Goal: Communication & Community: Share content

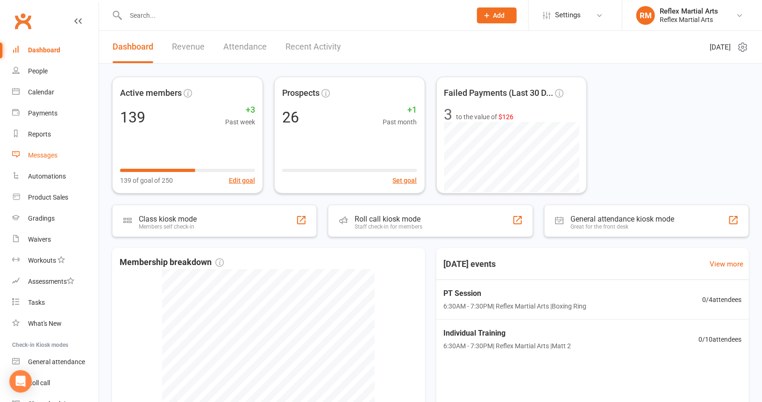
click at [49, 153] on div "Messages" at bounding box center [42, 154] width 29 height 7
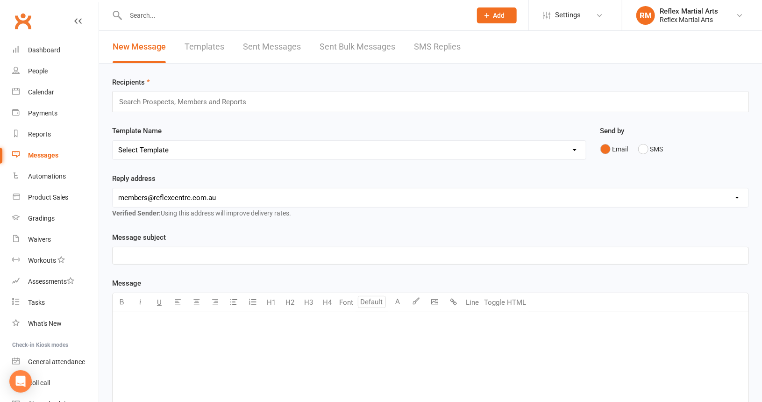
click at [208, 48] on link "Templates" at bounding box center [205, 47] width 40 height 32
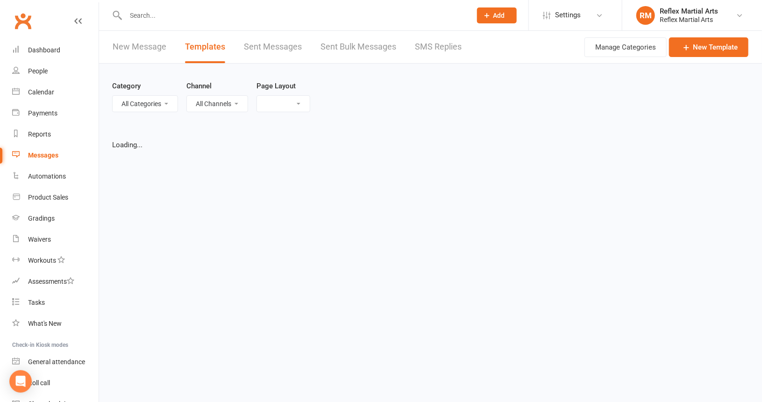
select select "list"
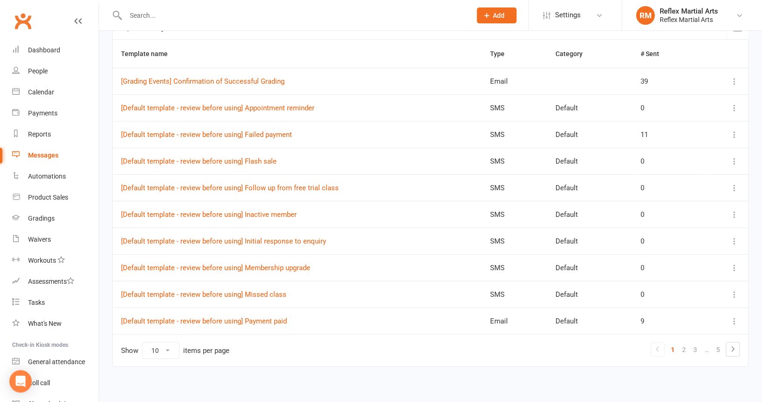
scroll to position [113, 0]
click at [682, 344] on link "2" at bounding box center [683, 348] width 11 height 13
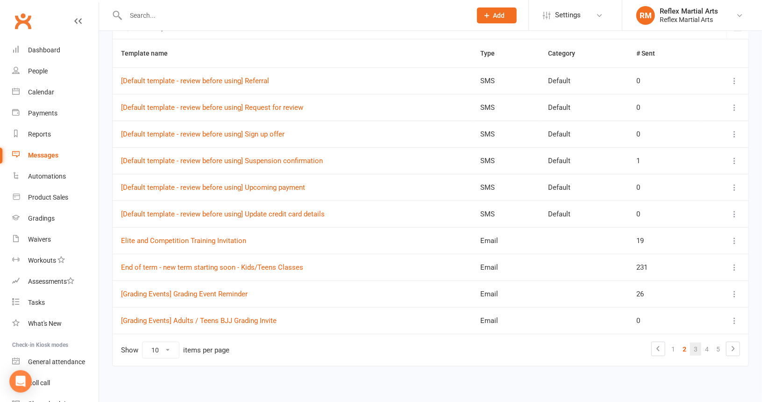
click at [693, 344] on link "3" at bounding box center [695, 348] width 11 height 13
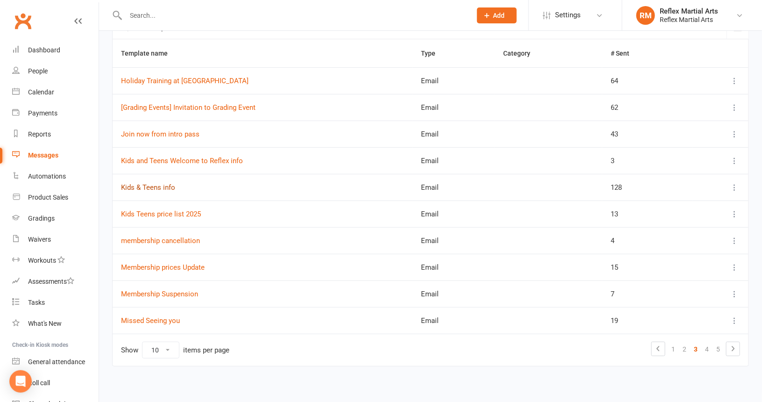
click at [165, 183] on link "Kids & Teens info" at bounding box center [148, 187] width 54 height 8
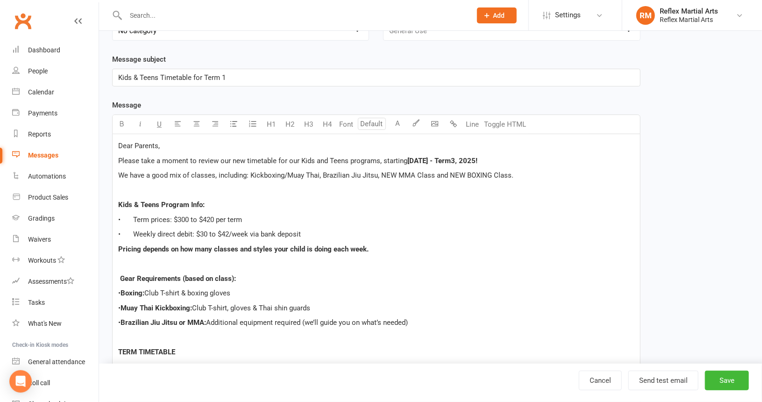
scroll to position [108, 0]
click at [178, 143] on p "Dear Parents," at bounding box center [376, 144] width 516 height 11
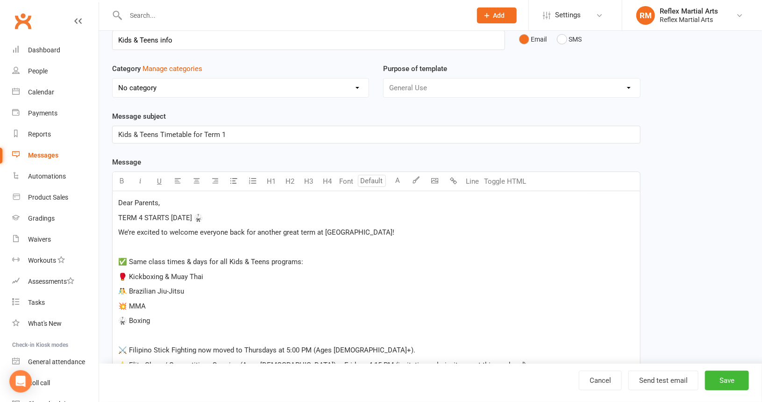
scroll to position [50, 0]
click at [271, 216] on p "TERM 4 STARTS [DATE] 🥋" at bounding box center [376, 218] width 516 height 11
click at [134, 245] on p "﻿" at bounding box center [376, 247] width 516 height 11
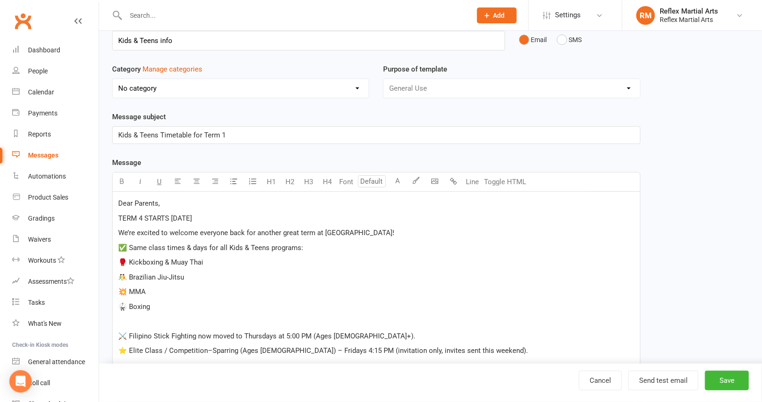
click at [127, 260] on span "🥊 Kickboxing & Muay Thai" at bounding box center [160, 262] width 85 height 8
click at [130, 277] on span "🤼 Brazilian Jiu-Jitsu" at bounding box center [151, 277] width 66 height 8
click at [129, 291] on span "💥 MMA" at bounding box center [132, 291] width 28 height 8
click at [130, 305] on span "🥋 Boxing" at bounding box center [134, 306] width 32 height 8
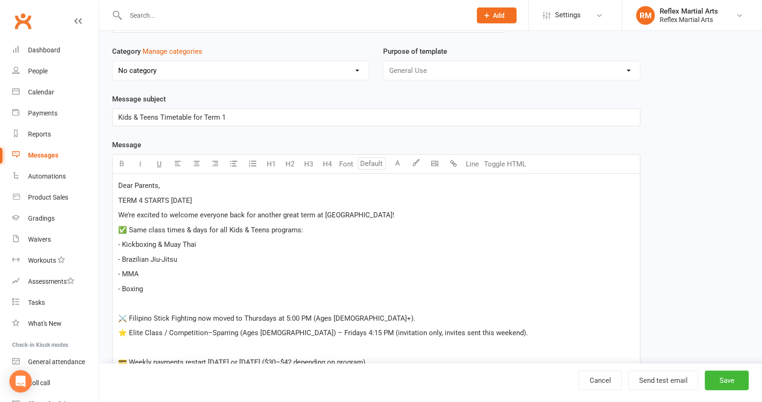
scroll to position [97, 0]
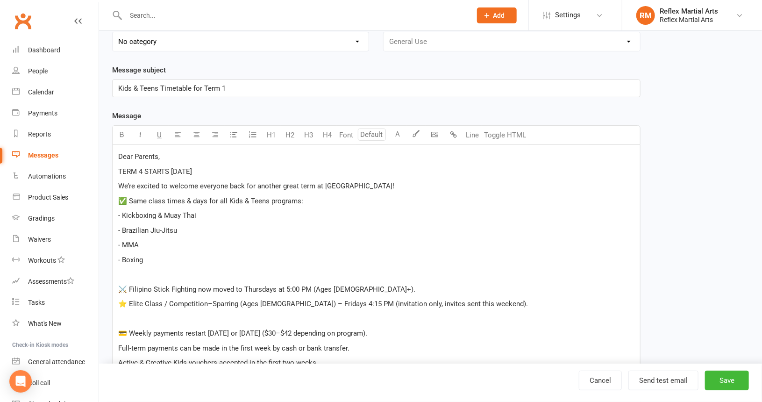
click at [118, 287] on span "⚔️ Filipino Stick Fighting now moved to Thursdays at 5:00 PM (Ages [DEMOGRAPHIC…" at bounding box center [266, 289] width 297 height 8
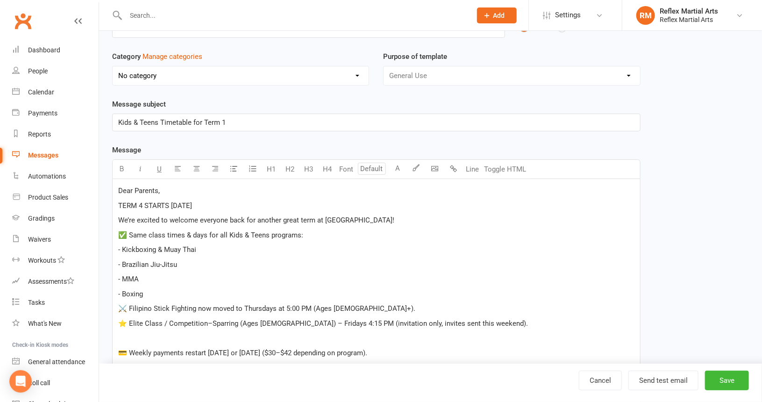
scroll to position [50, 0]
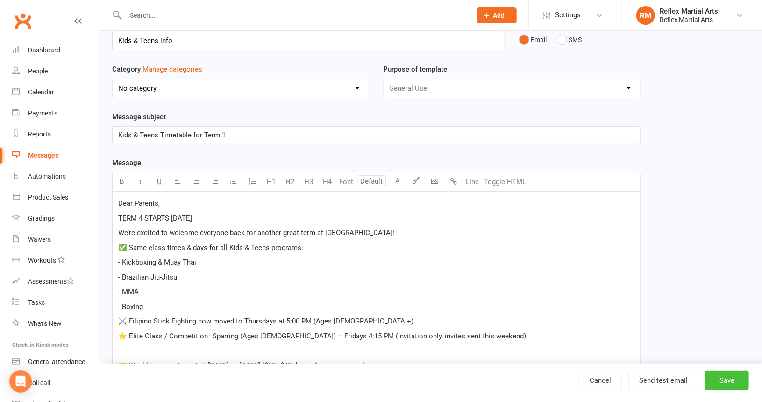
click at [719, 377] on button "Save" at bounding box center [727, 380] width 44 height 20
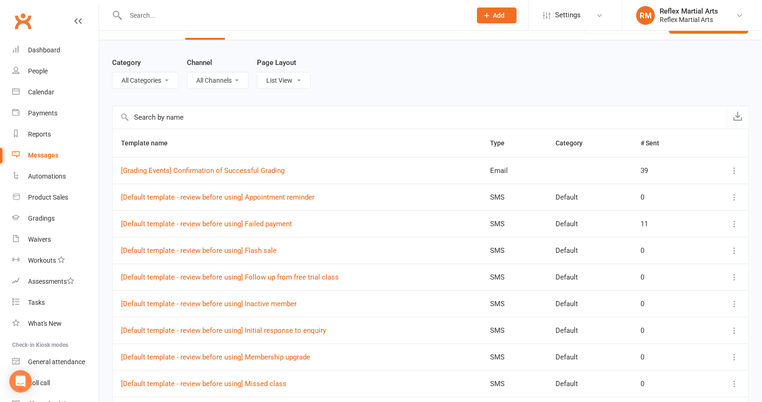
scroll to position [93, 0]
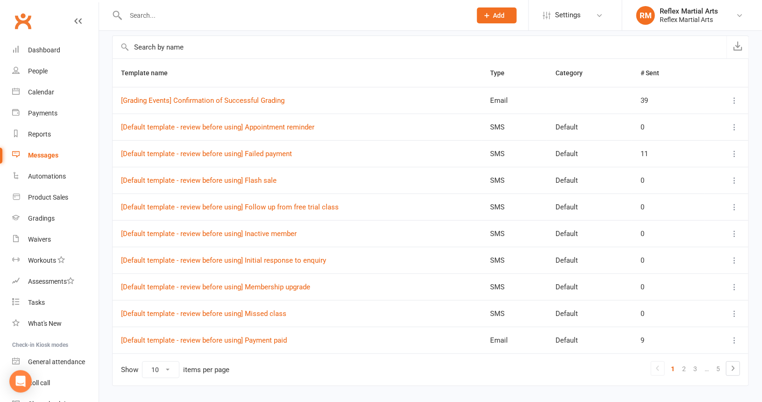
click at [687, 364] on link "2" at bounding box center [683, 368] width 11 height 13
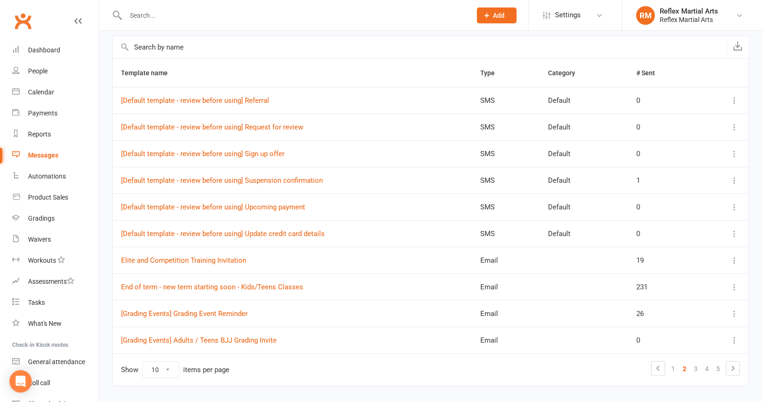
click at [698, 364] on link "3" at bounding box center [695, 368] width 11 height 13
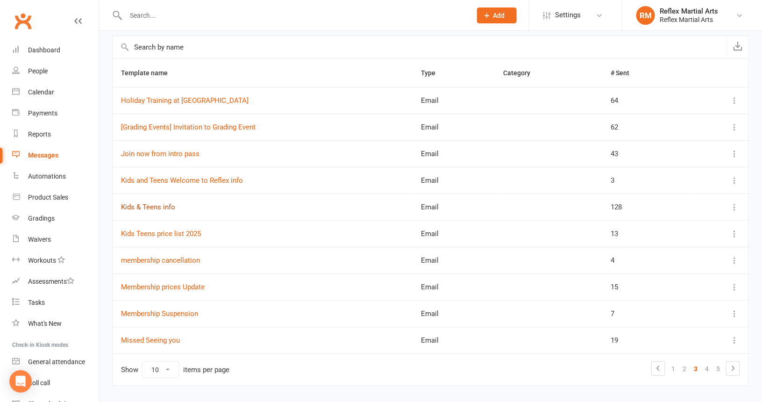
click at [157, 203] on link "Kids & Teens info" at bounding box center [148, 207] width 54 height 8
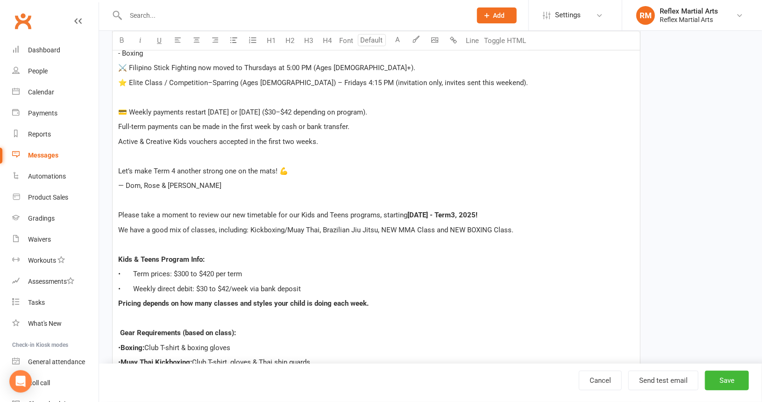
scroll to position [327, 0]
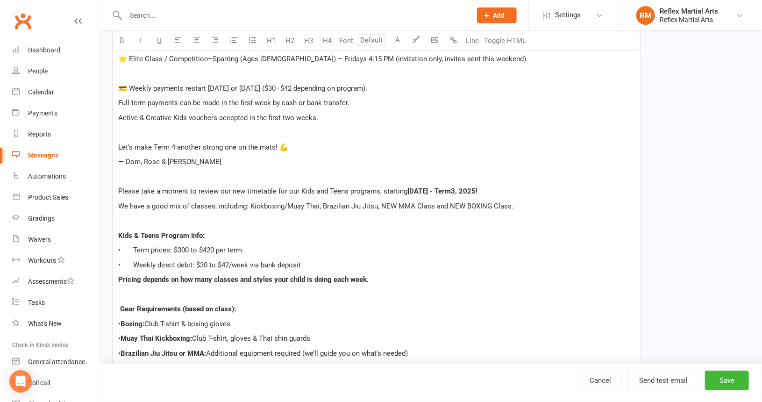
click at [360, 297] on p at bounding box center [376, 294] width 516 height 11
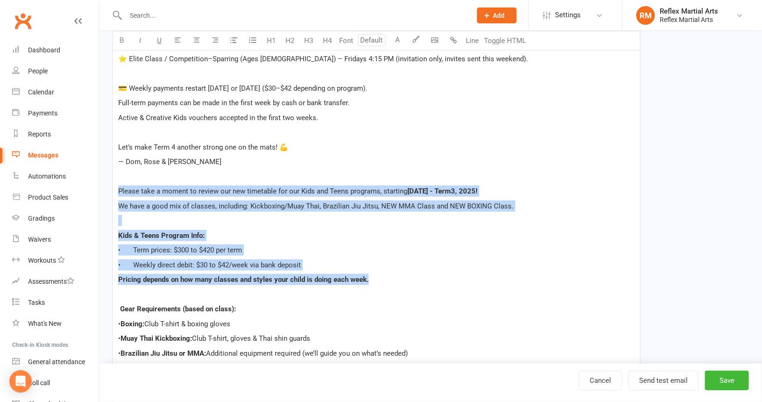
drag, startPoint x: 119, startPoint y: 189, endPoint x: 388, endPoint y: 280, distance: 283.7
click at [388, 280] on div "Dear Parents, TERM 4 STARTS [DATE] We’re excited to welcome everyone back for a…" at bounding box center [376, 405] width 527 height 981
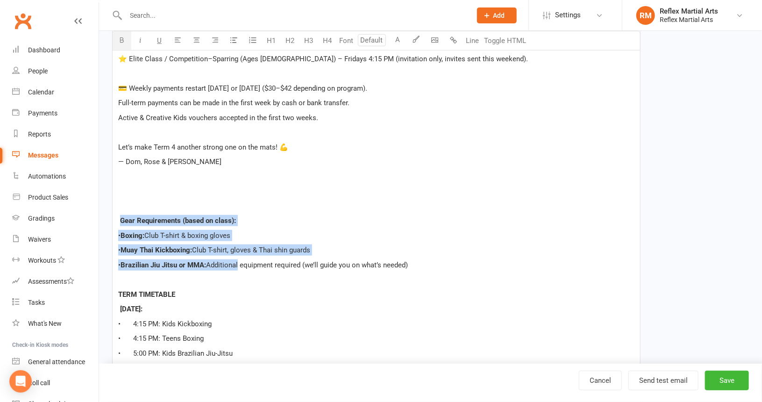
drag, startPoint x: 121, startPoint y: 217, endPoint x: 277, endPoint y: 255, distance: 160.9
click at [251, 255] on div "Dear Parents, TERM 4 STARTS [DATE] We’re excited to welcome everyone back for a…" at bounding box center [376, 361] width 527 height 892
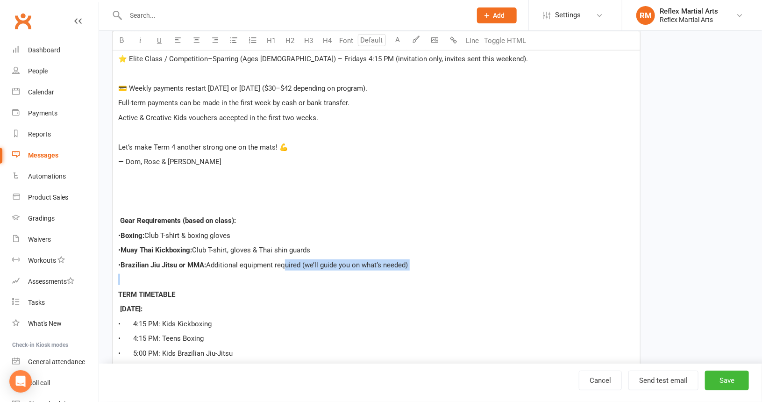
drag, startPoint x: 308, startPoint y: 255, endPoint x: 430, endPoint y: 271, distance: 123.1
click at [430, 271] on div "Dear Parents, TERM 4 STARTS [DATE] We’re excited to welcome everyone back for a…" at bounding box center [376, 361] width 527 height 892
drag, startPoint x: 113, startPoint y: 208, endPoint x: 110, endPoint y: 203, distance: 5.9
click at [120, 209] on div "Dear Parents, TERM 4 STARTS [DATE] We’re excited to welcome everyone back for a…" at bounding box center [376, 361] width 527 height 892
drag, startPoint x: 121, startPoint y: 221, endPoint x: 427, endPoint y: 267, distance: 309.0
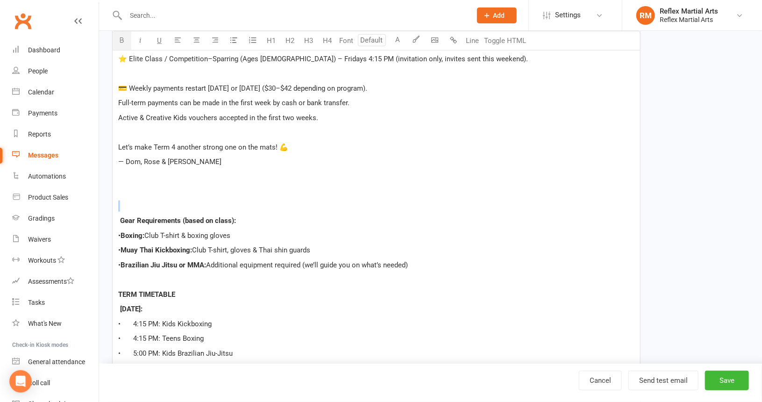
click at [427, 267] on div "Dear Parents, TERM 4 STARTS [DATE] We’re excited to welcome everyone back for a…" at bounding box center [376, 361] width 527 height 892
drag, startPoint x: 378, startPoint y: 271, endPoint x: 134, endPoint y: 209, distance: 251.4
click at [136, 209] on p at bounding box center [376, 205] width 516 height 11
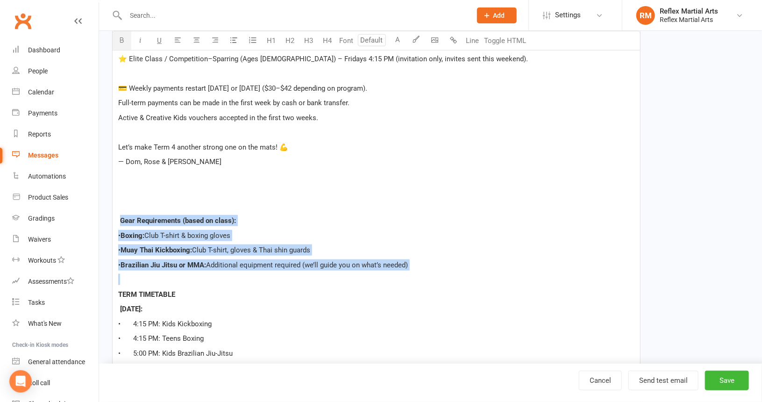
drag, startPoint x: 120, startPoint y: 218, endPoint x: 464, endPoint y: 273, distance: 348.3
click at [464, 273] on div "Dear Parents, TERM 4 STARTS [DATE] We’re excited to welcome everyone back for a…" at bounding box center [376, 361] width 527 height 892
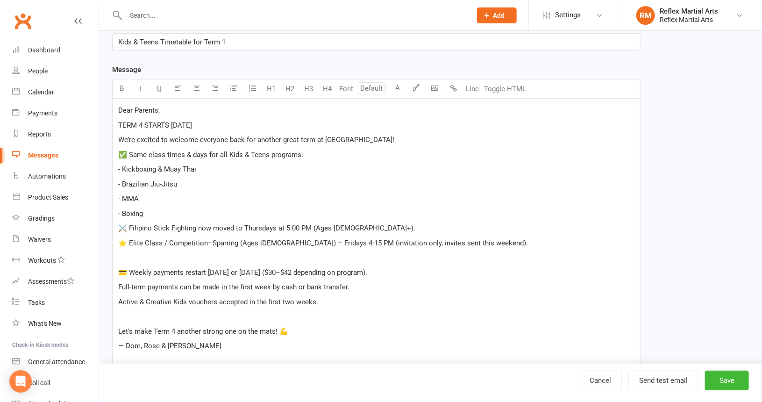
scroll to position [187, 0]
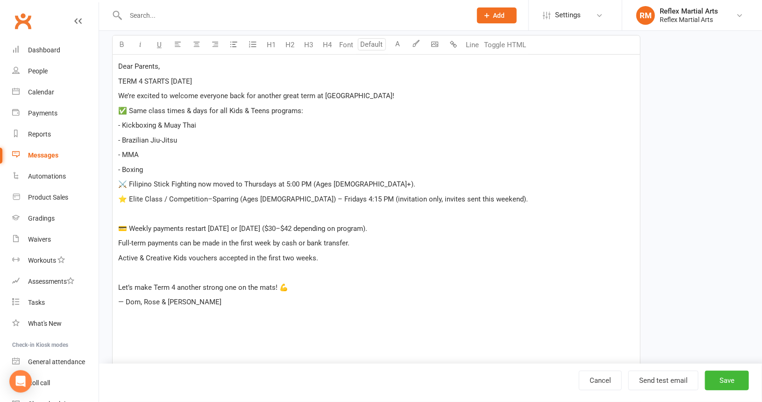
click at [122, 215] on p at bounding box center [376, 213] width 516 height 11
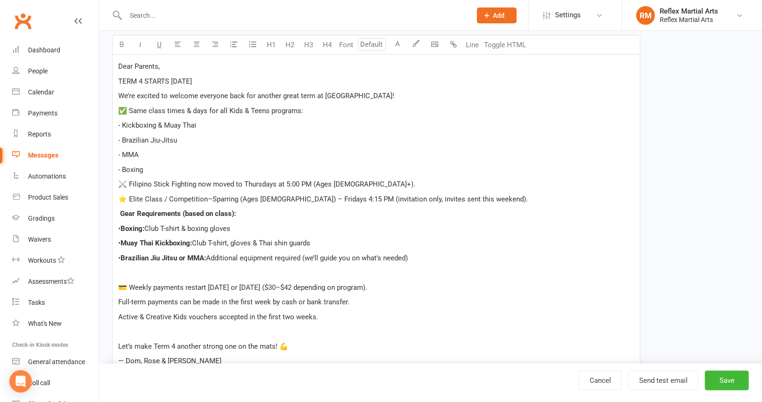
click at [119, 213] on span at bounding box center [119, 213] width 2 height 8
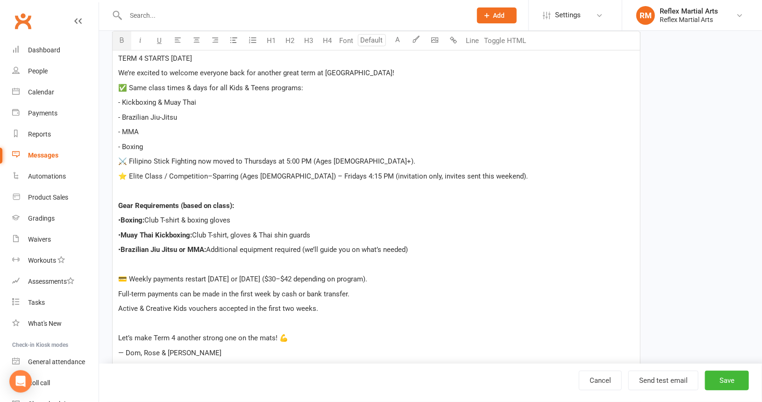
scroll to position [234, 0]
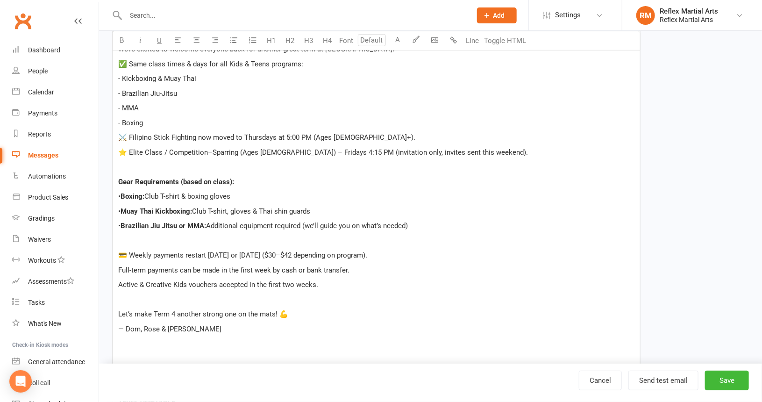
click at [129, 252] on span "💳 Weekly payments restart [DATE] or [DATE] ($30–$42 depending on program)." at bounding box center [242, 255] width 249 height 8
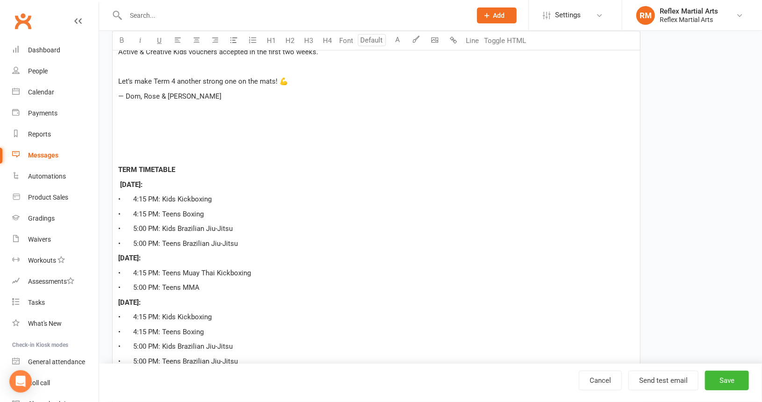
scroll to position [467, 0]
drag, startPoint x: 119, startPoint y: 166, endPoint x: 271, endPoint y: 307, distance: 206.9
click at [271, 307] on div "Dear Parents, TERM 4 STARTS [DATE] We’re excited to welcome everyone back for a…" at bounding box center [376, 227] width 527 height 907
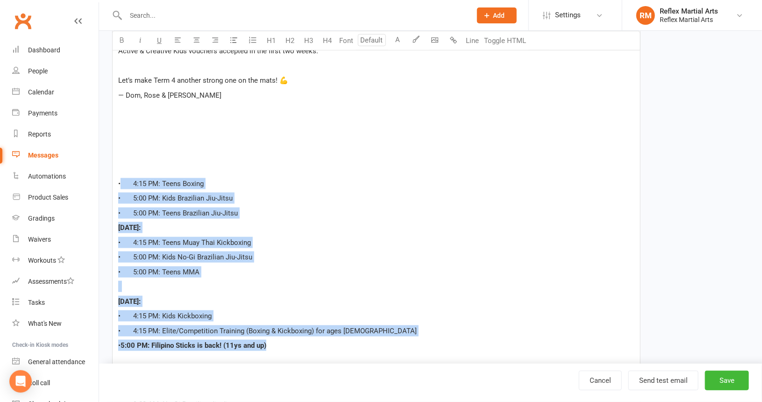
drag, startPoint x: 129, startPoint y: 177, endPoint x: 379, endPoint y: 344, distance: 300.9
click at [379, 344] on div "Dear Parents, TERM 4 STARTS [DATE] We’re excited to welcome everyone back for a…" at bounding box center [376, 154] width 527 height 760
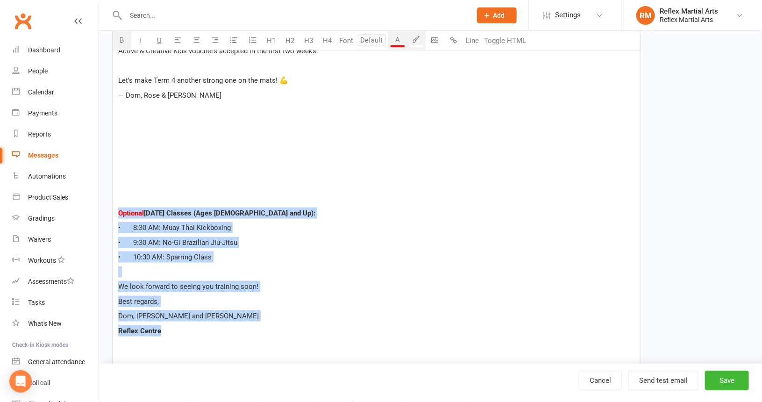
drag, startPoint x: 116, startPoint y: 210, endPoint x: 272, endPoint y: 323, distance: 193.4
click at [272, 323] on div "Dear Parents, TERM 4 STARTS [DATE] We’re excited to welcome everyone back for a…" at bounding box center [376, 73] width 527 height 598
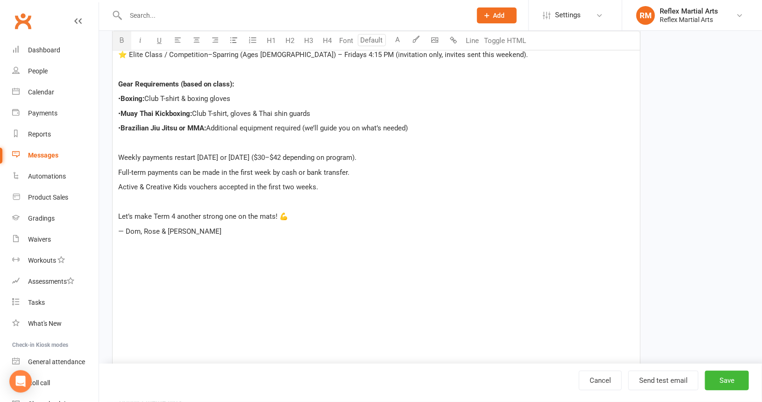
scroll to position [325, 0]
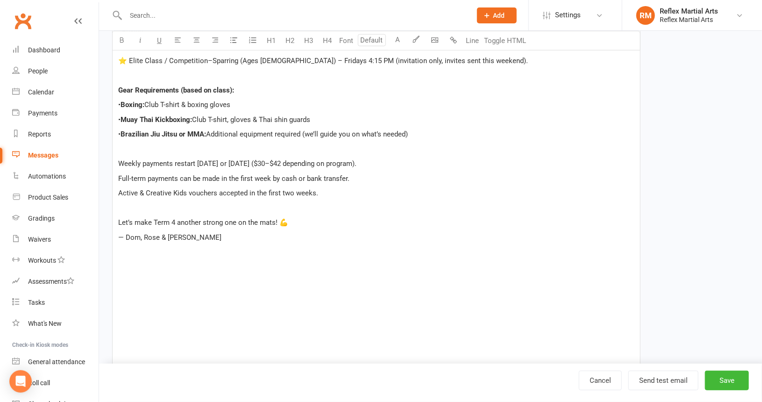
click at [118, 222] on span "Let’s make Term 4 another strong one on the mats! 💪" at bounding box center [203, 222] width 170 height 8
click at [126, 220] on span "— Dom, Rose & [PERSON_NAME]" at bounding box center [169, 222] width 103 height 8
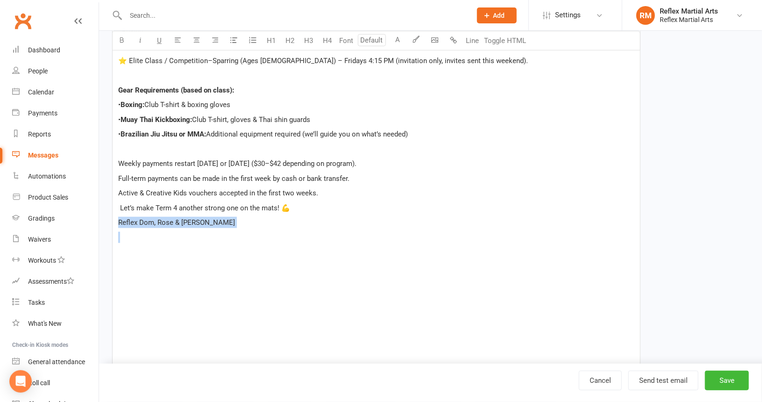
drag, startPoint x: 123, startPoint y: 222, endPoint x: 137, endPoint y: 227, distance: 15.1
click at [137, 227] on div "Dear Parents, TERM 4 STARTS [DATE] We’re excited to welcome everyone back for a…" at bounding box center [376, 148] width 527 height 465
click at [139, 222] on span "Reflex Dom, Rose & [PERSON_NAME]" at bounding box center [176, 222] width 117 height 8
click at [119, 222] on span "Reflex Centre" at bounding box center [139, 222] width 42 height 8
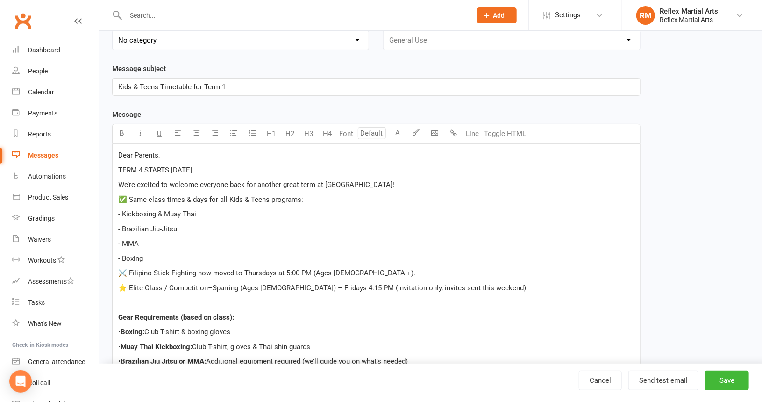
scroll to position [45, 0]
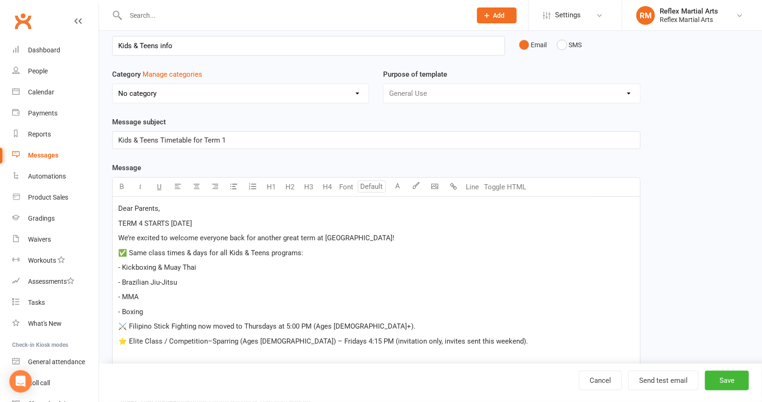
drag, startPoint x: 120, startPoint y: 218, endPoint x: 239, endPoint y: 225, distance: 119.4
click at [192, 225] on span "TERM 4 STARTS [DATE]" at bounding box center [155, 223] width 74 height 8
drag, startPoint x: 247, startPoint y: 220, endPoint x: 262, endPoint y: 223, distance: 15.7
click at [262, 223] on p "TERM 4 STARTS [DATE]" at bounding box center [376, 223] width 516 height 11
drag, startPoint x: 117, startPoint y: 222, endPoint x: 260, endPoint y: 223, distance: 143.4
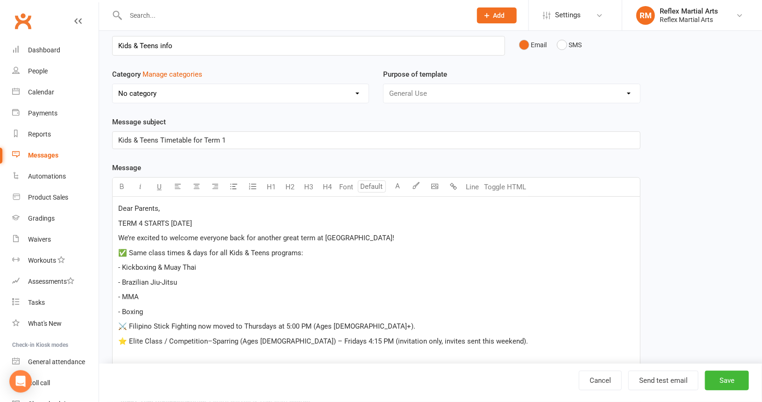
click at [120, 183] on icon "button" at bounding box center [122, 186] width 7 height 7
click at [398, 281] on p "- Brazilian Jiu-Jitsu" at bounding box center [376, 282] width 516 height 11
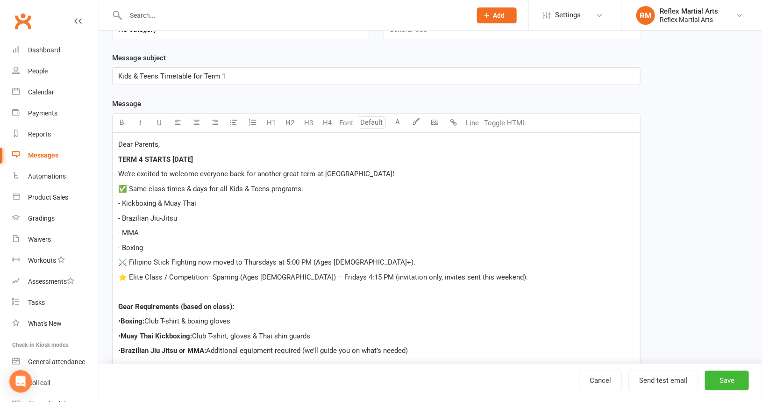
scroll to position [138, 0]
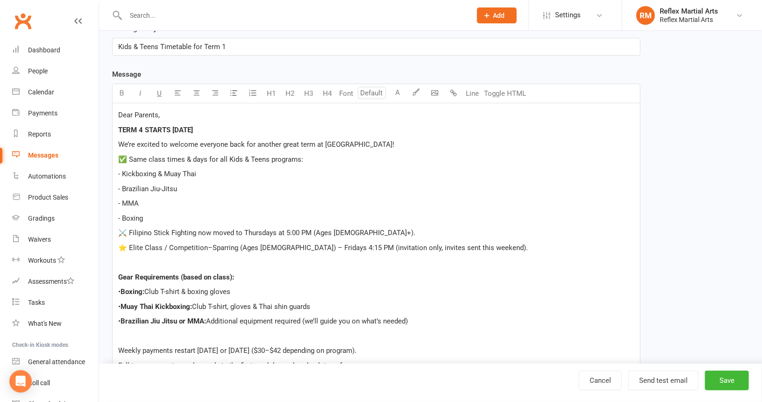
click at [469, 247] on span "⭐ Elite Class / Competition–Sparring (Ages [DEMOGRAPHIC_DATA]) – Fridays 4:15 P…" at bounding box center [323, 247] width 410 height 8
click at [597, 284] on div "Dear Parents, TERM 4 STARTS [DATE] We’re excited to welcome everyone back for a…" at bounding box center [376, 350] width 527 height 495
click at [434, 246] on span "⭐ Elite Class / Competition–Sparring (Ages [DEMOGRAPHIC_DATA]) – Fridays 4:15 P…" at bounding box center [327, 247] width 419 height 8
click at [551, 235] on p "⚔️ Filipino Stick Fighting now moved to Thursdays at 5:00 PM (Ages [DEMOGRAPHIC…" at bounding box center [376, 232] width 516 height 11
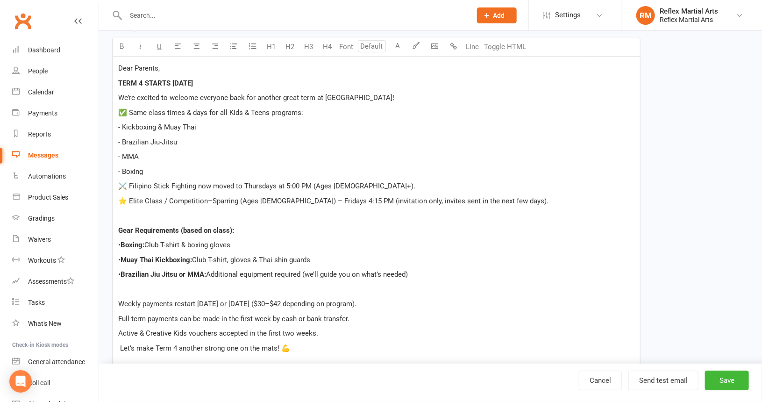
scroll to position [232, 0]
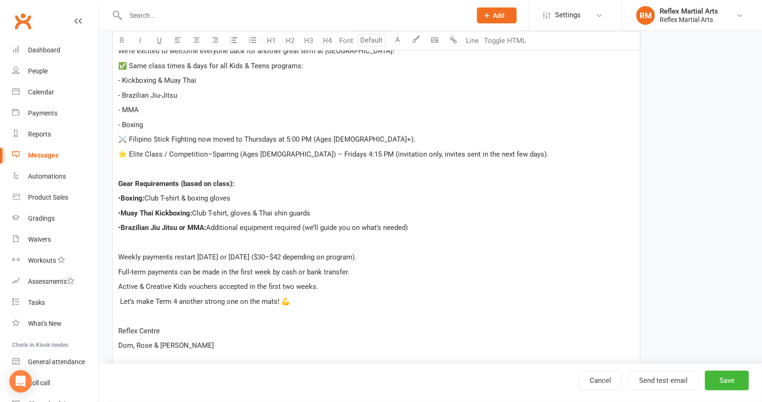
click at [243, 209] on span "Club T-shirt, gloves & Thai shin guards" at bounding box center [251, 213] width 118 height 8
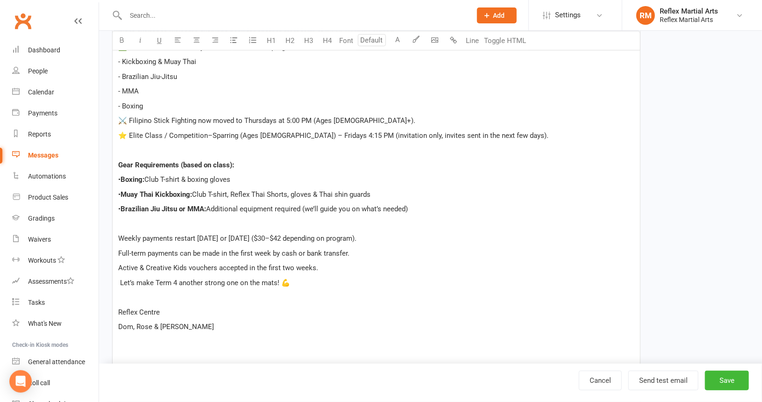
scroll to position [325, 0]
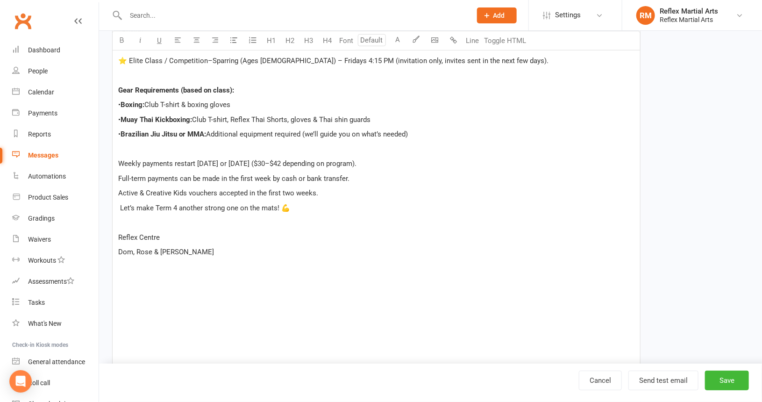
click at [120, 209] on span "Let’s make Term 4 another strong one on the mats! 💪" at bounding box center [205, 208] width 170 height 8
click at [311, 206] on p "Let’s make Term 4 another strong one on the mats! 💪" at bounding box center [376, 207] width 516 height 11
click at [119, 266] on span "Reflex Centre" at bounding box center [139, 267] width 42 height 8
click at [728, 378] on button "Save" at bounding box center [727, 380] width 44 height 20
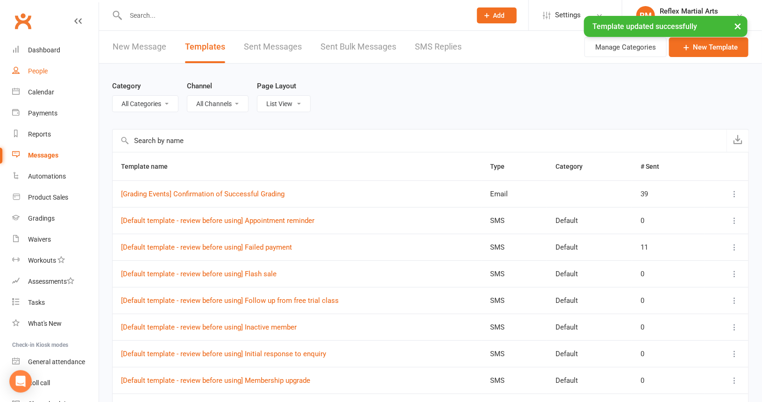
click at [42, 75] on link "People" at bounding box center [55, 71] width 86 height 21
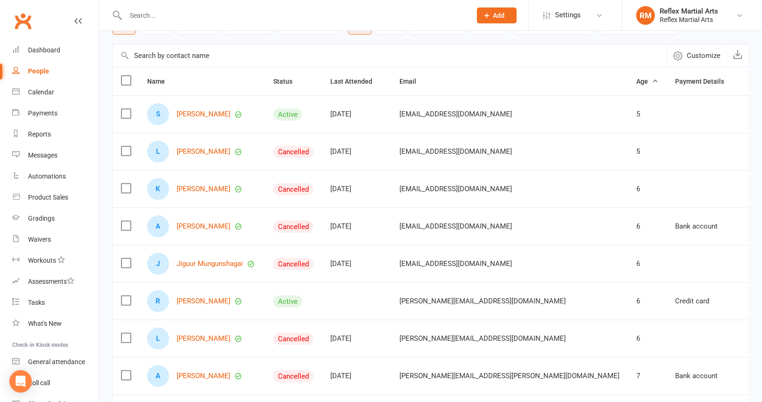
scroll to position [93, 0]
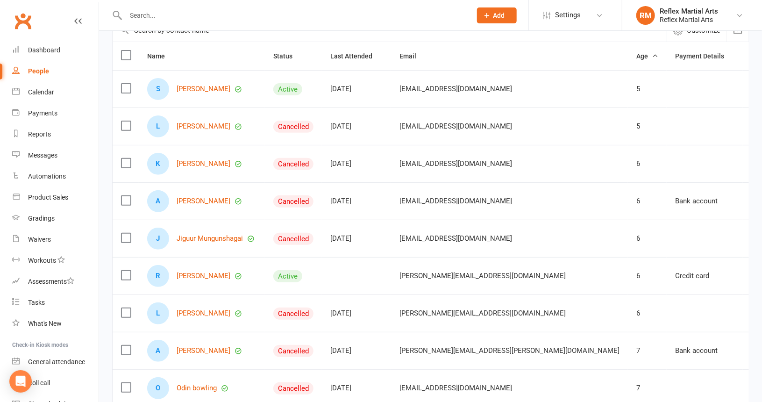
click at [124, 85] on label at bounding box center [125, 88] width 9 height 9
click at [124, 84] on input "checkbox" at bounding box center [125, 84] width 9 height 0
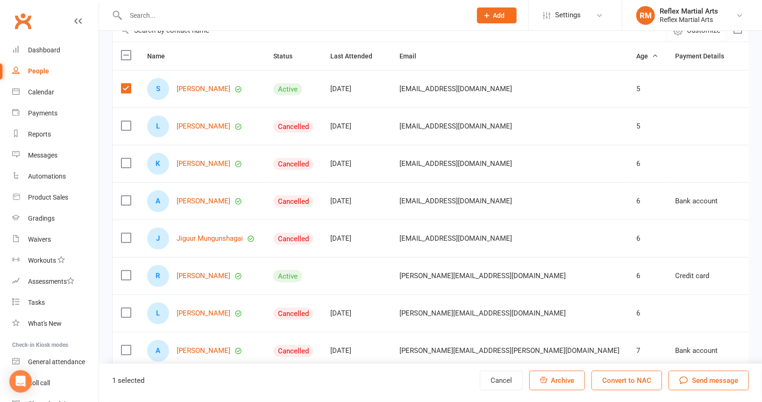
click at [126, 121] on label at bounding box center [125, 125] width 9 height 9
click at [126, 121] on input "checkbox" at bounding box center [125, 121] width 9 height 0
click at [126, 158] on label at bounding box center [125, 162] width 9 height 9
click at [126, 158] on input "checkbox" at bounding box center [125, 158] width 9 height 0
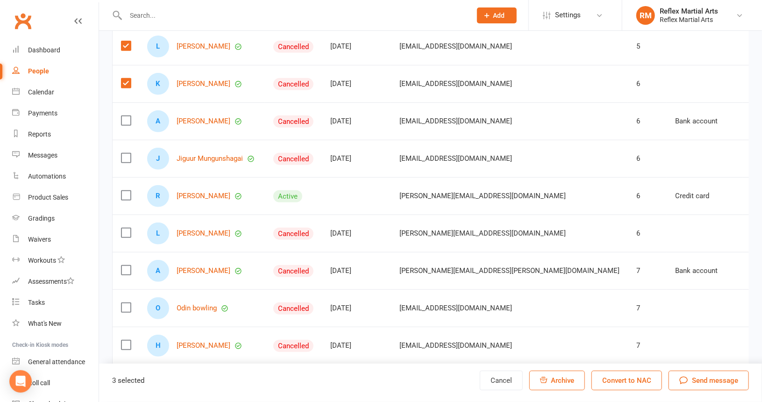
scroll to position [187, 0]
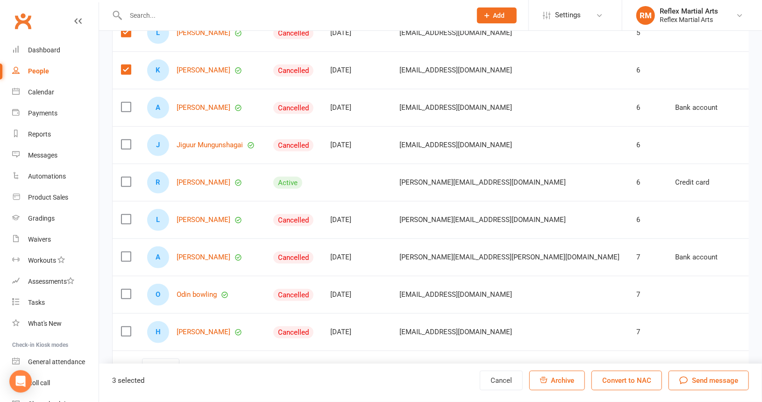
click at [125, 104] on label at bounding box center [125, 106] width 9 height 9
click at [125, 102] on input "checkbox" at bounding box center [125, 102] width 9 height 0
click at [126, 143] on label at bounding box center [125, 144] width 9 height 9
click at [126, 140] on input "checkbox" at bounding box center [125, 140] width 9 height 0
click at [124, 178] on label at bounding box center [125, 181] width 9 height 9
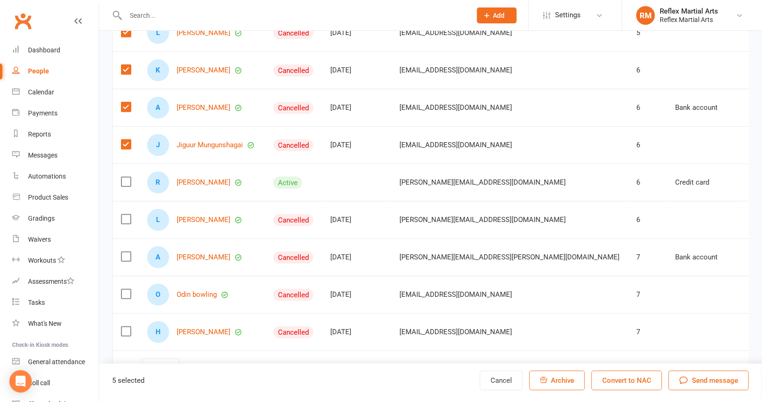
click at [124, 177] on input "checkbox" at bounding box center [125, 177] width 9 height 0
click at [126, 214] on label at bounding box center [125, 218] width 9 height 9
click at [126, 214] on input "checkbox" at bounding box center [125, 214] width 9 height 0
click at [126, 252] on label at bounding box center [125, 256] width 9 height 9
click at [126, 252] on input "checkbox" at bounding box center [125, 252] width 9 height 0
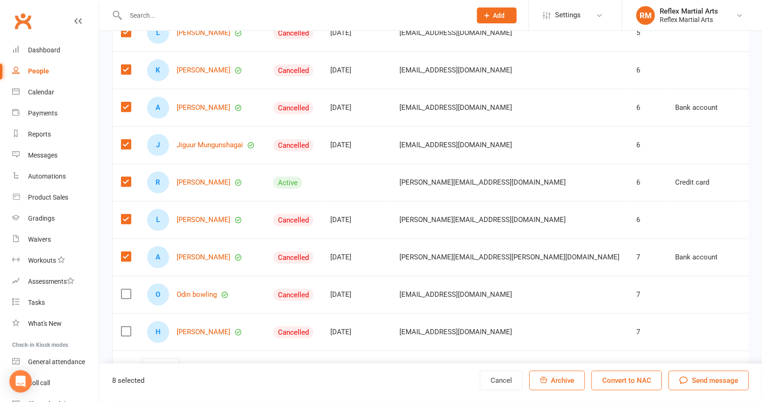
click at [128, 290] on label at bounding box center [125, 293] width 9 height 9
click at [128, 289] on input "checkbox" at bounding box center [125, 289] width 9 height 0
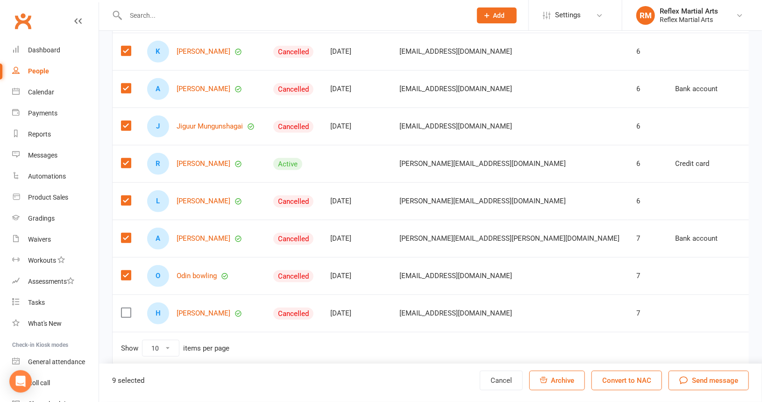
scroll to position [221, 0]
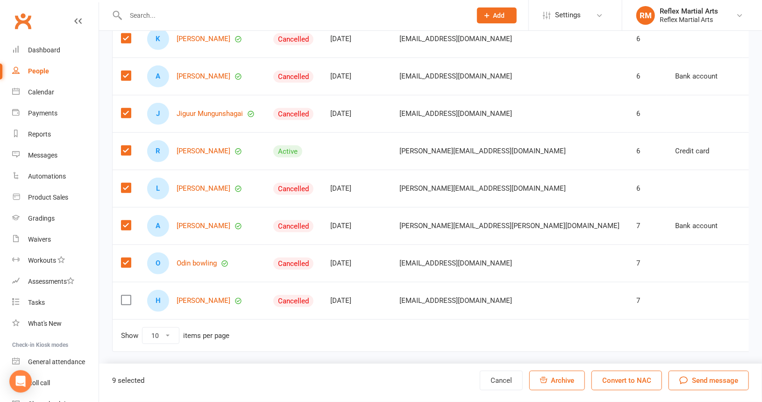
click at [125, 295] on label at bounding box center [125, 299] width 9 height 9
click at [125, 295] on input "checkbox" at bounding box center [125, 295] width 9 height 0
click at [714, 379] on span "Send message" at bounding box center [715, 380] width 46 height 11
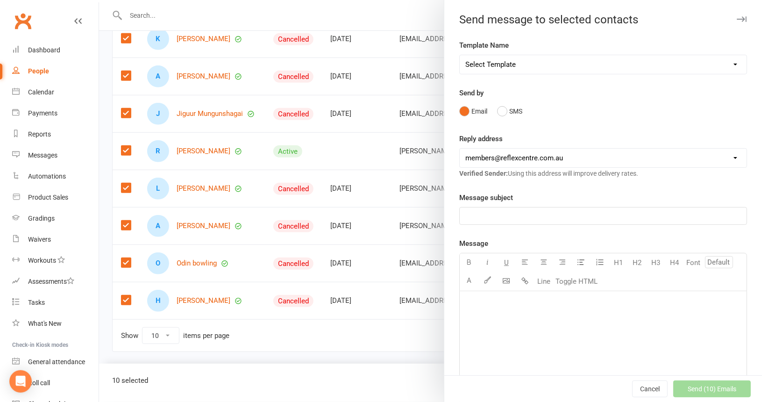
click at [720, 62] on select "Select Template [SMS] [Default template - review before using] Appointment remi…" at bounding box center [603, 64] width 287 height 19
select select "21"
click at [460, 55] on select "Select Template [SMS] [Default template - review before using] Appointment remi…" at bounding box center [603, 64] width 287 height 19
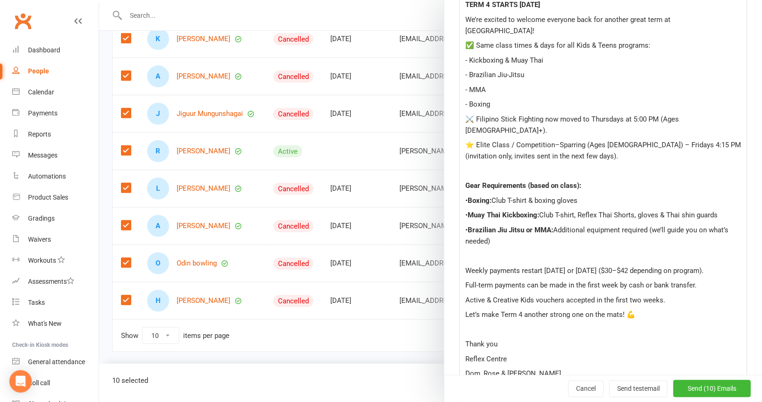
scroll to position [327, 0]
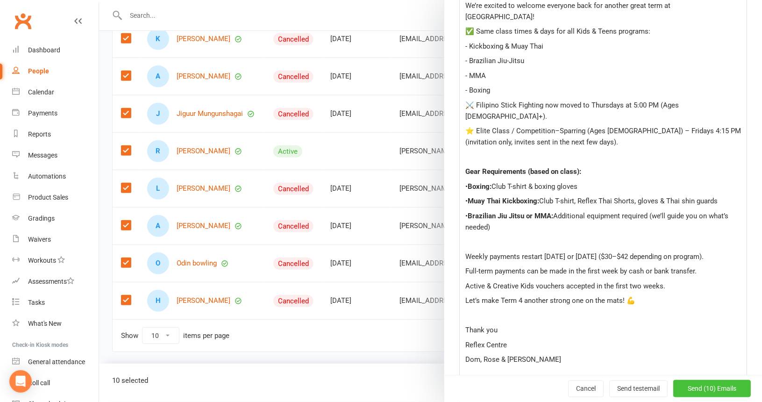
click at [688, 390] on span "Send (10) Emails" at bounding box center [712, 388] width 49 height 7
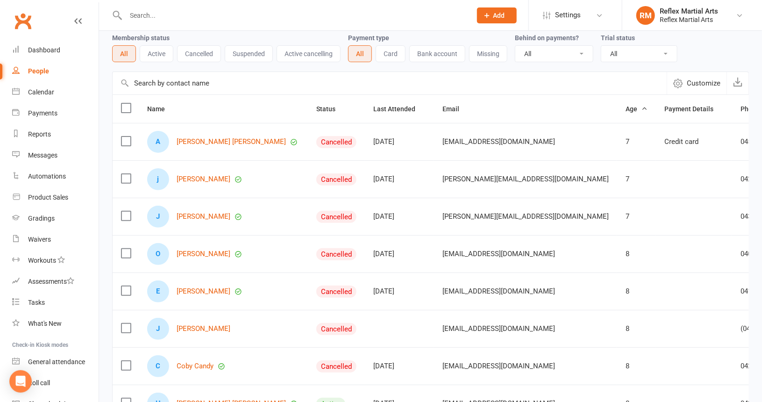
scroll to position [28, 0]
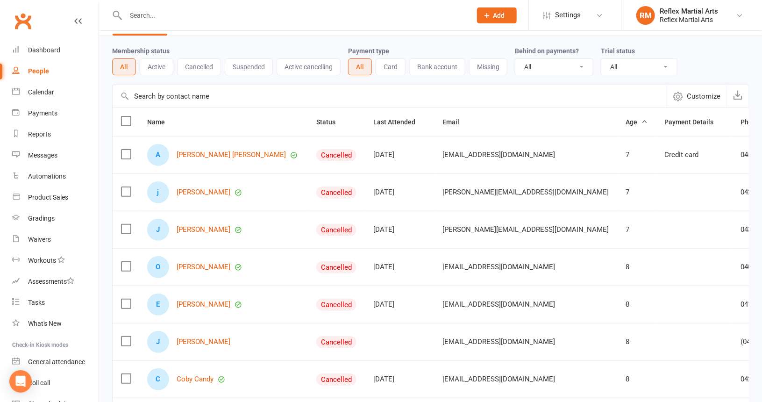
click at [127, 152] on label at bounding box center [125, 154] width 9 height 9
click at [127, 150] on input "checkbox" at bounding box center [125, 150] width 9 height 0
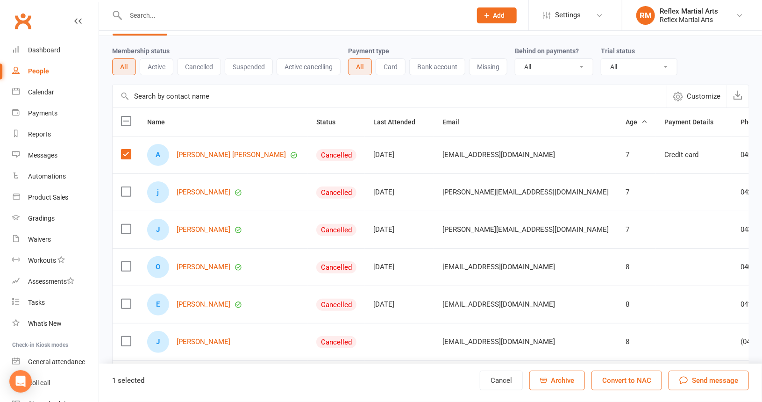
click at [121, 188] on label at bounding box center [125, 191] width 9 height 9
click at [121, 187] on input "checkbox" at bounding box center [125, 187] width 9 height 0
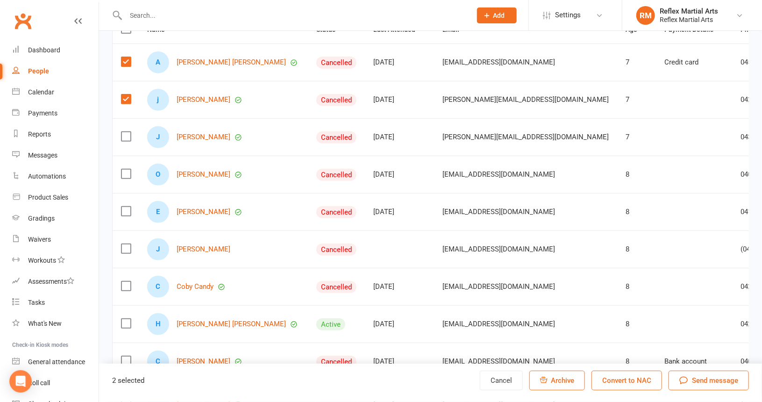
scroll to position [121, 0]
click at [124, 133] on label at bounding box center [125, 135] width 9 height 9
click at [124, 131] on input "checkbox" at bounding box center [125, 131] width 9 height 0
click at [128, 168] on label at bounding box center [125, 172] width 9 height 9
click at [128, 168] on input "checkbox" at bounding box center [125, 168] width 9 height 0
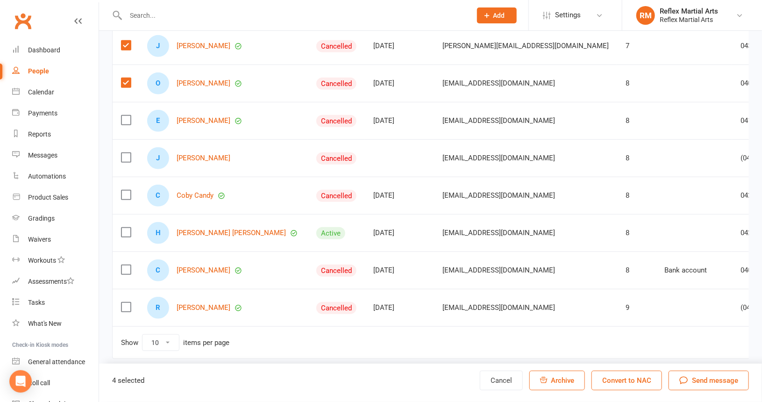
scroll to position [214, 0]
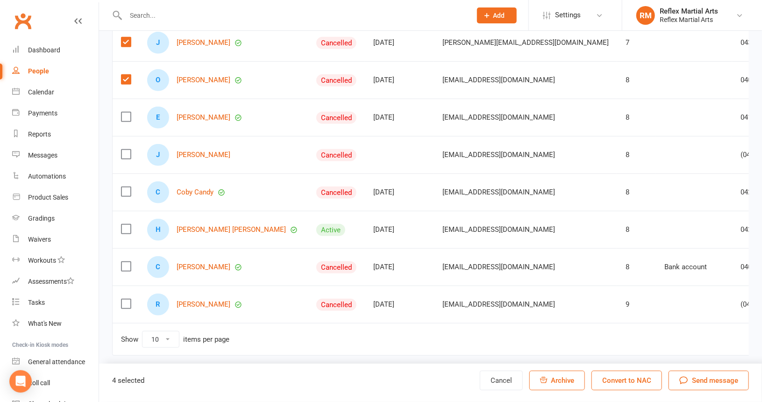
click at [126, 116] on label at bounding box center [125, 116] width 9 height 9
click at [126, 112] on input "checkbox" at bounding box center [125, 112] width 9 height 0
click at [124, 150] on label at bounding box center [125, 154] width 9 height 9
click at [124, 150] on input "checkbox" at bounding box center [125, 150] width 9 height 0
click at [126, 187] on label at bounding box center [125, 191] width 9 height 9
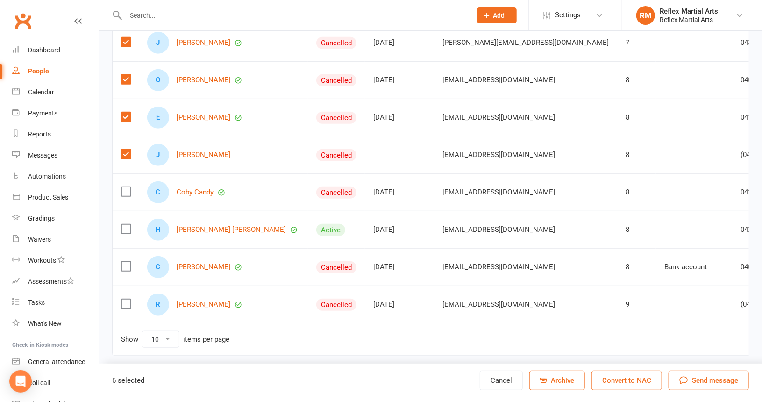
click at [126, 187] on input "checkbox" at bounding box center [125, 187] width 9 height 0
click at [128, 224] on label at bounding box center [125, 228] width 9 height 9
click at [128, 224] on input "checkbox" at bounding box center [125, 224] width 9 height 0
click at [127, 262] on label at bounding box center [125, 266] width 9 height 9
click at [127, 262] on input "checkbox" at bounding box center [125, 262] width 9 height 0
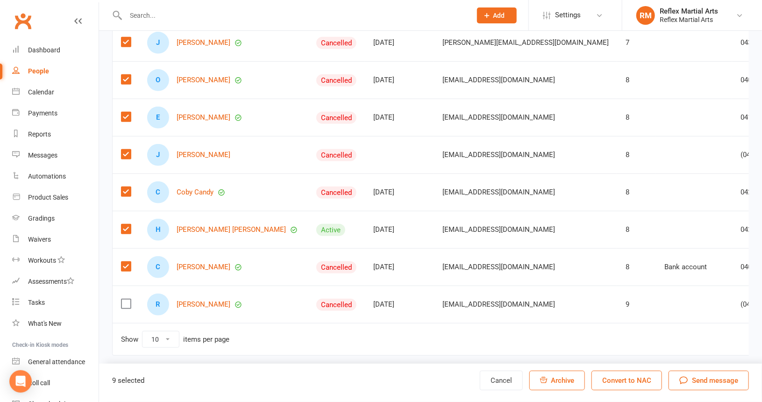
click at [129, 299] on label at bounding box center [125, 303] width 9 height 9
click at [129, 299] on input "checkbox" at bounding box center [125, 299] width 9 height 0
click at [714, 381] on span "Send message" at bounding box center [715, 380] width 46 height 11
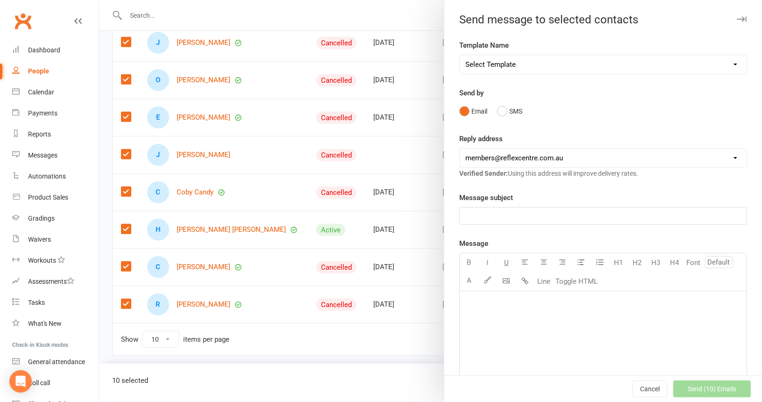
click at [719, 64] on select "Select Template [SMS] [Default template - review before using] Appointment remi…" at bounding box center [603, 64] width 287 height 19
select select "21"
click at [460, 55] on select "Select Template [SMS] [Default template - review before using] Appointment remi…" at bounding box center [603, 64] width 287 height 19
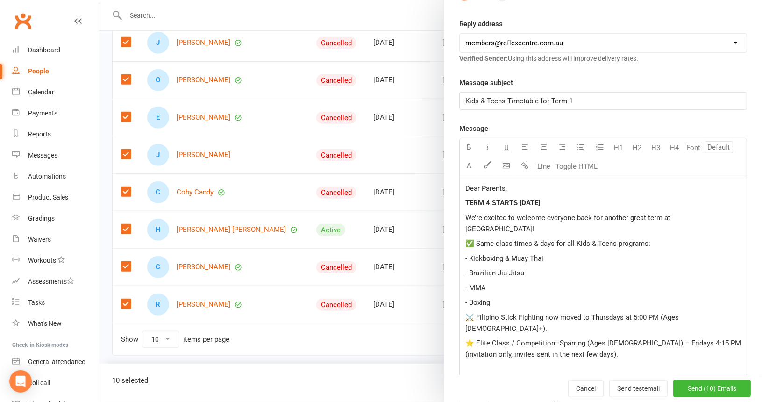
scroll to position [140, 0]
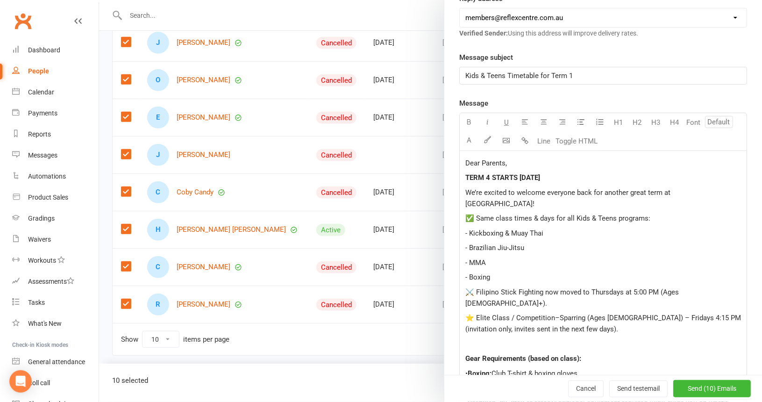
click at [585, 80] on div "Kids & Teens Timetable for Term 1" at bounding box center [603, 75] width 287 height 17
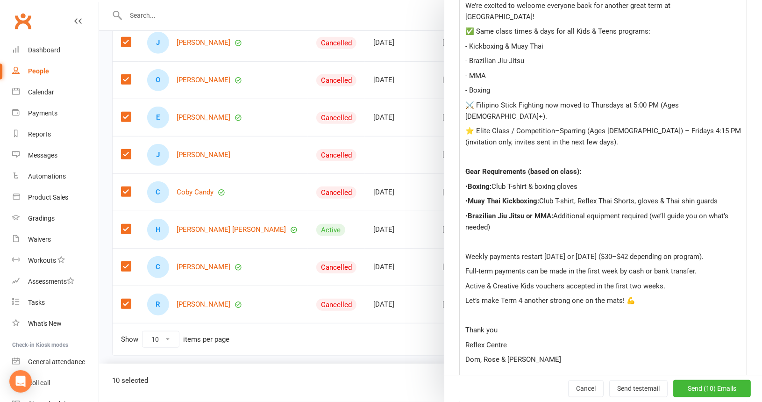
scroll to position [327, 0]
click at [702, 388] on span "Send (10) Emails" at bounding box center [712, 388] width 49 height 7
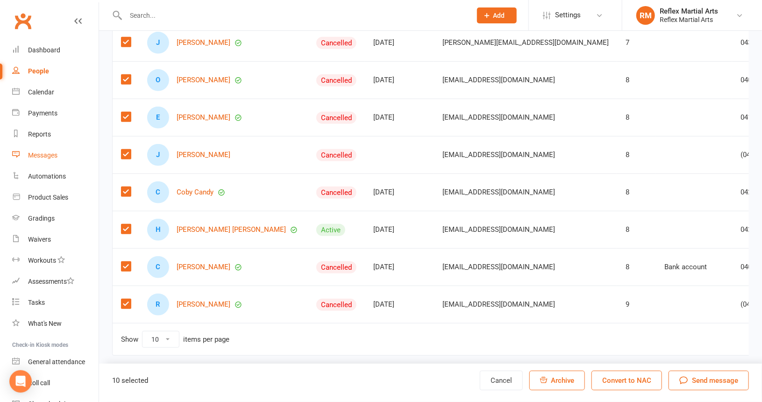
click at [47, 153] on div "Messages" at bounding box center [42, 154] width 29 height 7
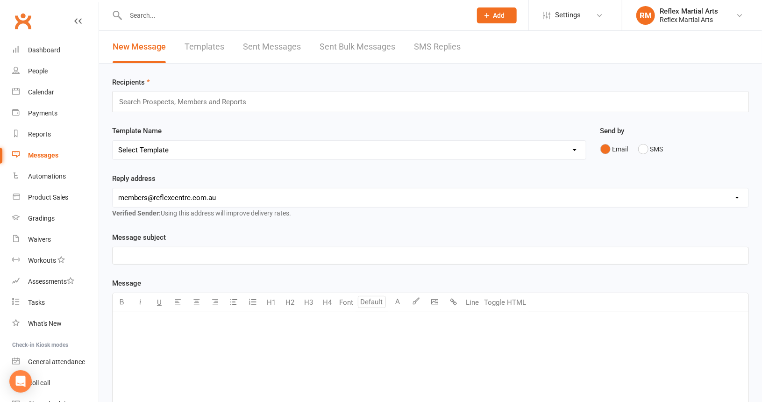
click at [204, 45] on link "Templates" at bounding box center [205, 47] width 40 height 32
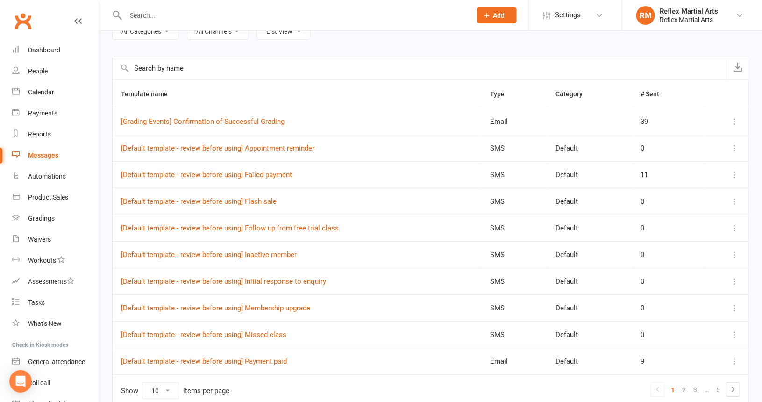
scroll to position [113, 0]
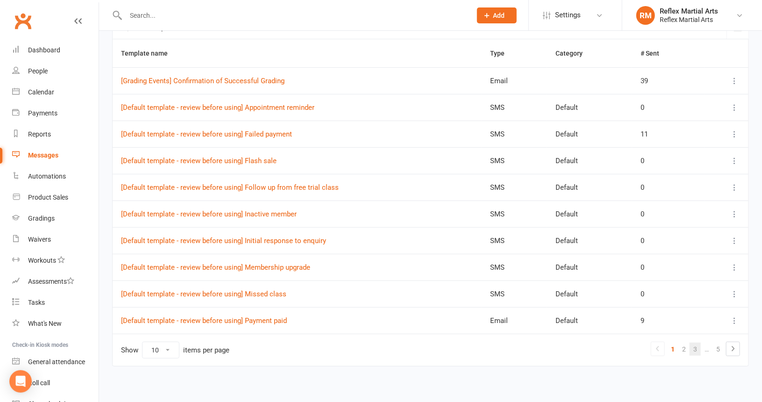
click at [696, 346] on link "3" at bounding box center [695, 348] width 11 height 13
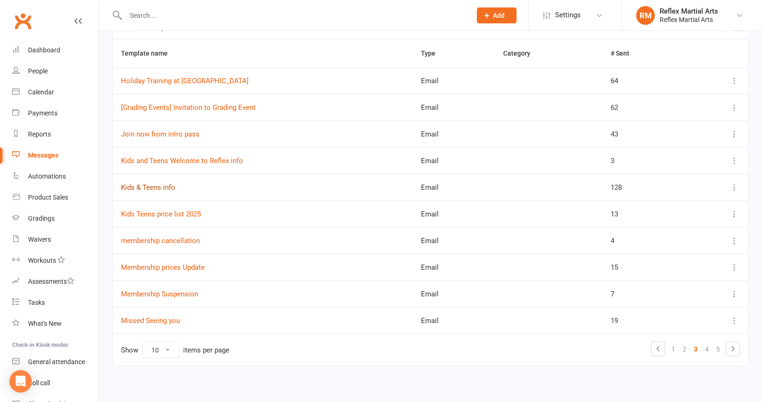
click at [166, 184] on link "Kids & Teens info" at bounding box center [148, 187] width 54 height 8
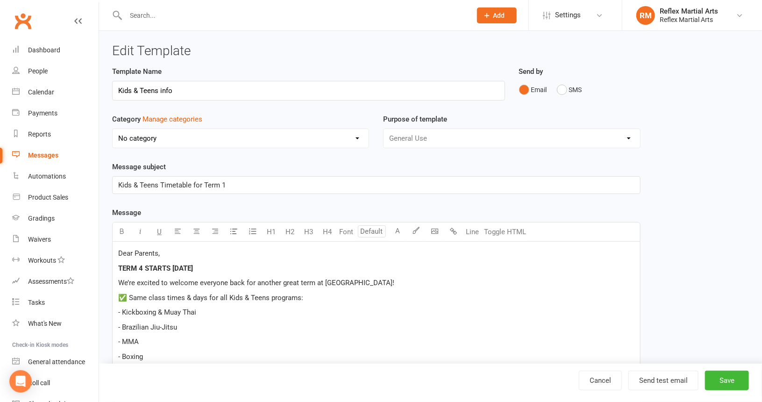
click at [247, 179] on p "Kids & Teens Timetable for Term 1" at bounding box center [376, 184] width 516 height 11
click at [206, 181] on span "Kids & Teens Timetable for Term 4" at bounding box center [171, 185] width 107 height 8
click at [203, 181] on span "Kids & Teens Timetable for Term 4" at bounding box center [171, 185] width 107 height 8
click at [724, 376] on button "Save" at bounding box center [727, 380] width 44 height 20
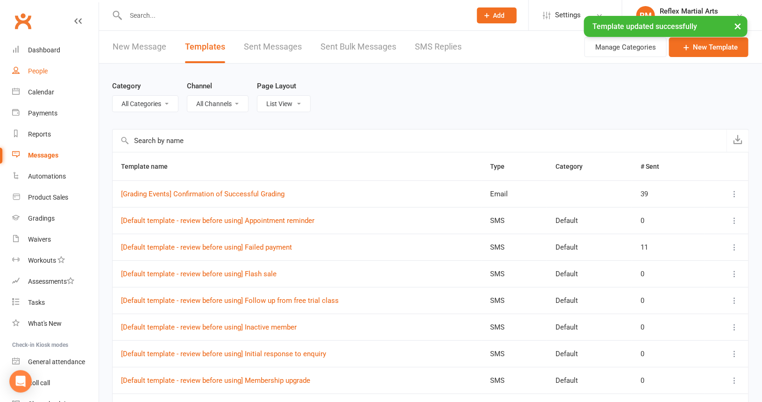
click at [40, 69] on div "People" at bounding box center [38, 70] width 20 height 7
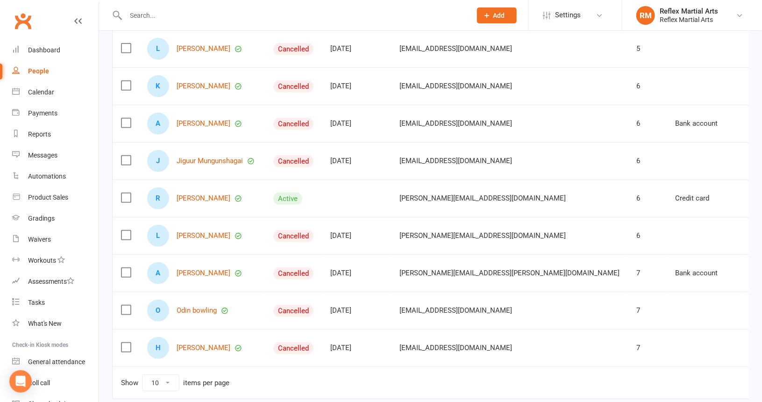
scroll to position [187, 0]
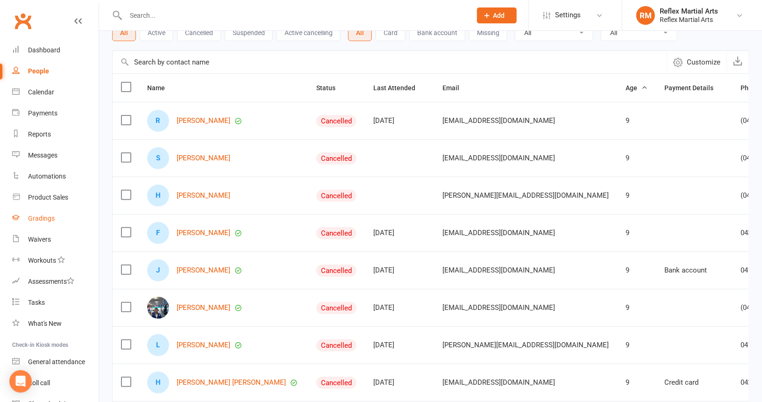
scroll to position [47, 0]
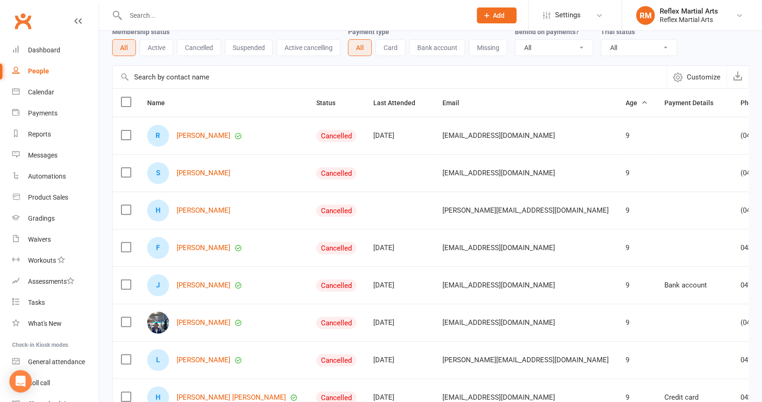
click at [126, 135] on label at bounding box center [125, 134] width 9 height 9
click at [126, 130] on input "checkbox" at bounding box center [125, 130] width 9 height 0
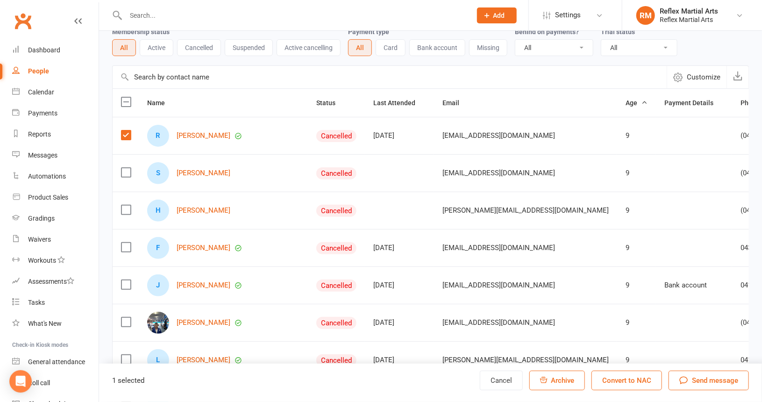
click at [124, 171] on label at bounding box center [125, 172] width 9 height 9
click at [124, 168] on input "checkbox" at bounding box center [125, 168] width 9 height 0
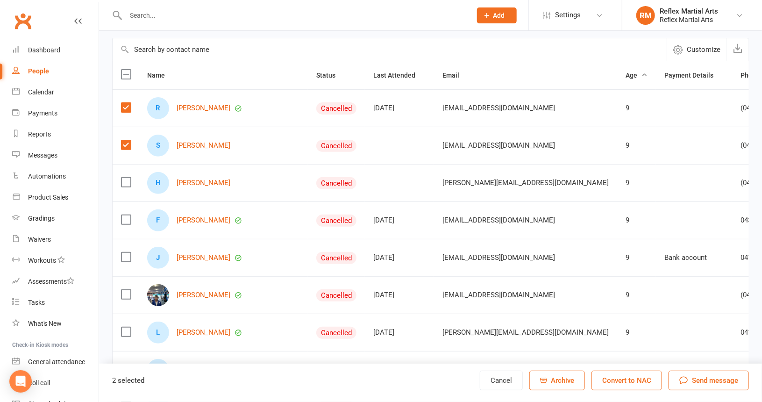
scroll to position [140, 0]
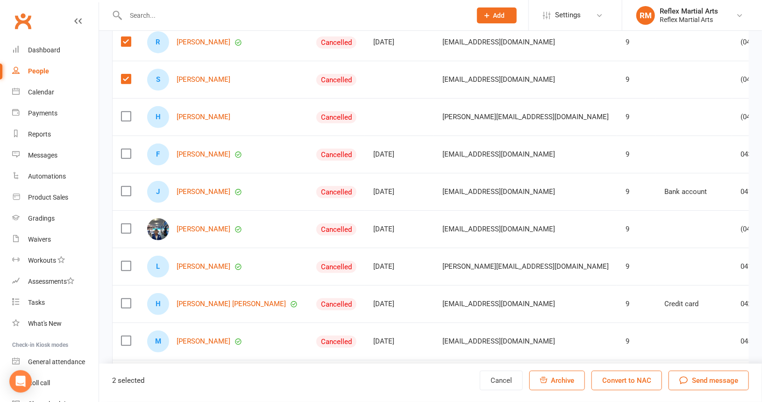
click at [124, 115] on label at bounding box center [125, 116] width 9 height 9
click at [124, 112] on input "checkbox" at bounding box center [125, 112] width 9 height 0
click at [122, 150] on label at bounding box center [125, 153] width 9 height 9
click at [122, 149] on input "checkbox" at bounding box center [125, 149] width 9 height 0
click at [128, 187] on label at bounding box center [125, 190] width 9 height 9
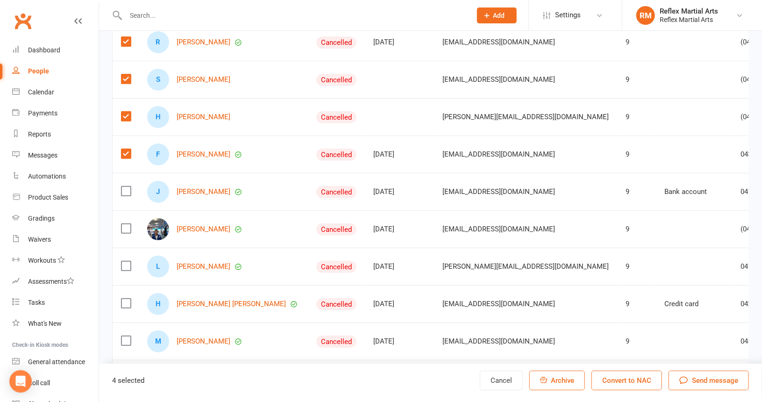
click at [128, 186] on input "checkbox" at bounding box center [125, 186] width 9 height 0
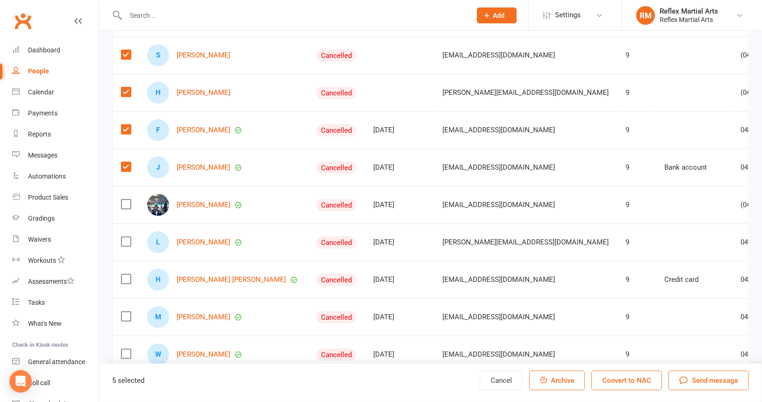
scroll to position [214, 0]
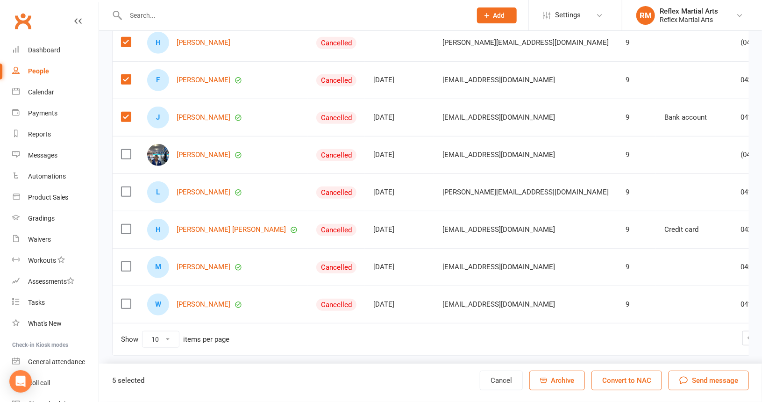
click at [122, 151] on label at bounding box center [125, 154] width 9 height 9
click at [122, 150] on input "checkbox" at bounding box center [125, 150] width 9 height 0
click at [126, 187] on label at bounding box center [125, 191] width 9 height 9
click at [126, 187] on input "checkbox" at bounding box center [125, 187] width 9 height 0
click at [127, 224] on label at bounding box center [125, 228] width 9 height 9
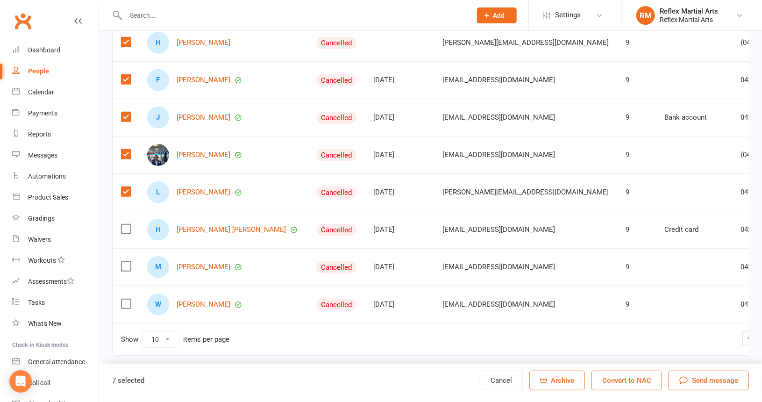
click at [127, 224] on input "checkbox" at bounding box center [125, 224] width 9 height 0
click at [126, 262] on label at bounding box center [125, 266] width 9 height 9
click at [126, 262] on input "checkbox" at bounding box center [125, 262] width 9 height 0
click at [127, 299] on label at bounding box center [125, 303] width 9 height 9
click at [127, 299] on input "checkbox" at bounding box center [125, 299] width 9 height 0
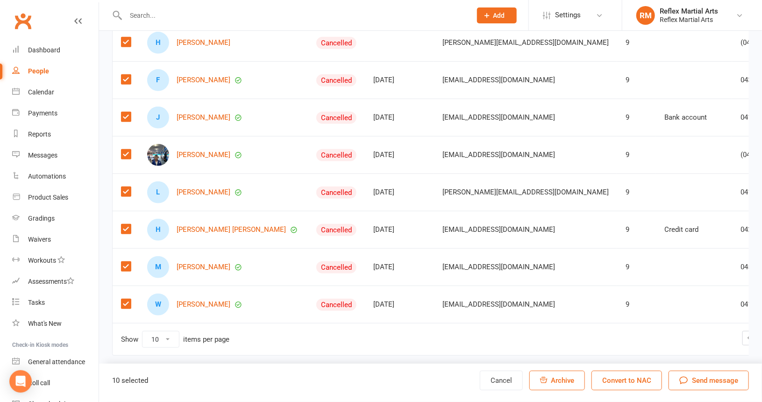
click at [699, 382] on span "Send message" at bounding box center [715, 380] width 46 height 11
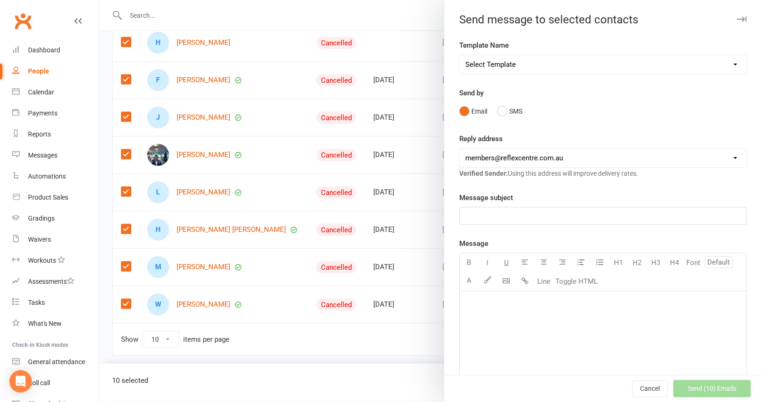
click at [719, 64] on select "Select Template [SMS] [Default template - review before using] Appointment remi…" at bounding box center [603, 64] width 287 height 19
select select "21"
click at [460, 55] on select "Select Template [SMS] [Default template - review before using] Appointment remi…" at bounding box center [603, 64] width 287 height 19
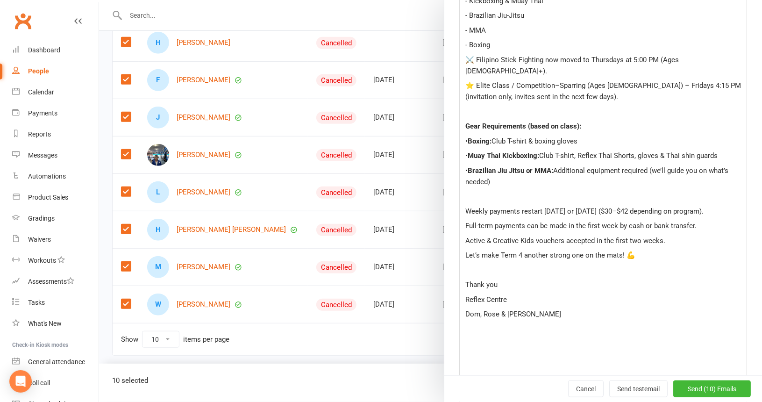
scroll to position [374, 0]
click at [707, 385] on span "Send (10) Emails" at bounding box center [712, 388] width 49 height 7
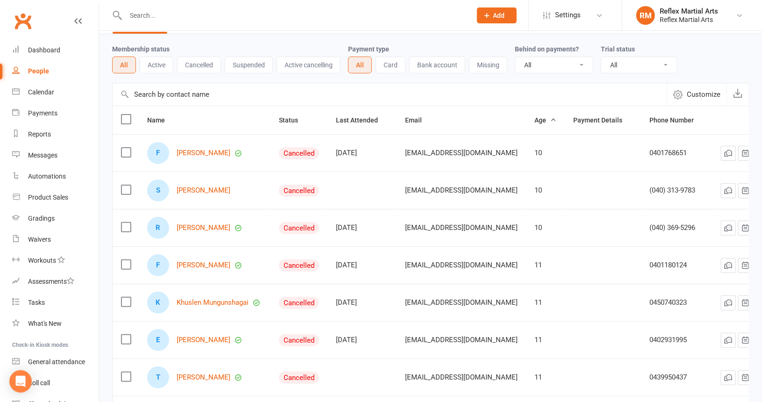
scroll to position [28, 0]
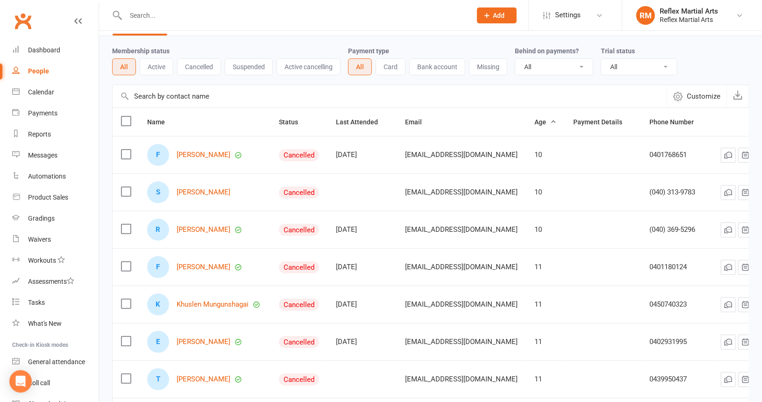
click at [127, 150] on label at bounding box center [125, 154] width 9 height 9
click at [127, 150] on input "checkbox" at bounding box center [125, 150] width 9 height 0
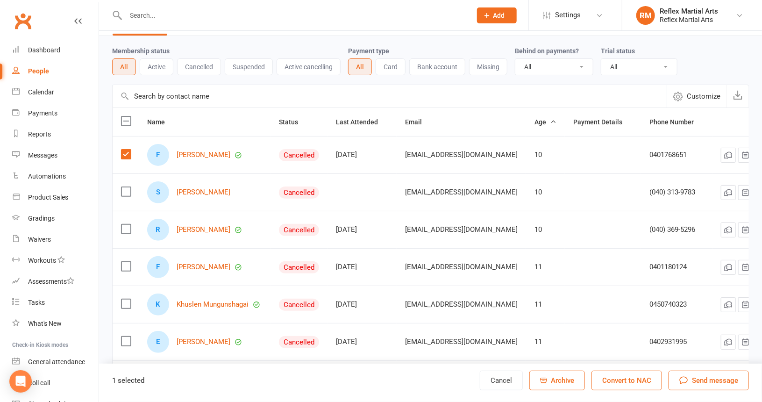
click at [125, 187] on label at bounding box center [125, 191] width 9 height 9
click at [125, 187] on input "checkbox" at bounding box center [125, 187] width 9 height 0
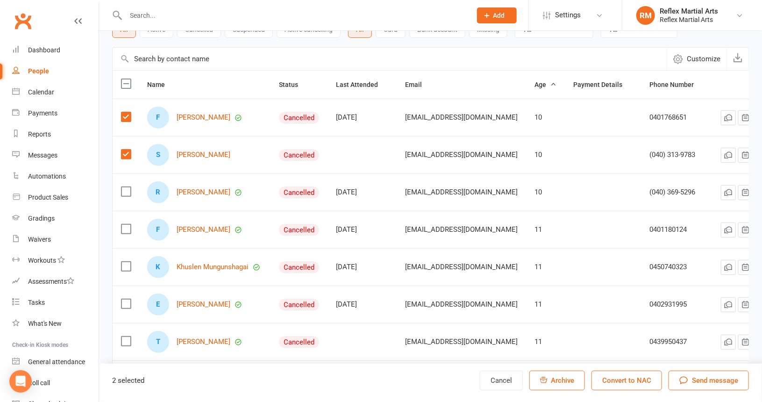
scroll to position [121, 0]
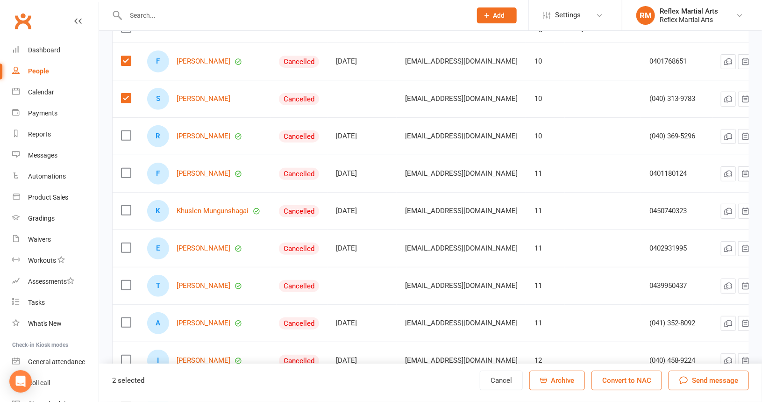
click at [125, 133] on label at bounding box center [125, 135] width 9 height 9
click at [125, 131] on input "checkbox" at bounding box center [125, 131] width 9 height 0
click at [128, 168] on label at bounding box center [125, 172] width 9 height 9
click at [128, 168] on input "checkbox" at bounding box center [125, 168] width 9 height 0
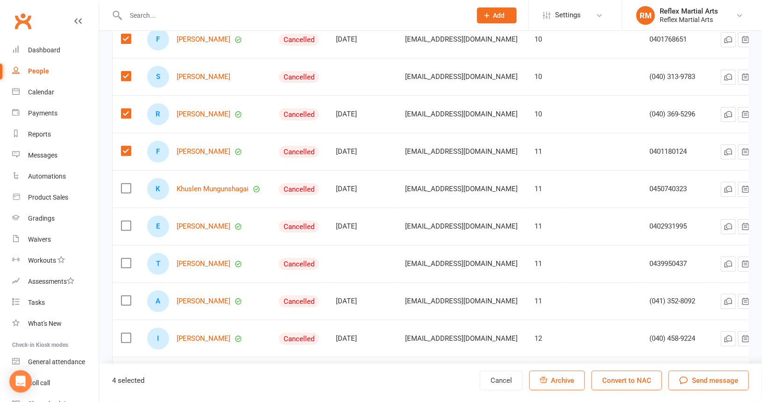
scroll to position [168, 0]
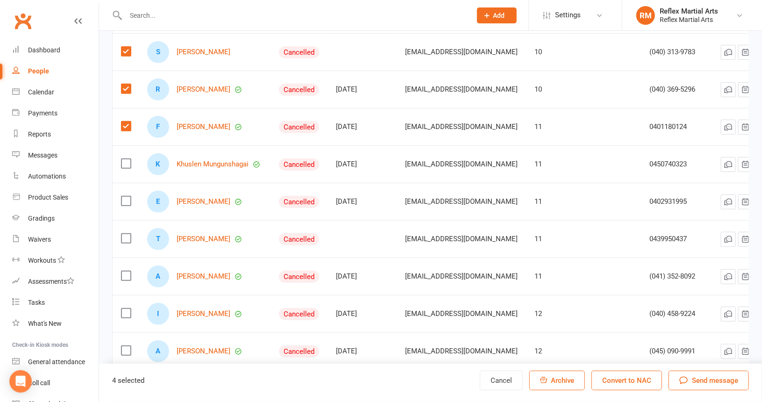
click at [126, 162] on label at bounding box center [125, 163] width 9 height 9
click at [126, 159] on input "checkbox" at bounding box center [125, 159] width 9 height 0
click at [127, 196] on label at bounding box center [125, 200] width 9 height 9
click at [127, 196] on input "checkbox" at bounding box center [125, 196] width 9 height 0
click at [126, 235] on label at bounding box center [125, 238] width 9 height 9
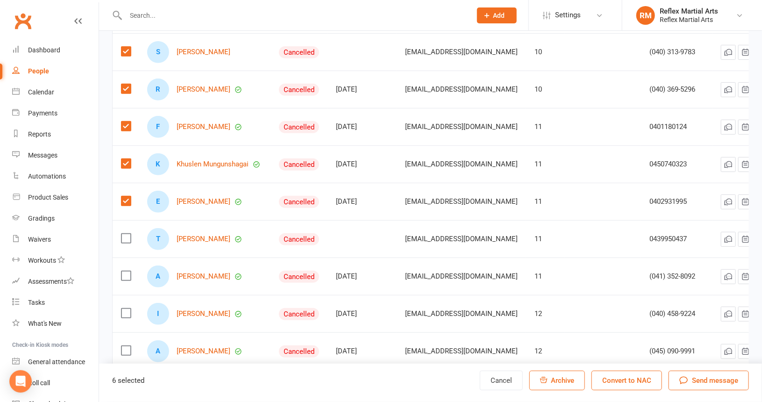
click at [126, 234] on input "checkbox" at bounding box center [125, 234] width 9 height 0
click at [126, 271] on label at bounding box center [125, 275] width 9 height 9
click at [126, 271] on input "checkbox" at bounding box center [125, 271] width 9 height 0
click at [128, 310] on label at bounding box center [125, 312] width 9 height 9
click at [128, 308] on input "checkbox" at bounding box center [125, 308] width 9 height 0
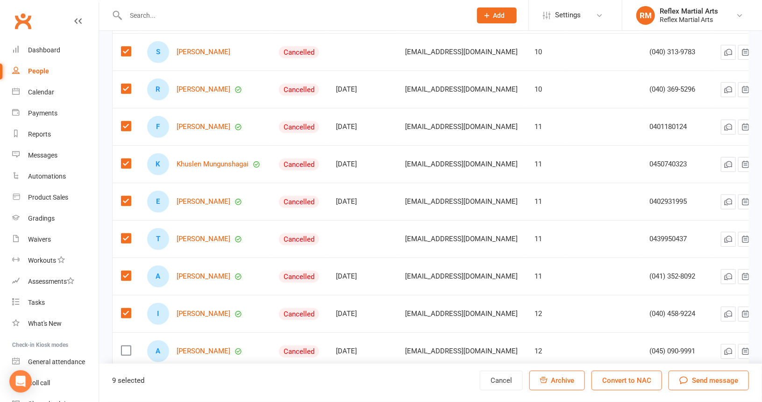
click at [127, 346] on label at bounding box center [125, 350] width 9 height 9
click at [127, 346] on input "checkbox" at bounding box center [125, 346] width 9 height 0
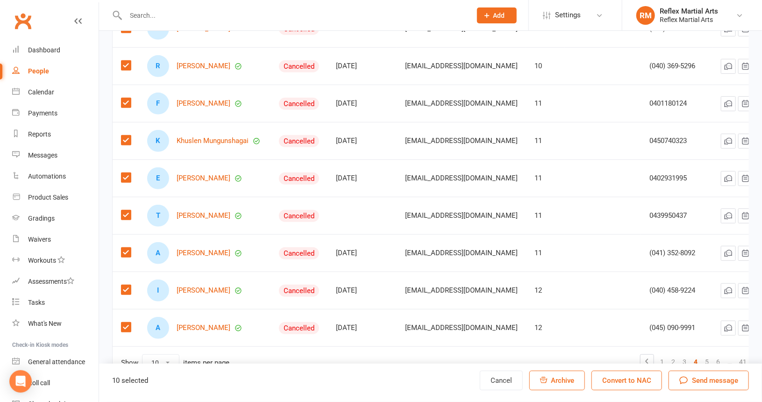
scroll to position [221, 0]
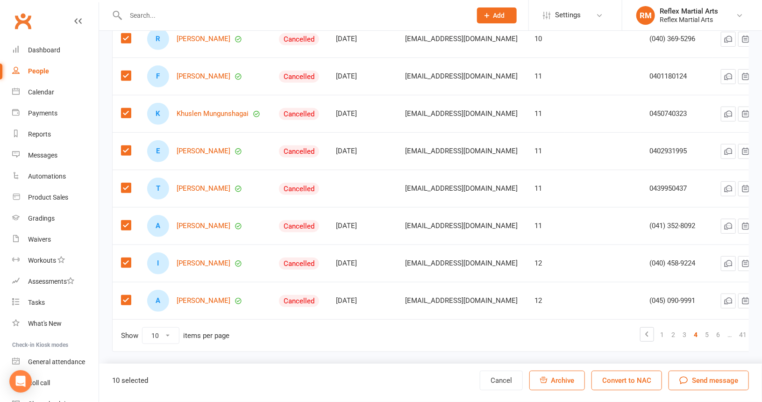
click at [704, 380] on span "Send message" at bounding box center [715, 380] width 46 height 11
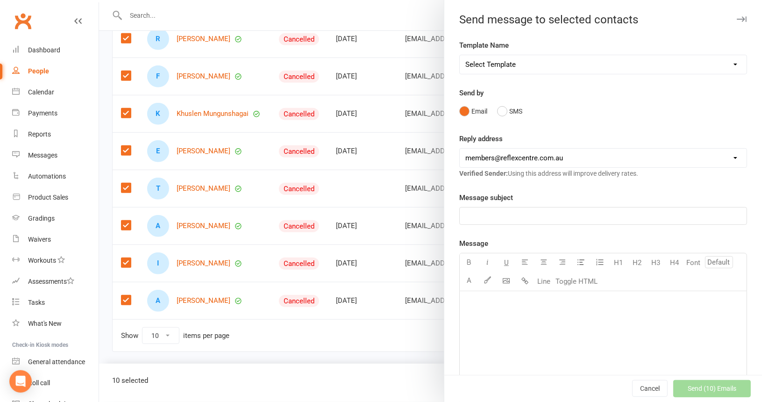
click at [726, 63] on select "Select Template [SMS] [Default template - review before using] Appointment remi…" at bounding box center [603, 64] width 287 height 19
select select "21"
click at [460, 55] on select "Select Template [SMS] [Default template - review before using] Appointment remi…" at bounding box center [603, 64] width 287 height 19
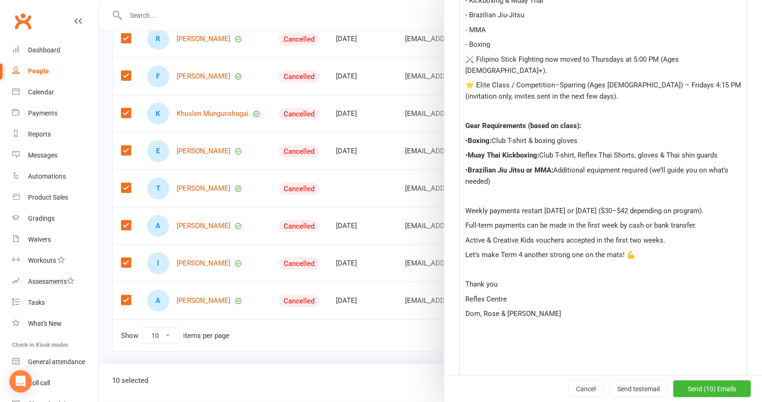
scroll to position [374, 0]
click at [704, 385] on span "Send (10) Emails" at bounding box center [712, 388] width 49 height 7
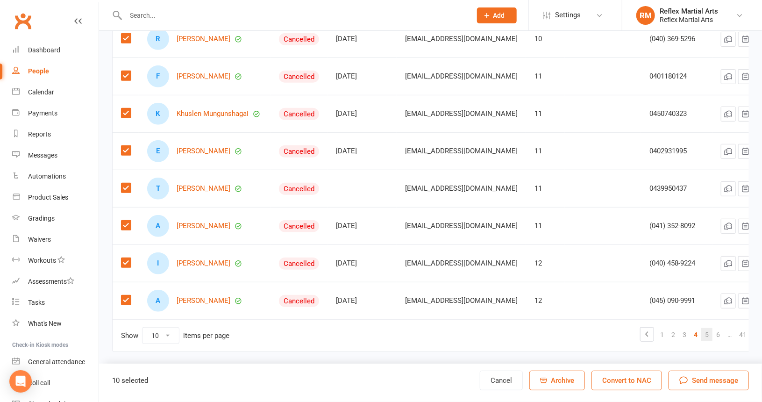
click at [701, 328] on link "5" at bounding box center [706, 334] width 11 height 13
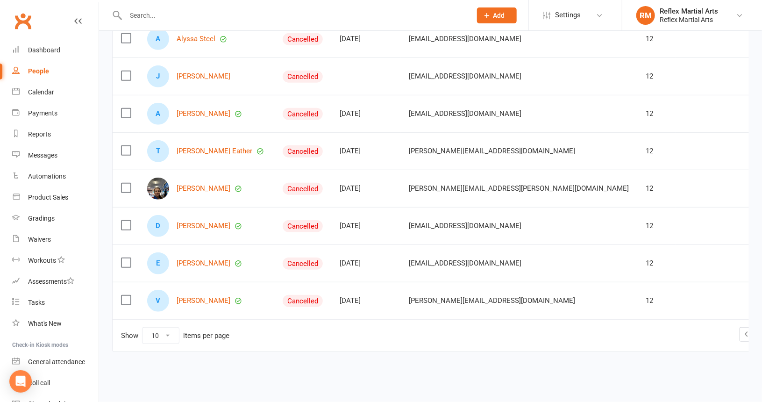
scroll to position [35, 0]
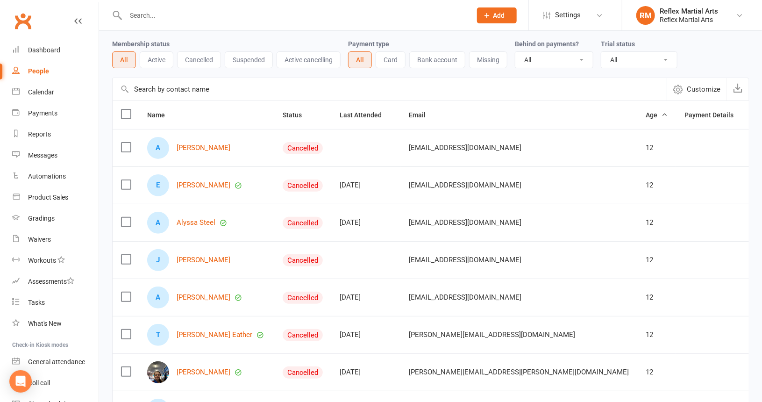
click at [126, 145] on label at bounding box center [125, 146] width 9 height 9
click at [126, 142] on input "checkbox" at bounding box center [125, 142] width 9 height 0
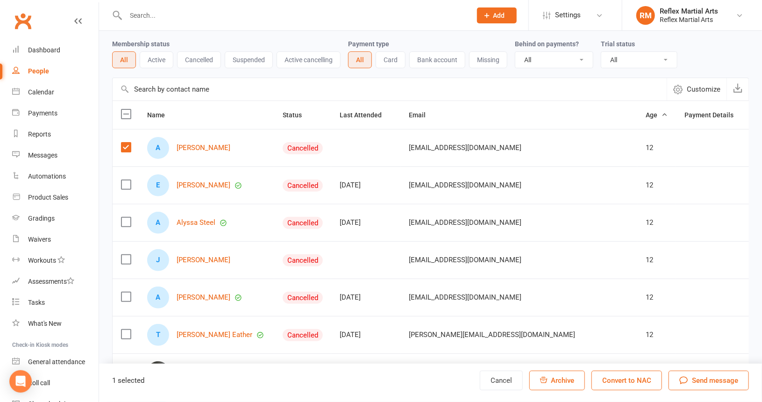
click at [123, 180] on label at bounding box center [125, 184] width 9 height 9
click at [123, 180] on input "checkbox" at bounding box center [125, 180] width 9 height 0
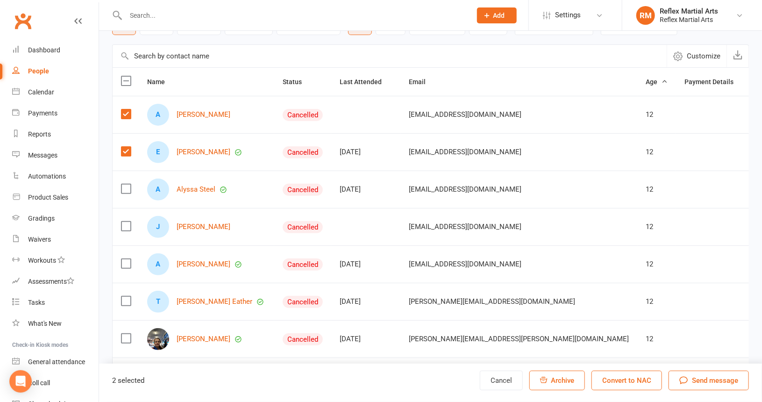
scroll to position [128, 0]
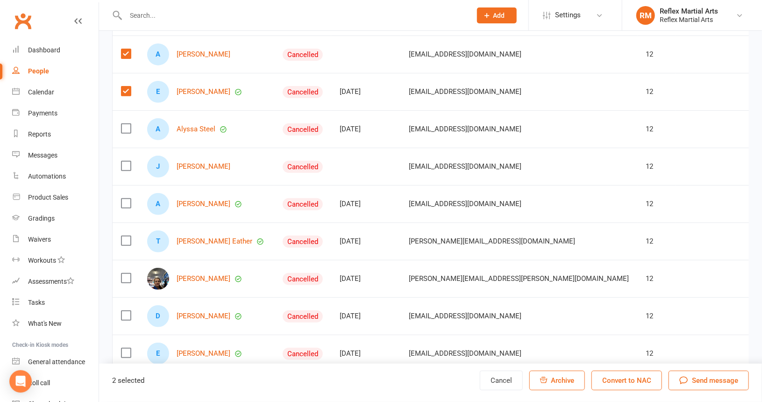
click at [123, 127] on label at bounding box center [125, 128] width 9 height 9
click at [123, 124] on input "checkbox" at bounding box center [125, 124] width 9 height 0
click at [123, 163] on label at bounding box center [125, 165] width 9 height 9
click at [123, 161] on input "checkbox" at bounding box center [125, 161] width 9 height 0
click at [124, 199] on label at bounding box center [125, 203] width 9 height 9
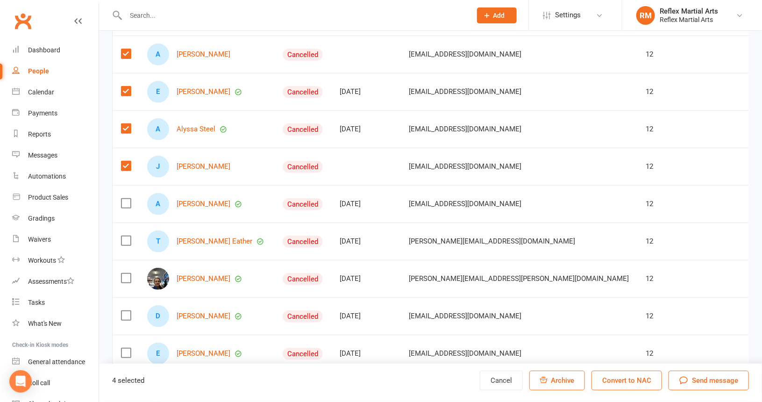
click at [124, 199] on input "checkbox" at bounding box center [125, 199] width 9 height 0
click at [125, 236] on label at bounding box center [125, 240] width 9 height 9
click at [125, 236] on input "checkbox" at bounding box center [125, 236] width 9 height 0
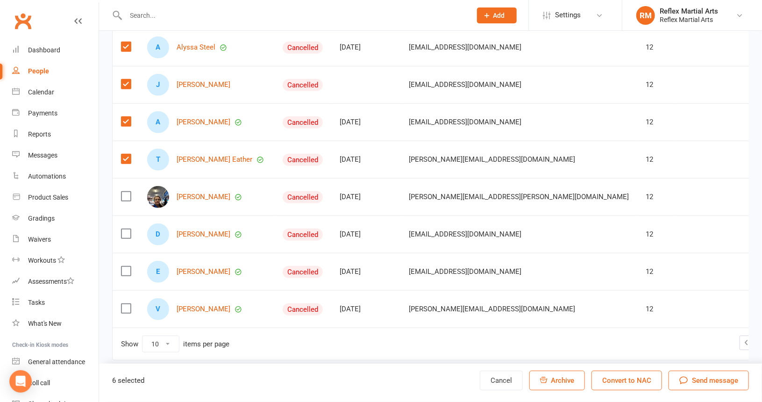
scroll to position [221, 0]
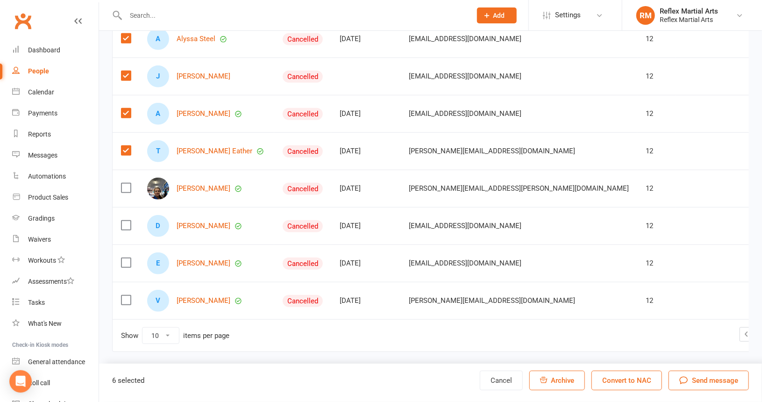
click at [127, 184] on label at bounding box center [125, 187] width 9 height 9
click at [127, 183] on input "checkbox" at bounding box center [125, 183] width 9 height 0
click at [127, 221] on label at bounding box center [125, 225] width 9 height 9
click at [127, 221] on input "checkbox" at bounding box center [125, 221] width 9 height 0
click at [127, 258] on label at bounding box center [125, 262] width 9 height 9
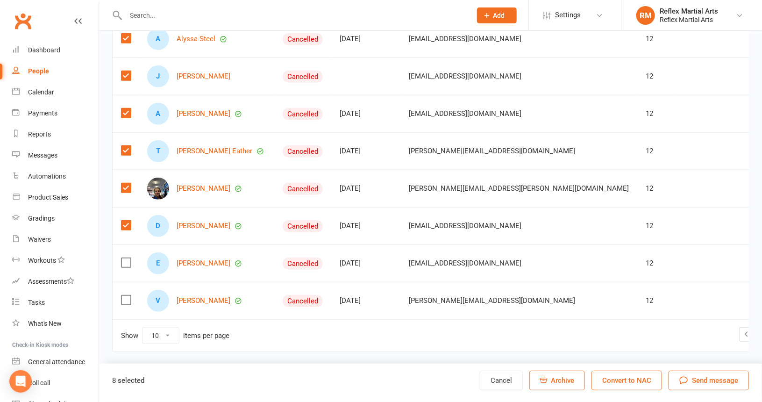
click at [127, 258] on input "checkbox" at bounding box center [125, 258] width 9 height 0
click at [126, 295] on label at bounding box center [125, 299] width 9 height 9
click at [126, 295] on input "checkbox" at bounding box center [125, 295] width 9 height 0
click at [705, 377] on span "Send message" at bounding box center [715, 380] width 46 height 11
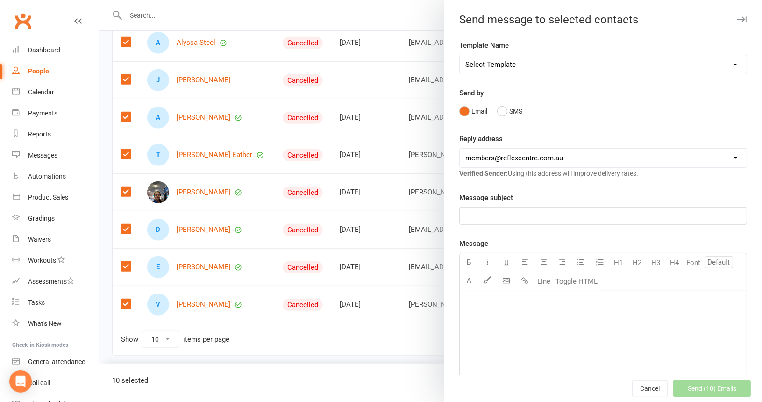
click at [720, 65] on select "Select Template [SMS] [Default template - review before using] Appointment remi…" at bounding box center [603, 64] width 287 height 19
select select "21"
click at [460, 55] on select "Select Template [SMS] [Default template - review before using] Appointment remi…" at bounding box center [603, 64] width 287 height 19
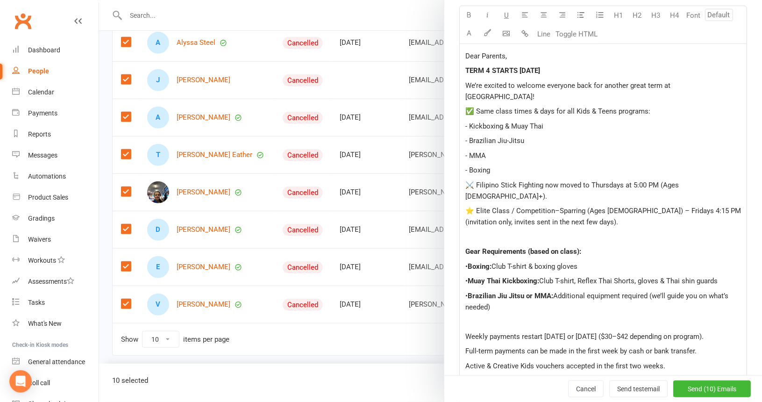
scroll to position [327, 0]
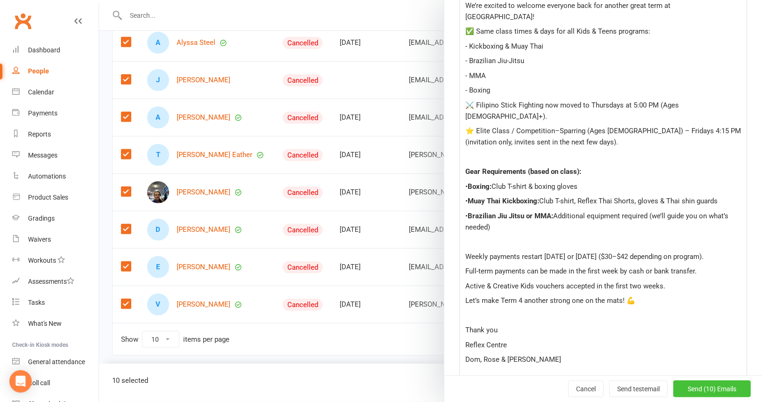
click at [699, 390] on span "Send (10) Emails" at bounding box center [712, 388] width 49 height 7
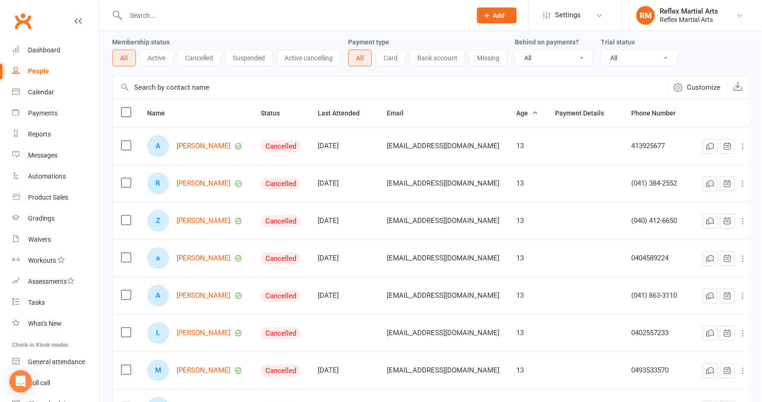
scroll to position [28, 0]
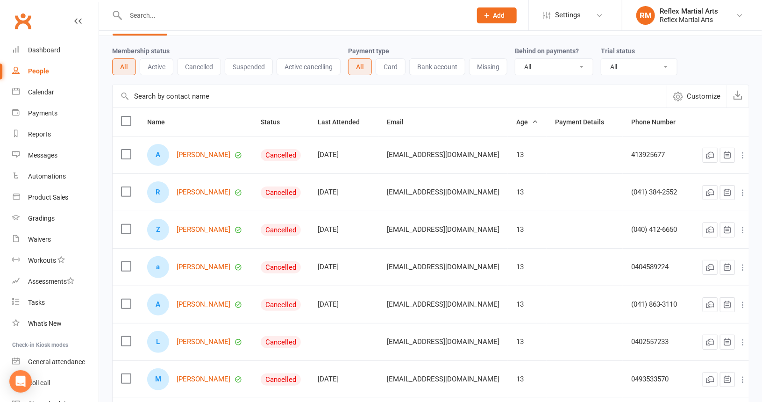
click at [127, 153] on label at bounding box center [125, 154] width 9 height 9
click at [127, 150] on input "checkbox" at bounding box center [125, 150] width 9 height 0
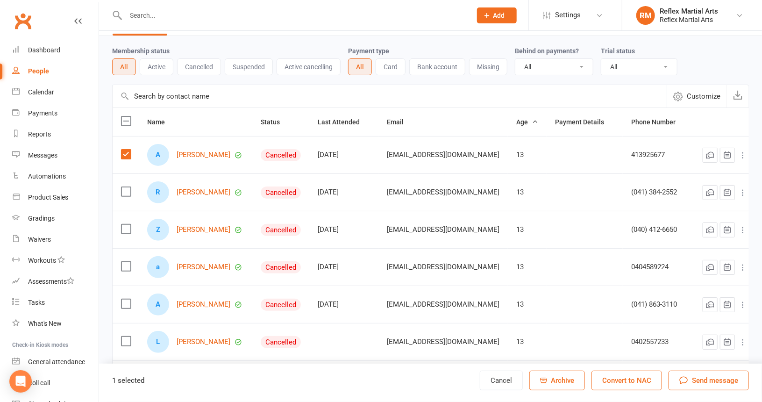
click at [126, 187] on label at bounding box center [125, 191] width 9 height 9
click at [126, 187] on input "checkbox" at bounding box center [125, 187] width 9 height 0
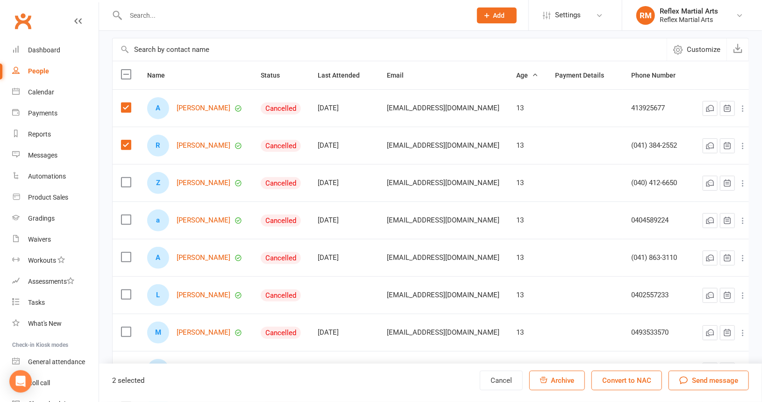
click at [126, 179] on label at bounding box center [125, 182] width 9 height 9
click at [126, 178] on input "checkbox" at bounding box center [125, 178] width 9 height 0
click at [128, 215] on label at bounding box center [125, 219] width 9 height 9
click at [128, 215] on input "checkbox" at bounding box center [125, 215] width 9 height 0
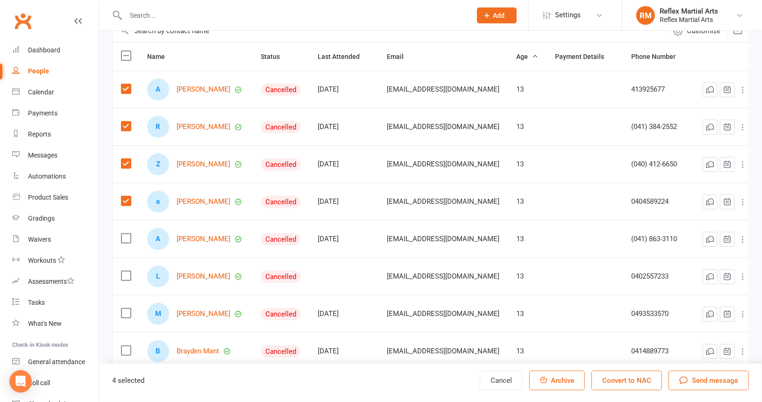
scroll to position [168, 0]
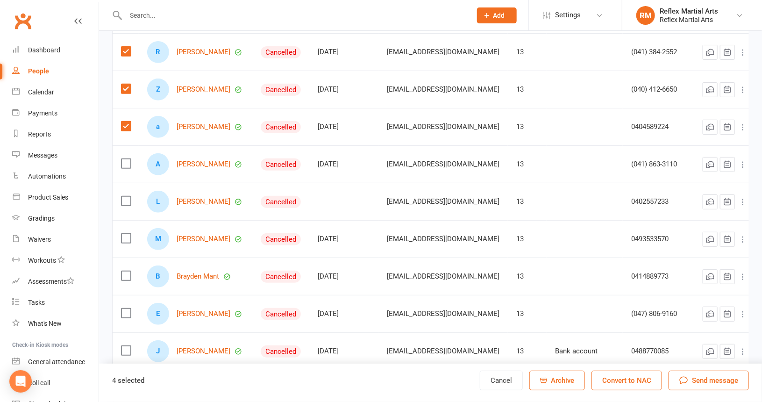
click at [126, 163] on label at bounding box center [125, 163] width 9 height 9
click at [126, 159] on input "checkbox" at bounding box center [125, 159] width 9 height 0
click at [127, 197] on label at bounding box center [125, 200] width 9 height 9
click at [127, 196] on input "checkbox" at bounding box center [125, 196] width 9 height 0
click at [124, 235] on label at bounding box center [125, 238] width 9 height 9
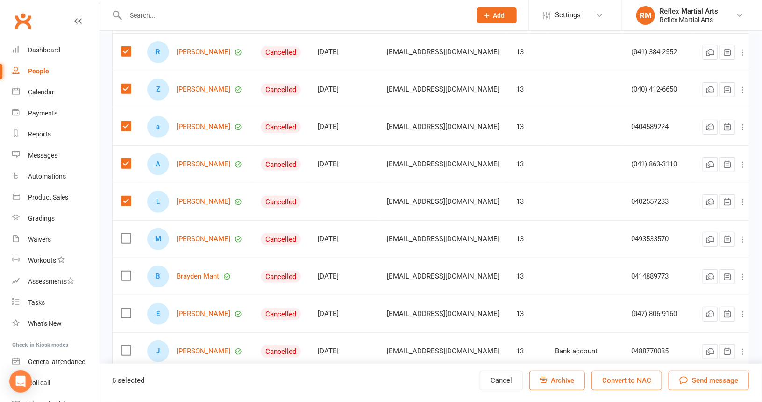
click at [124, 234] on input "checkbox" at bounding box center [125, 234] width 9 height 0
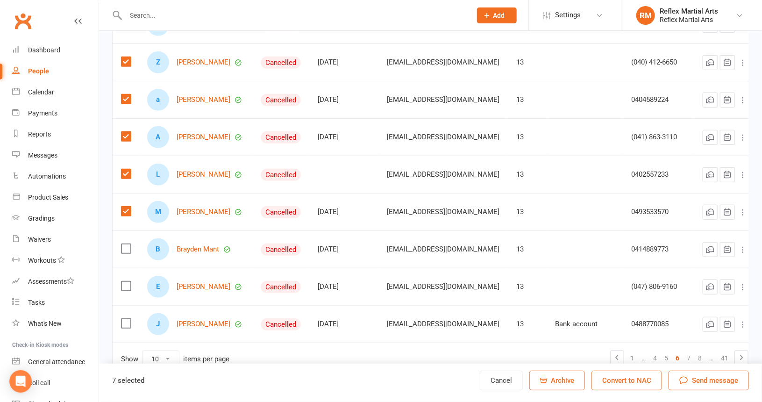
scroll to position [214, 0]
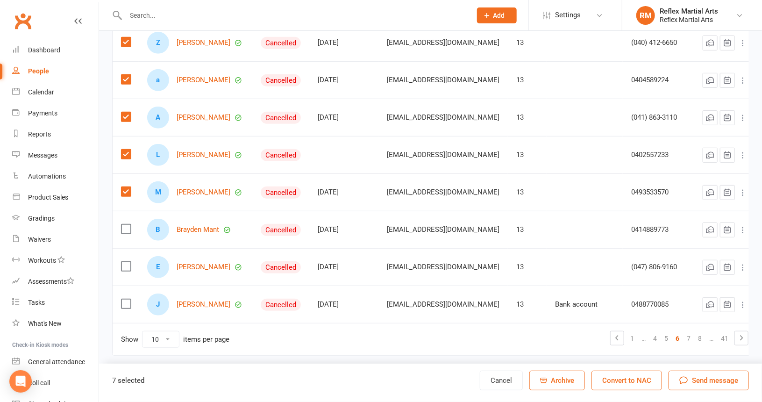
click at [126, 225] on label at bounding box center [125, 228] width 9 height 9
click at [126, 224] on input "checkbox" at bounding box center [125, 224] width 9 height 0
click at [126, 263] on label at bounding box center [125, 266] width 9 height 9
click at [126, 262] on input "checkbox" at bounding box center [125, 262] width 9 height 0
click at [127, 301] on label at bounding box center [125, 303] width 9 height 9
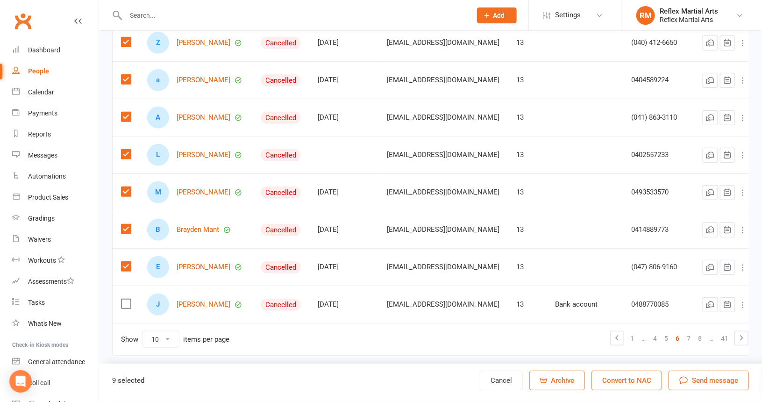
click at [127, 299] on input "checkbox" at bounding box center [125, 299] width 9 height 0
click at [709, 379] on span "Send message" at bounding box center [715, 380] width 46 height 11
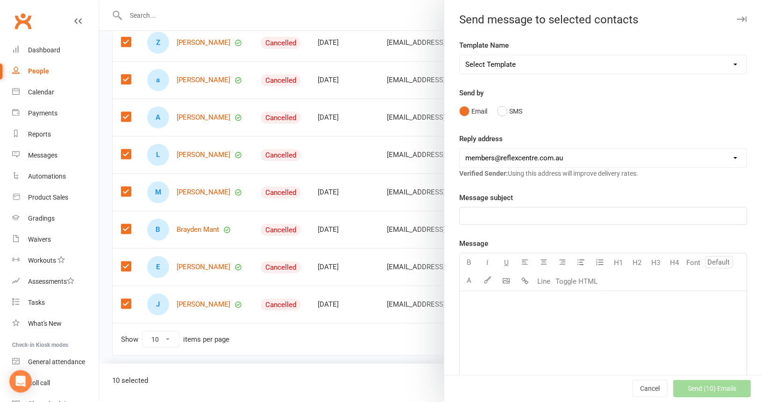
click at [724, 64] on select "Select Template [SMS] [Default template - review before using] Appointment remi…" at bounding box center [603, 64] width 287 height 19
select select "21"
click at [460, 55] on select "Select Template [SMS] [Default template - review before using] Appointment remi…" at bounding box center [603, 64] width 287 height 19
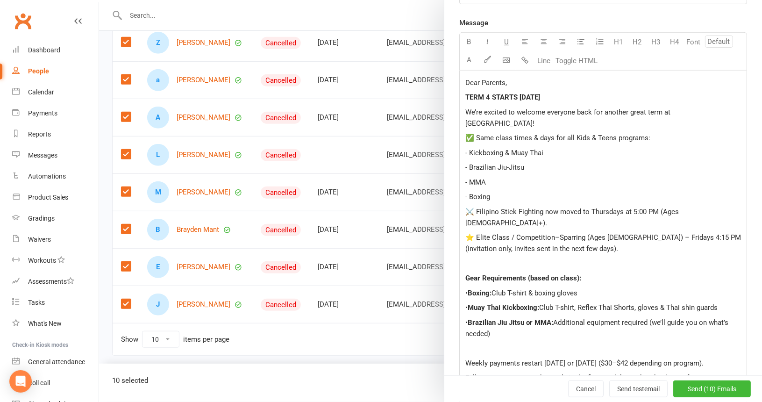
scroll to position [280, 0]
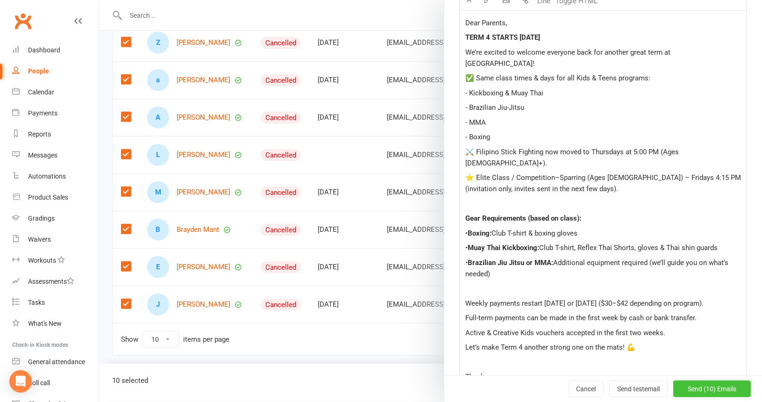
click at [695, 390] on span "Send (10) Emails" at bounding box center [712, 388] width 49 height 7
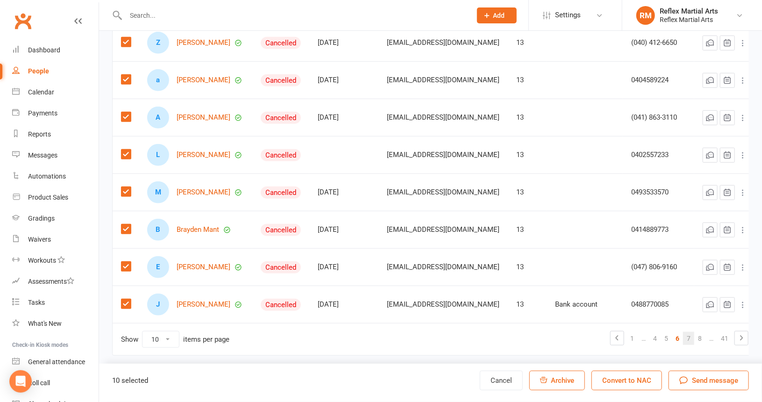
click at [683, 335] on link "7" at bounding box center [688, 338] width 11 height 13
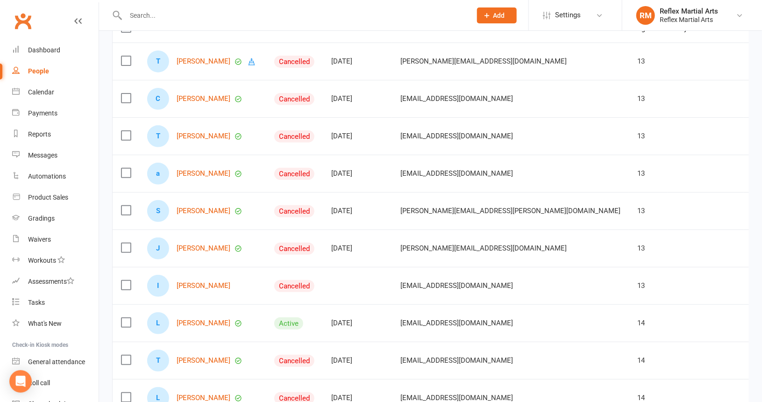
scroll to position [74, 0]
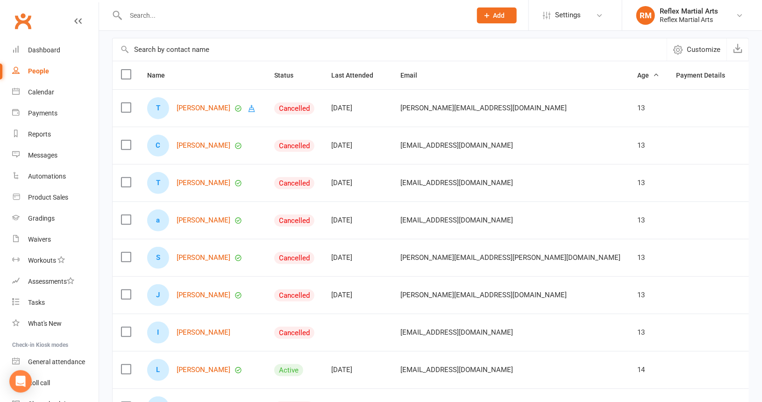
click at [130, 104] on label at bounding box center [125, 107] width 9 height 9
click at [130, 103] on input "checkbox" at bounding box center [125, 103] width 9 height 0
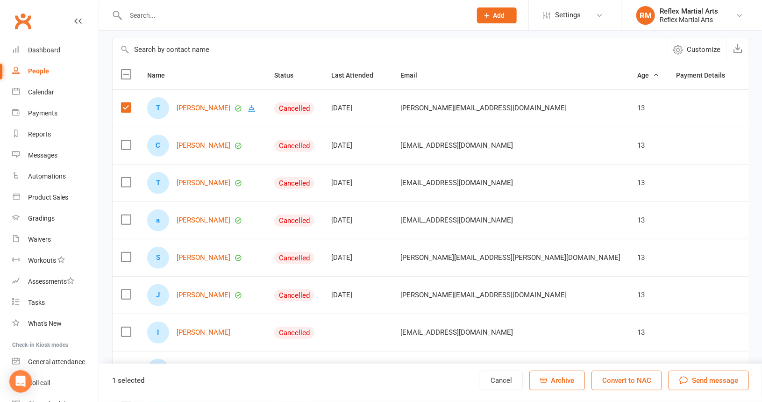
click at [125, 140] on label at bounding box center [125, 144] width 9 height 9
click at [125, 140] on input "checkbox" at bounding box center [125, 140] width 9 height 0
click at [124, 178] on label at bounding box center [125, 182] width 9 height 9
click at [124, 178] on input "checkbox" at bounding box center [125, 178] width 9 height 0
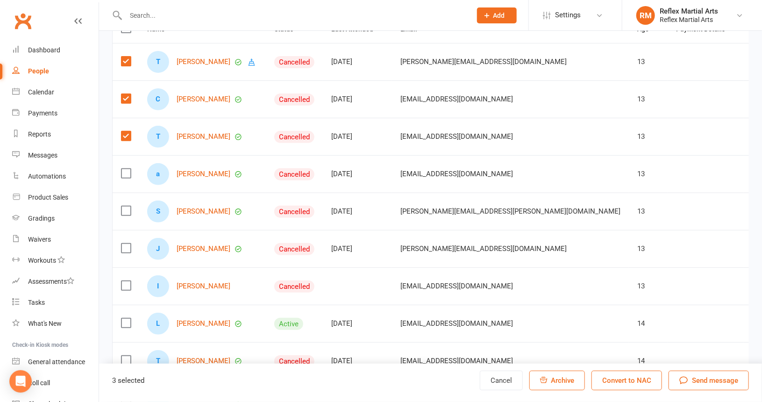
scroll to position [121, 0]
click at [128, 170] on label at bounding box center [125, 172] width 9 height 9
click at [128, 168] on input "checkbox" at bounding box center [125, 168] width 9 height 0
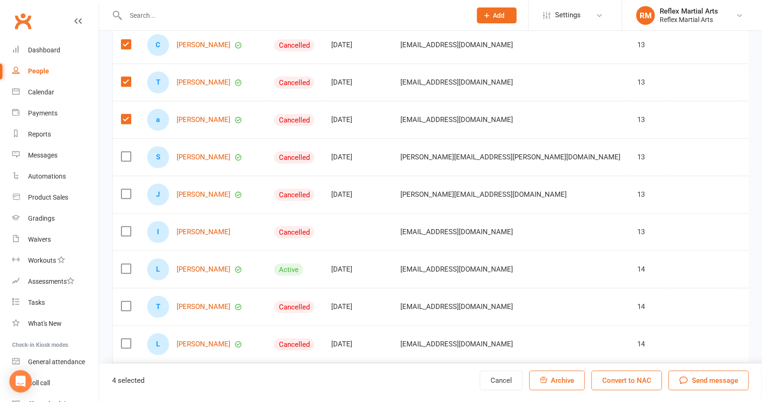
scroll to position [214, 0]
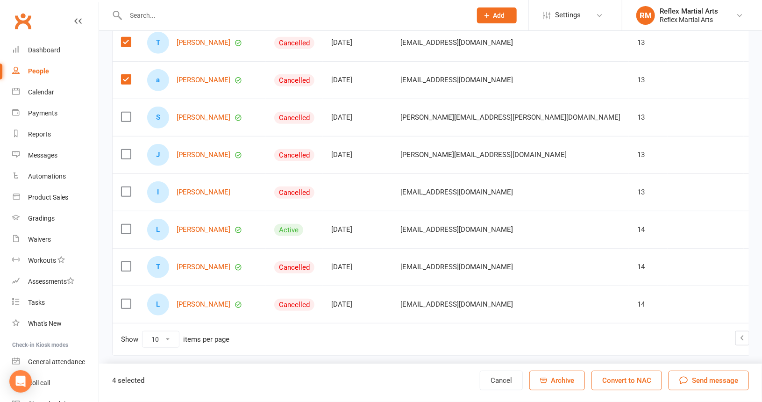
click at [124, 116] on label at bounding box center [125, 116] width 9 height 9
click at [124, 112] on input "checkbox" at bounding box center [125, 112] width 9 height 0
click at [125, 150] on label at bounding box center [125, 154] width 9 height 9
click at [125, 150] on input "checkbox" at bounding box center [125, 150] width 9 height 0
click at [125, 187] on label at bounding box center [125, 191] width 9 height 9
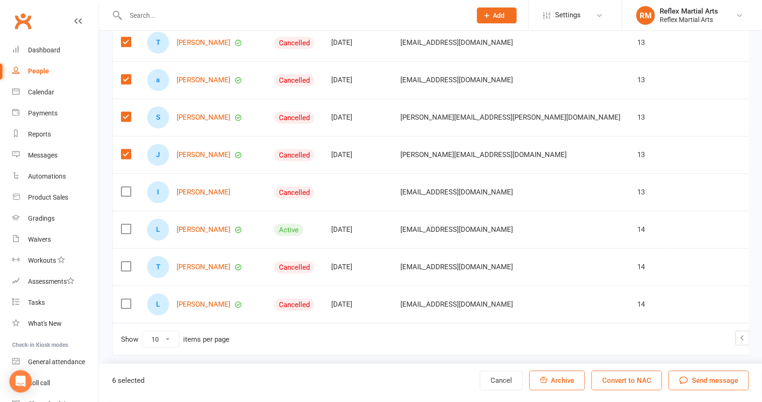
click at [125, 187] on input "checkbox" at bounding box center [125, 187] width 9 height 0
click at [128, 228] on label at bounding box center [125, 228] width 9 height 9
click at [128, 224] on input "checkbox" at bounding box center [125, 224] width 9 height 0
click at [127, 264] on label at bounding box center [125, 266] width 9 height 9
click at [127, 262] on input "checkbox" at bounding box center [125, 262] width 9 height 0
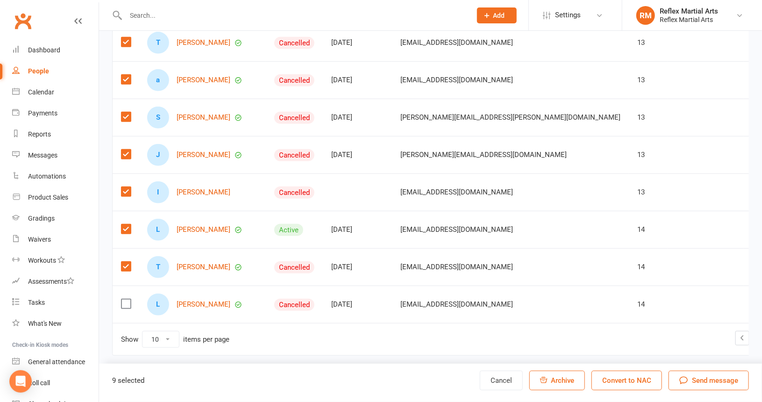
click at [127, 299] on label at bounding box center [125, 303] width 9 height 9
click at [127, 299] on input "checkbox" at bounding box center [125, 299] width 9 height 0
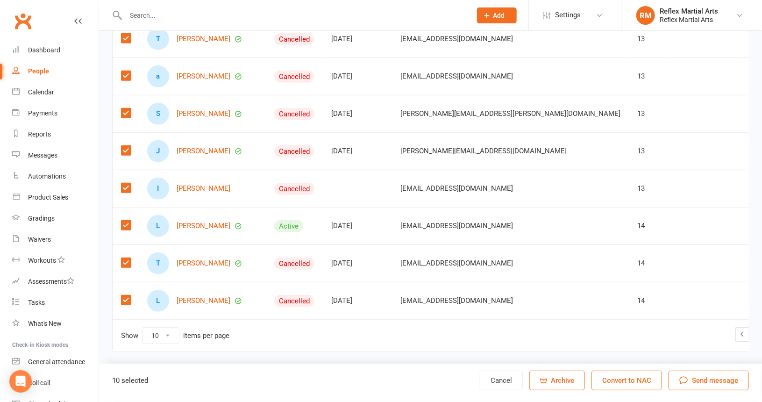
scroll to position [221, 0]
click at [689, 378] on div "Send message" at bounding box center [708, 380] width 59 height 11
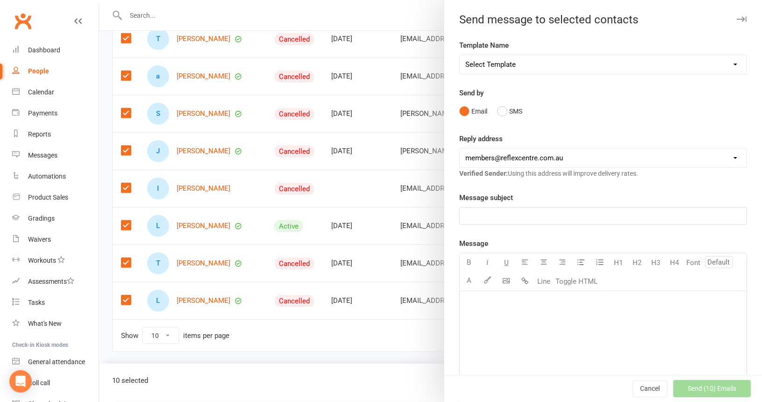
click at [721, 61] on select "Select Template [SMS] [Default template - review before using] Appointment remi…" at bounding box center [603, 64] width 287 height 19
select select "21"
click at [460, 55] on select "Select Template [SMS] [Default template - review before using] Appointment remi…" at bounding box center [603, 64] width 287 height 19
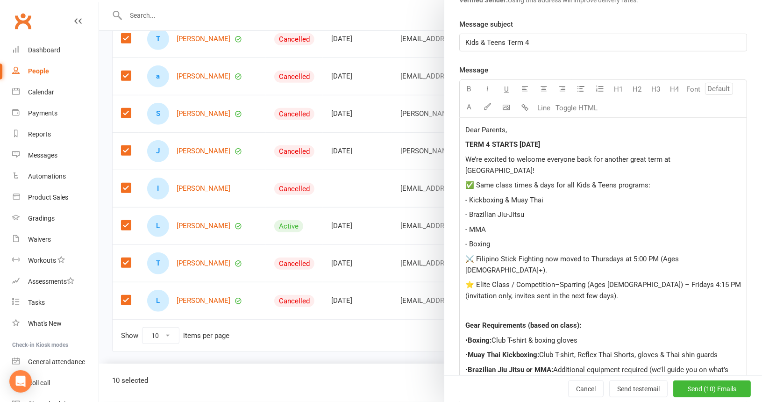
scroll to position [187, 0]
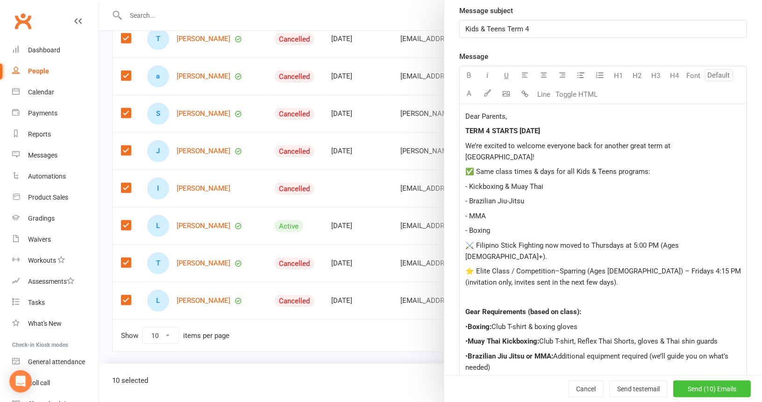
click at [708, 389] on span "Send (10) Emails" at bounding box center [712, 388] width 49 height 7
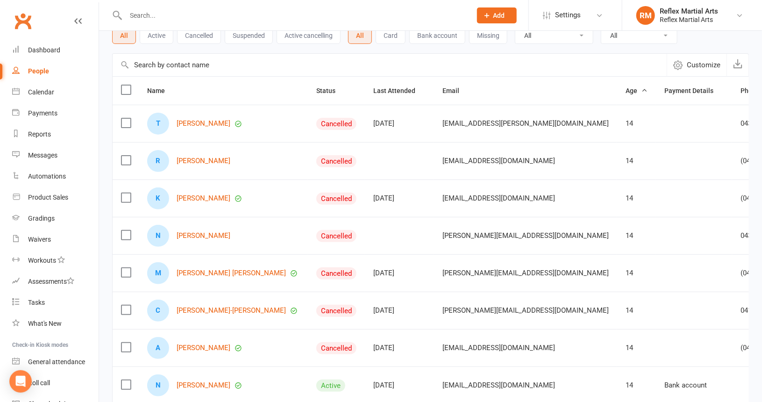
scroll to position [35, 0]
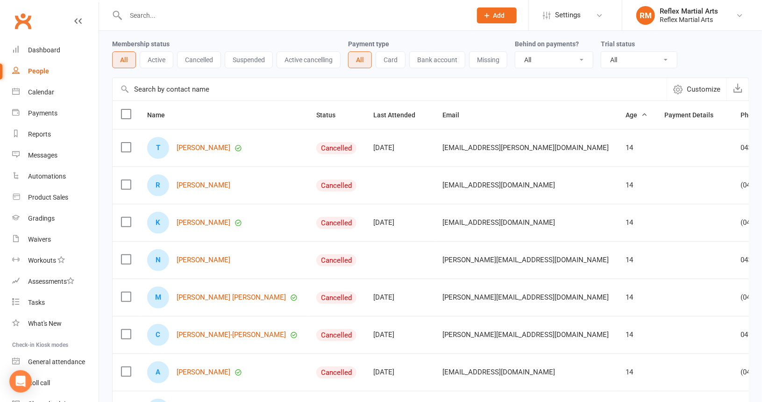
click at [128, 148] on label at bounding box center [125, 146] width 9 height 9
click at [128, 142] on input "checkbox" at bounding box center [125, 142] width 9 height 0
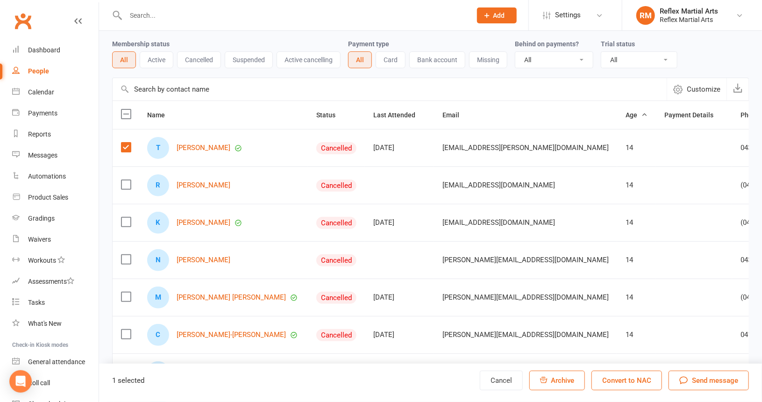
click at [123, 183] on label at bounding box center [125, 184] width 9 height 9
click at [123, 180] on input "checkbox" at bounding box center [125, 180] width 9 height 0
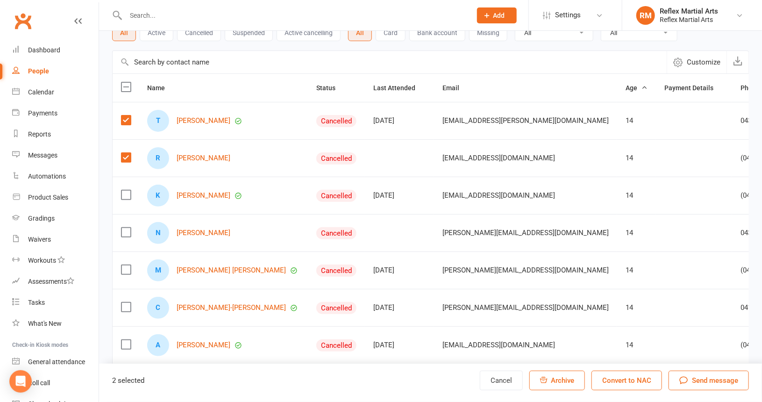
scroll to position [81, 0]
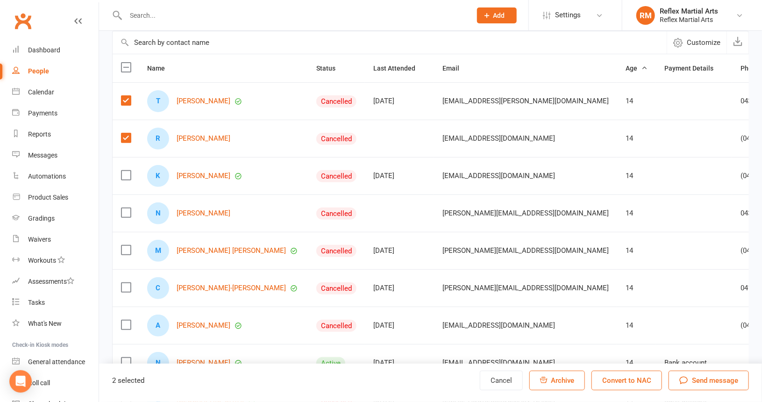
click at [123, 175] on label at bounding box center [125, 175] width 9 height 9
click at [123, 171] on input "checkbox" at bounding box center [125, 171] width 9 height 0
click at [126, 209] on label at bounding box center [125, 212] width 9 height 9
click at [126, 208] on input "checkbox" at bounding box center [125, 208] width 9 height 0
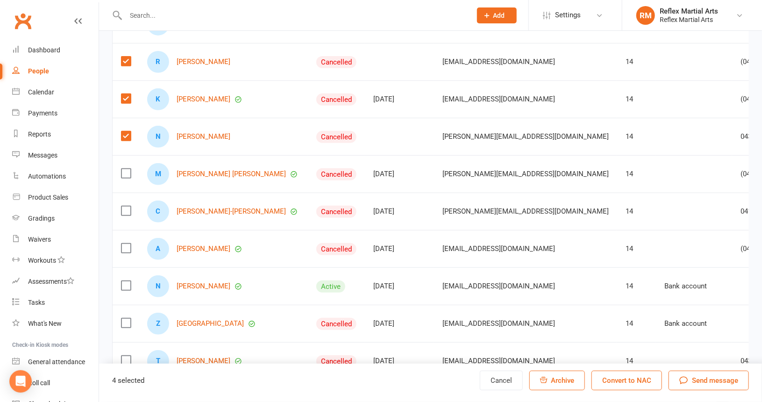
scroll to position [175, 0]
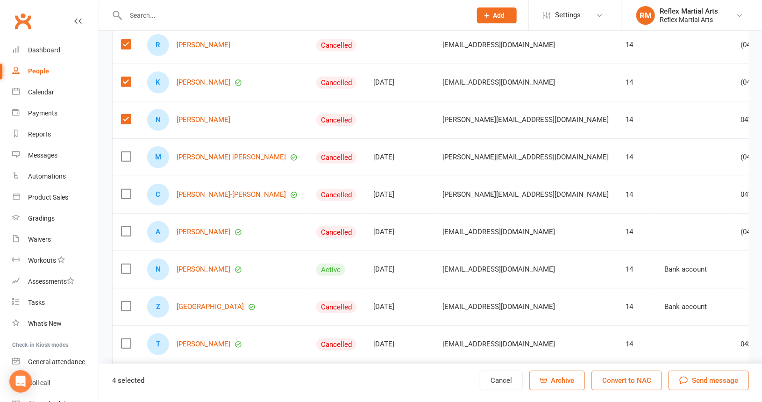
click at [123, 155] on label at bounding box center [125, 156] width 9 height 9
click at [123, 152] on input "checkbox" at bounding box center [125, 152] width 9 height 0
click at [127, 191] on label at bounding box center [125, 193] width 9 height 9
click at [127, 189] on input "checkbox" at bounding box center [125, 189] width 9 height 0
click at [125, 227] on label at bounding box center [125, 231] width 9 height 9
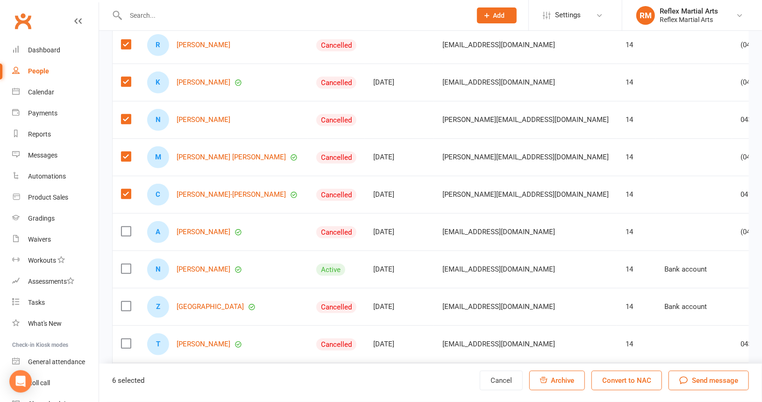
click at [125, 227] on input "checkbox" at bounding box center [125, 227] width 9 height 0
click at [128, 264] on label at bounding box center [125, 268] width 9 height 9
click at [128, 264] on input "checkbox" at bounding box center [125, 264] width 9 height 0
click at [128, 303] on label at bounding box center [125, 305] width 9 height 9
click at [128, 301] on input "checkbox" at bounding box center [125, 301] width 9 height 0
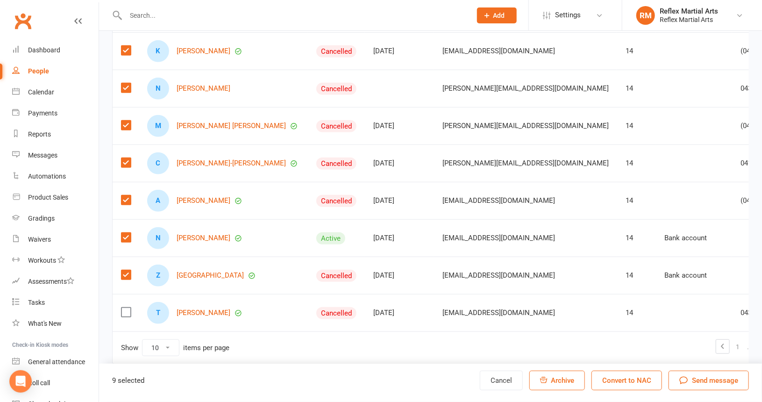
scroll to position [221, 0]
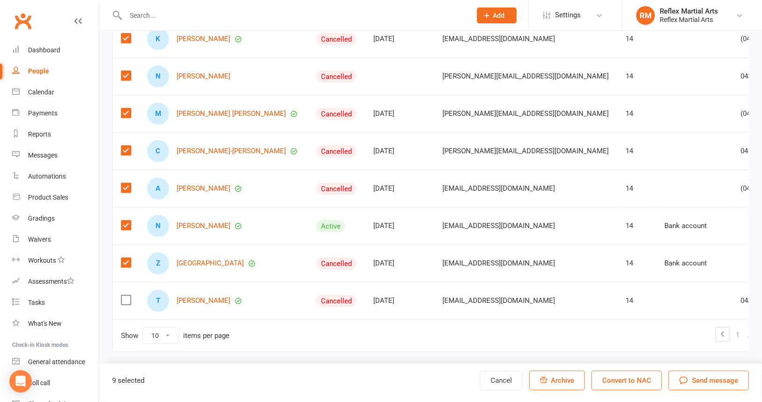
click at [127, 295] on label at bounding box center [125, 299] width 9 height 9
click at [127, 295] on input "checkbox" at bounding box center [125, 295] width 9 height 0
click at [692, 378] on span "Send message" at bounding box center [715, 380] width 46 height 11
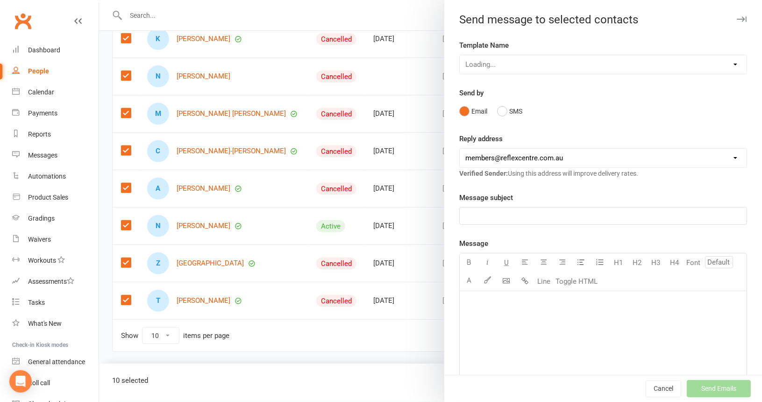
scroll to position [214, 0]
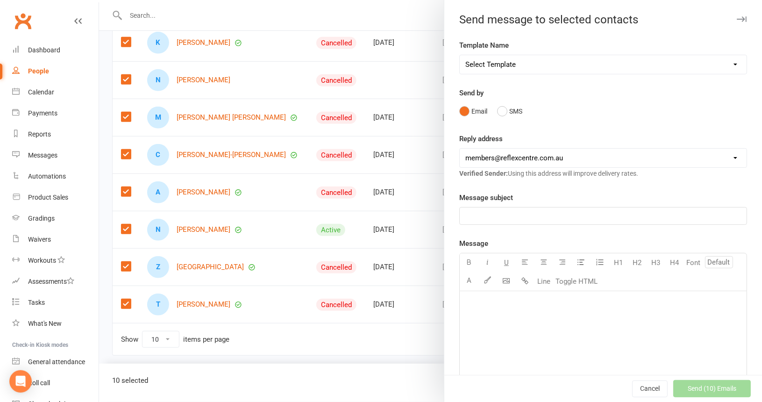
click at [726, 62] on select "Select Template [SMS] [Default template - review before using] Appointment remi…" at bounding box center [603, 64] width 287 height 19
select select "21"
click at [460, 55] on select "Select Template [SMS] [Default template - review before using] Appointment remi…" at bounding box center [603, 64] width 287 height 19
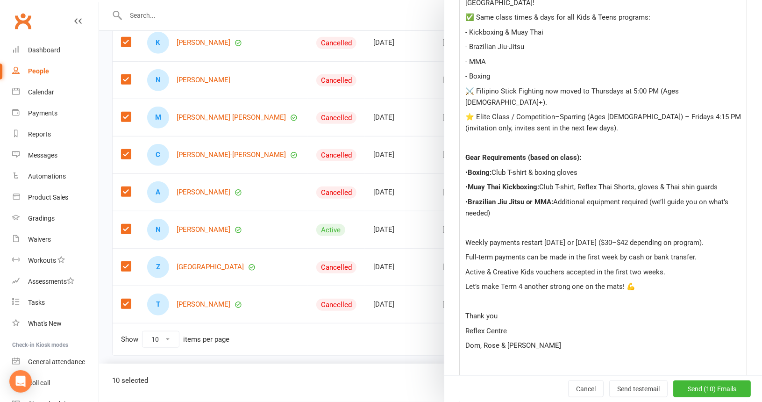
scroll to position [420, 0]
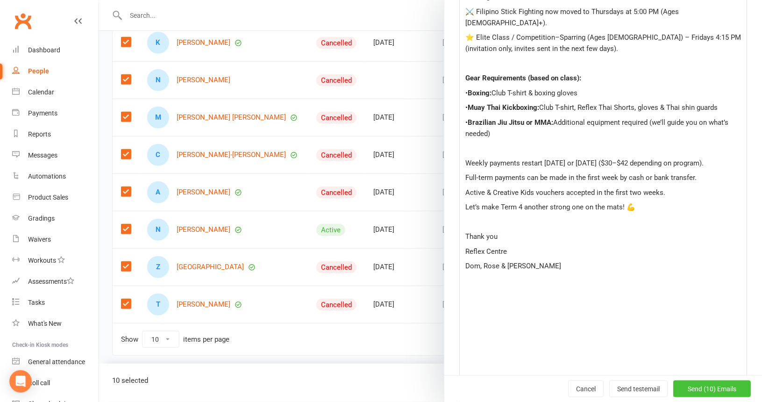
click at [707, 389] on span "Send (10) Emails" at bounding box center [712, 388] width 49 height 7
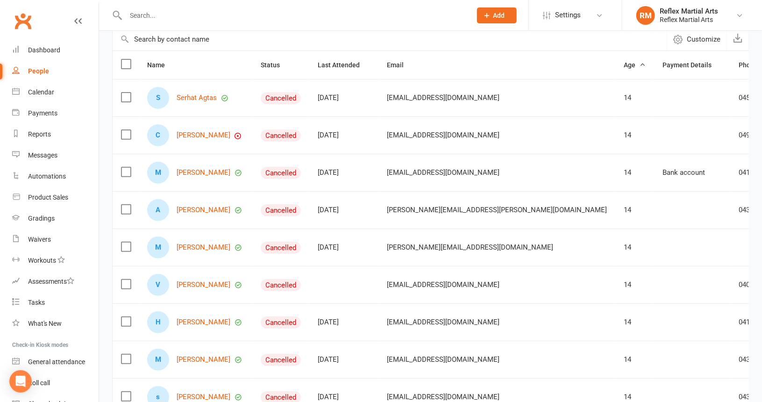
scroll to position [74, 0]
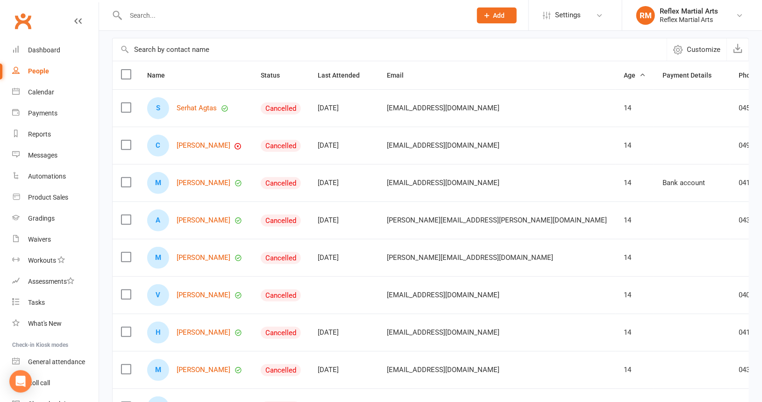
click at [124, 106] on label at bounding box center [125, 107] width 9 height 9
click at [124, 103] on input "checkbox" at bounding box center [125, 103] width 9 height 0
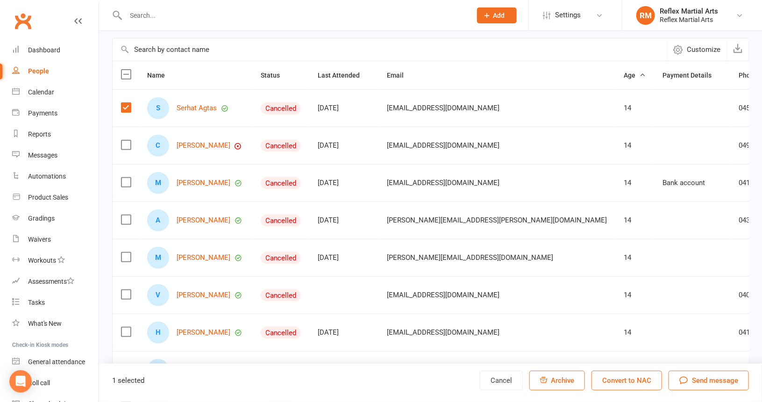
click at [126, 142] on label at bounding box center [125, 144] width 9 height 9
click at [126, 140] on input "checkbox" at bounding box center [125, 140] width 9 height 0
click at [127, 142] on label at bounding box center [125, 144] width 9 height 9
click at [127, 140] on input "checkbox" at bounding box center [125, 140] width 9 height 0
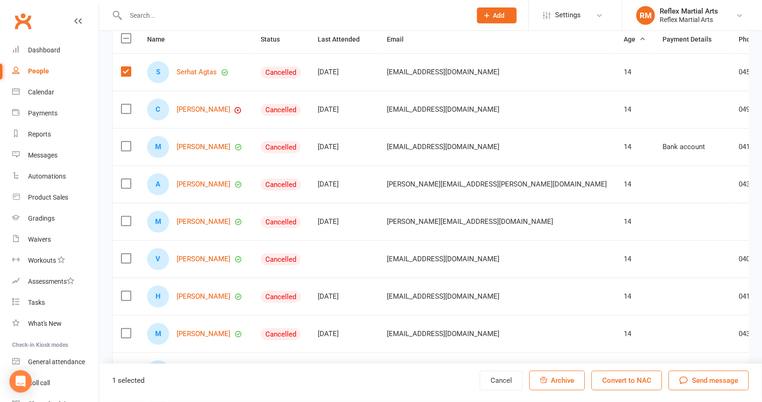
scroll to position [121, 0]
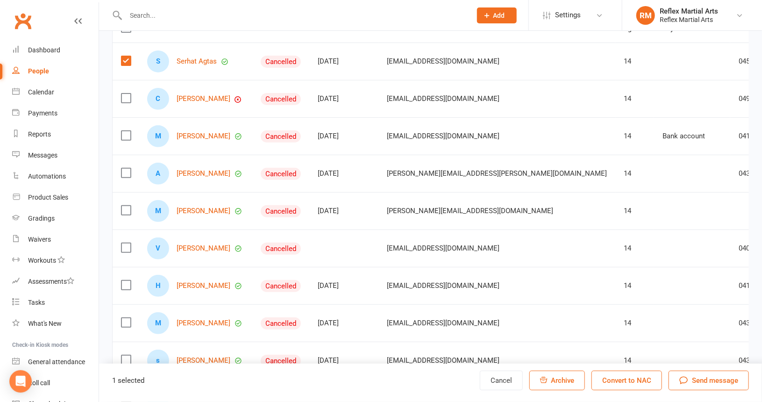
click at [128, 136] on label at bounding box center [125, 135] width 9 height 9
click at [128, 131] on input "checkbox" at bounding box center [125, 131] width 9 height 0
click at [125, 170] on label at bounding box center [125, 172] width 9 height 9
click at [125, 168] on input "checkbox" at bounding box center [125, 168] width 9 height 0
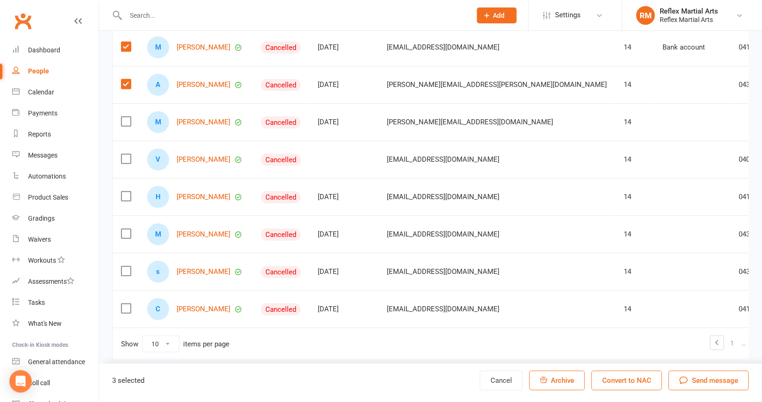
scroll to position [214, 0]
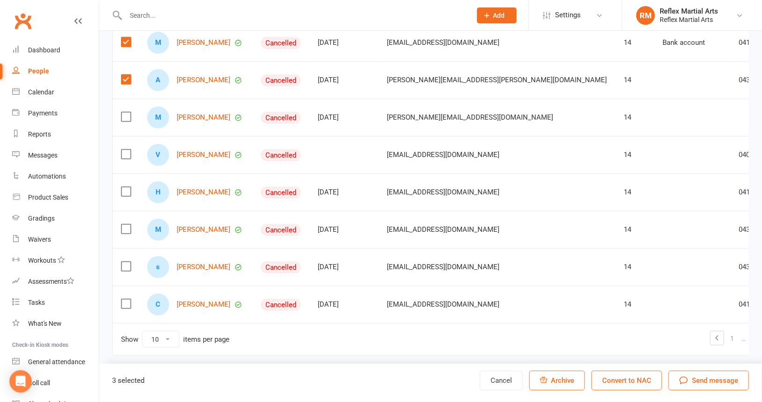
click at [125, 117] on label at bounding box center [125, 116] width 9 height 9
click at [125, 112] on input "checkbox" at bounding box center [125, 112] width 9 height 0
click at [123, 150] on label at bounding box center [125, 154] width 9 height 9
click at [123, 150] on input "checkbox" at bounding box center [125, 150] width 9 height 0
click at [123, 187] on label at bounding box center [125, 191] width 9 height 9
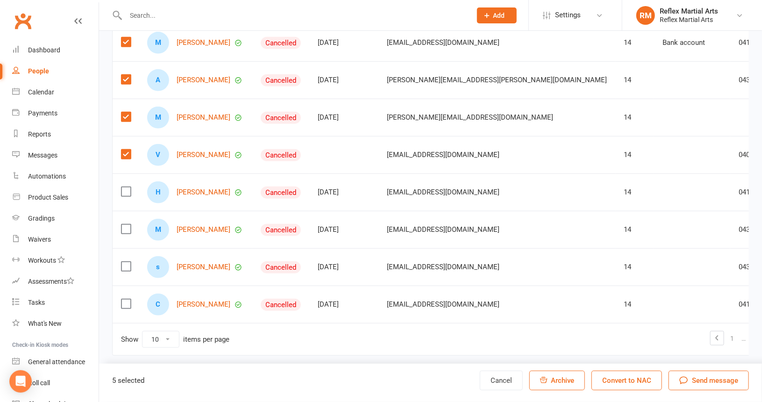
click at [123, 187] on input "checkbox" at bounding box center [125, 187] width 9 height 0
click at [125, 228] on label at bounding box center [125, 228] width 9 height 9
click at [125, 224] on input "checkbox" at bounding box center [125, 224] width 9 height 0
click at [125, 266] on label at bounding box center [125, 266] width 9 height 9
click at [125, 262] on input "checkbox" at bounding box center [125, 262] width 9 height 0
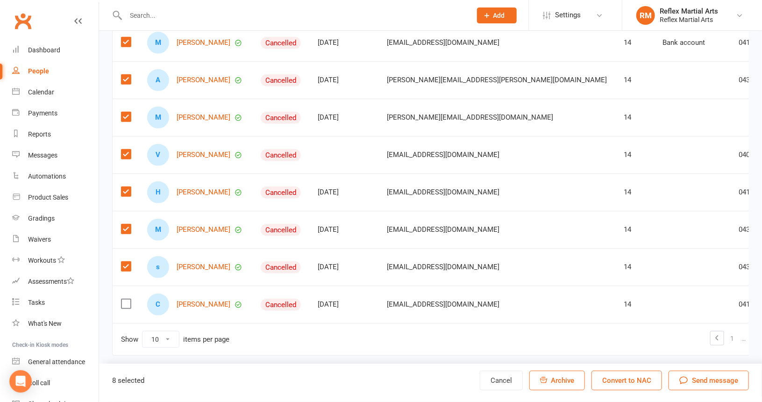
click at [124, 299] on label at bounding box center [125, 303] width 9 height 9
click at [124, 299] on input "checkbox" at bounding box center [125, 299] width 9 height 0
click at [708, 379] on span "Send message" at bounding box center [715, 380] width 46 height 11
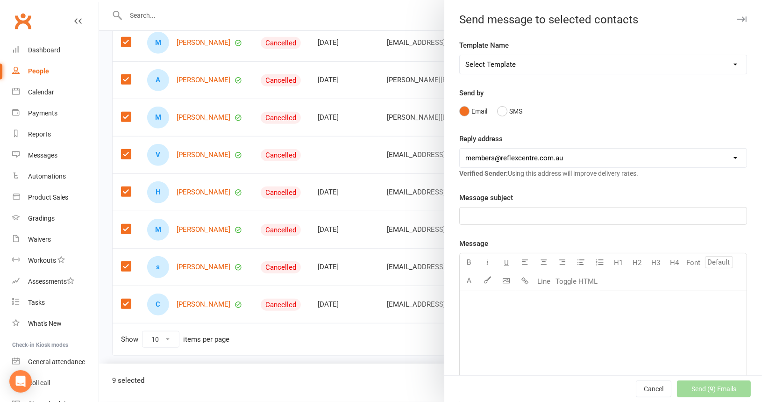
click at [720, 64] on select "Select Template [SMS] [Default template - review before using] Appointment remi…" at bounding box center [603, 64] width 287 height 19
select select "21"
click at [460, 55] on select "Select Template [SMS] [Default template - review before using] Appointment remi…" at bounding box center [603, 64] width 287 height 19
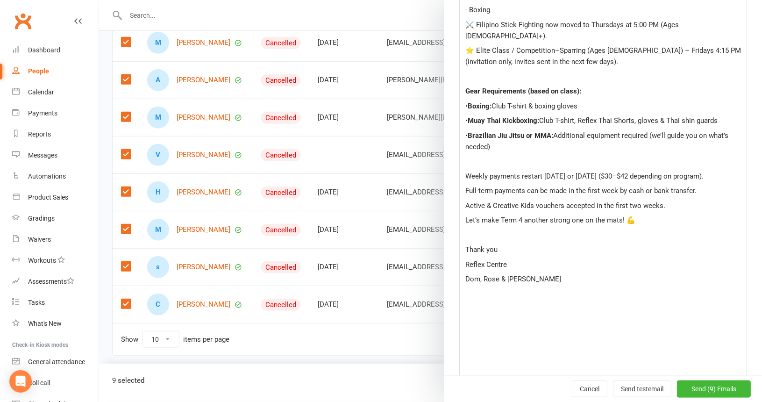
scroll to position [420, 0]
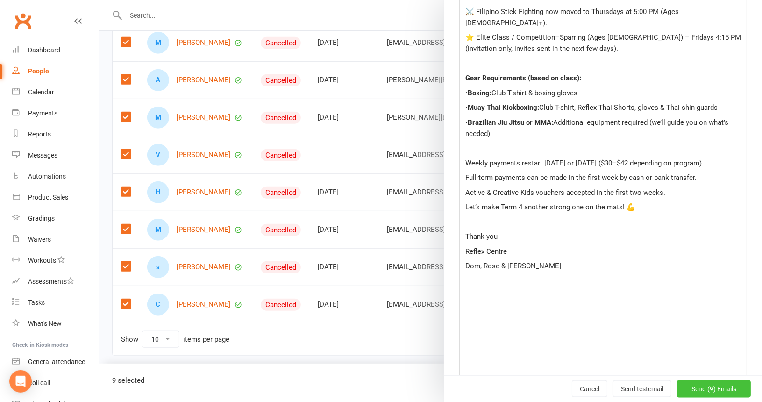
click at [701, 390] on span "Send (9) Emails" at bounding box center [713, 388] width 45 height 7
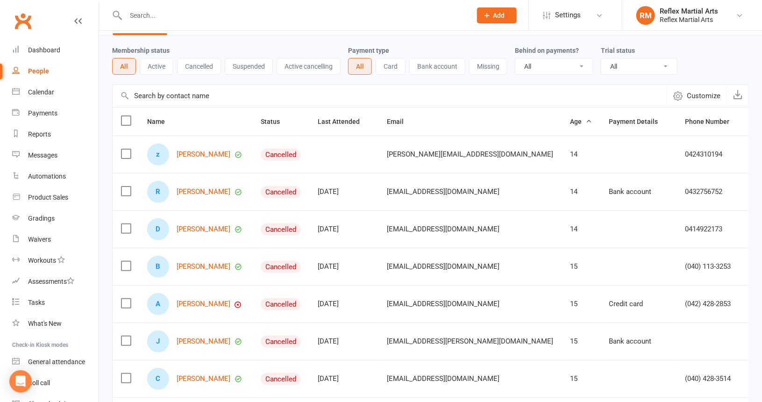
scroll to position [28, 0]
click at [126, 154] on label at bounding box center [125, 154] width 9 height 9
click at [126, 150] on input "checkbox" at bounding box center [125, 150] width 9 height 0
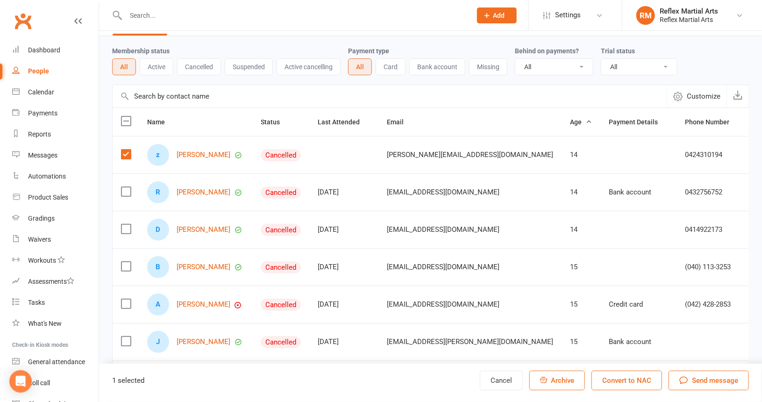
click at [127, 193] on label at bounding box center [125, 191] width 9 height 9
click at [127, 187] on input "checkbox" at bounding box center [125, 187] width 9 height 0
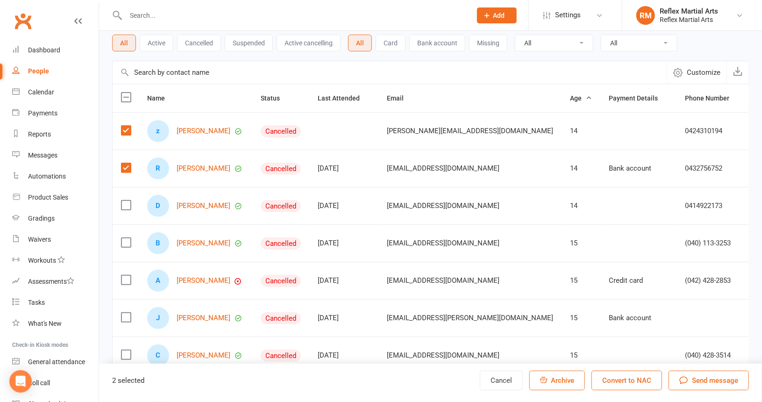
scroll to position [74, 0]
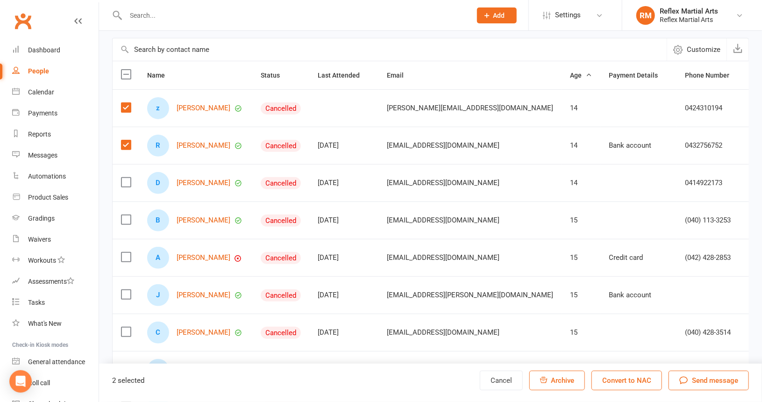
click at [118, 181] on td at bounding box center [126, 182] width 26 height 37
click at [124, 183] on label at bounding box center [125, 182] width 9 height 9
click at [124, 178] on input "checkbox" at bounding box center [125, 178] width 9 height 0
click at [125, 215] on label at bounding box center [125, 219] width 9 height 9
click at [125, 215] on input "checkbox" at bounding box center [125, 215] width 9 height 0
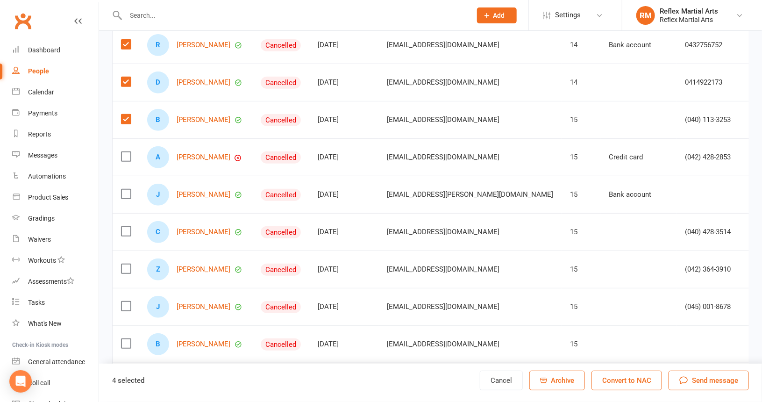
scroll to position [214, 0]
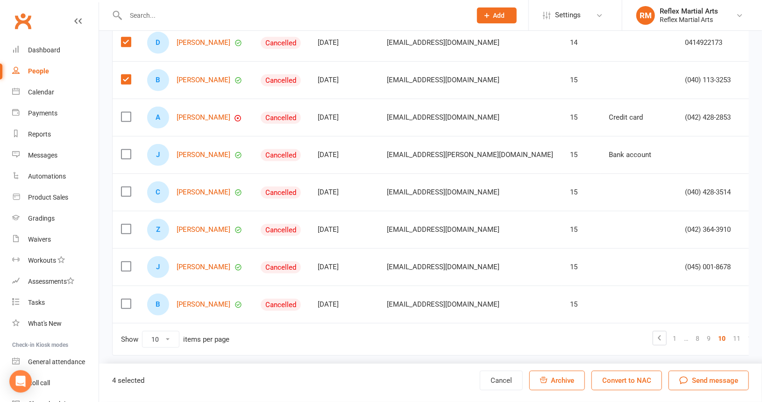
click at [122, 116] on label at bounding box center [125, 116] width 9 height 9
click at [122, 112] on input "checkbox" at bounding box center [125, 112] width 9 height 0
click at [126, 150] on label at bounding box center [125, 154] width 9 height 9
click at [126, 150] on input "checkbox" at bounding box center [125, 150] width 9 height 0
click at [128, 188] on label at bounding box center [125, 191] width 9 height 9
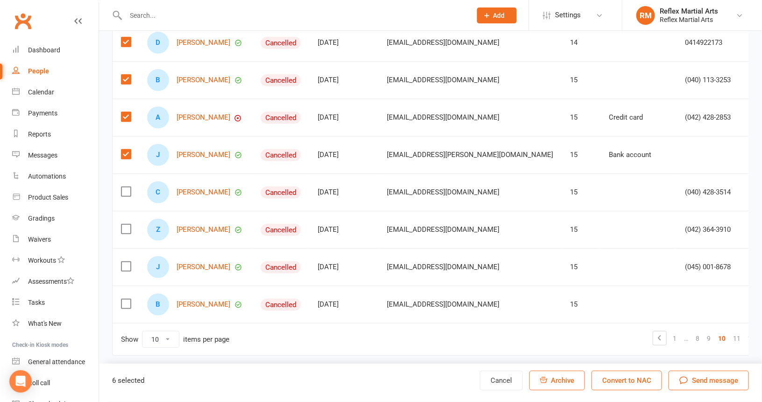
click at [128, 187] on input "checkbox" at bounding box center [125, 187] width 9 height 0
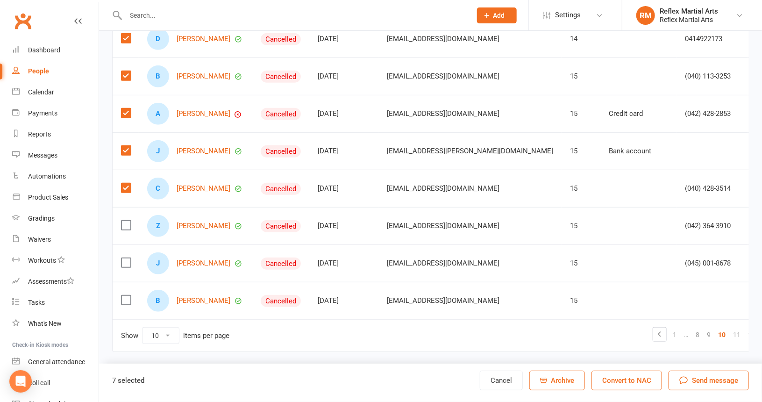
scroll to position [221, 0]
click at [122, 221] on label at bounding box center [125, 225] width 9 height 9
click at [122, 221] on input "checkbox" at bounding box center [125, 221] width 9 height 0
click at [124, 258] on label at bounding box center [125, 262] width 9 height 9
click at [124, 258] on input "checkbox" at bounding box center [125, 258] width 9 height 0
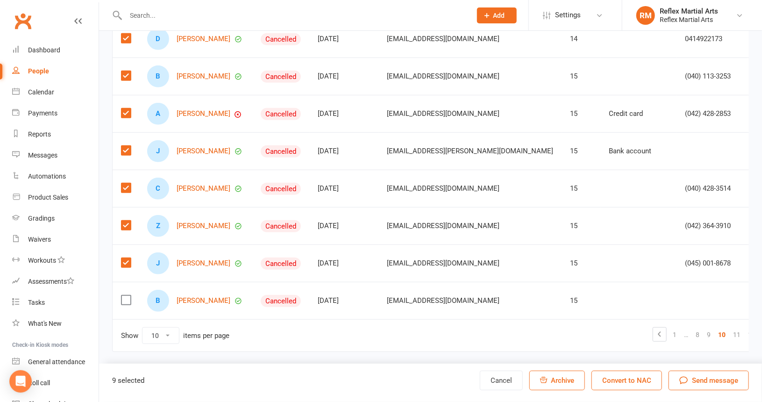
click at [129, 295] on label at bounding box center [125, 299] width 9 height 9
click at [129, 295] on input "checkbox" at bounding box center [125, 295] width 9 height 0
click at [705, 383] on span "Send message" at bounding box center [715, 380] width 46 height 11
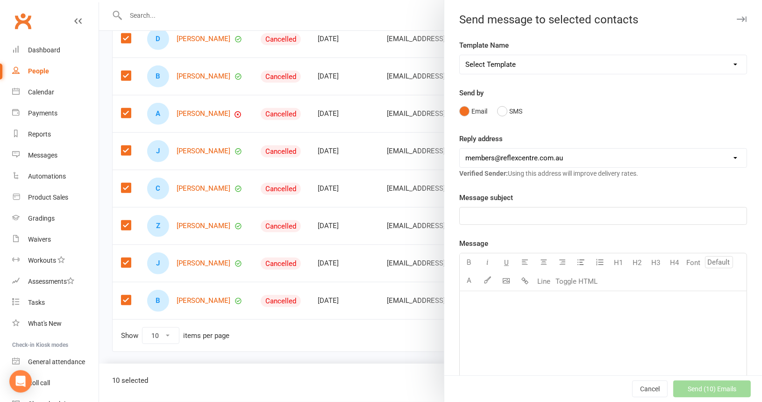
click at [722, 64] on select "Select Template [SMS] [Default template - review before using] Appointment remi…" at bounding box center [603, 64] width 287 height 19
select select "21"
click at [460, 55] on select "Select Template [SMS] [Default template - review before using] Appointment remi…" at bounding box center [603, 64] width 287 height 19
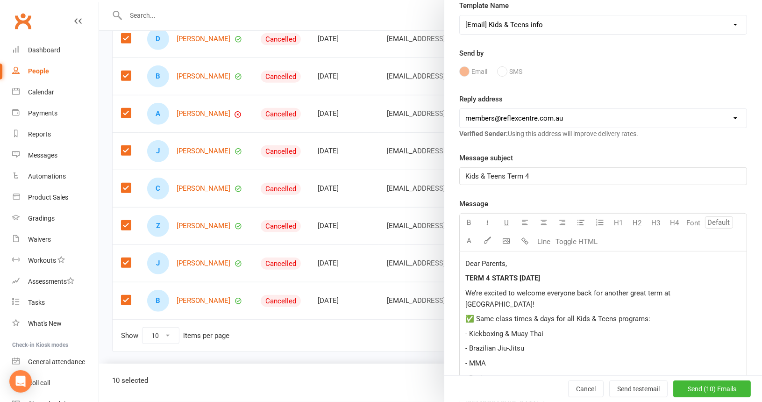
scroll to position [93, 0]
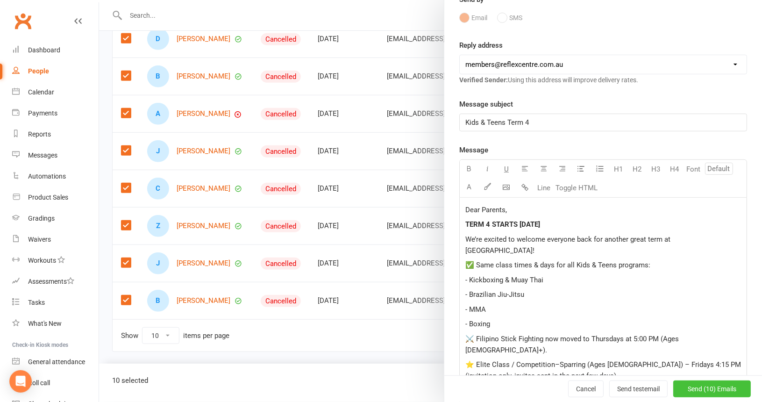
click at [691, 389] on span "Send (10) Emails" at bounding box center [712, 388] width 49 height 7
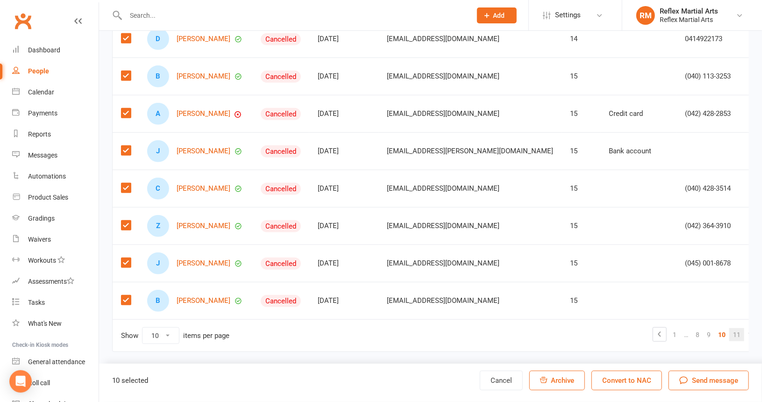
click at [729, 328] on link "11" at bounding box center [736, 334] width 15 height 13
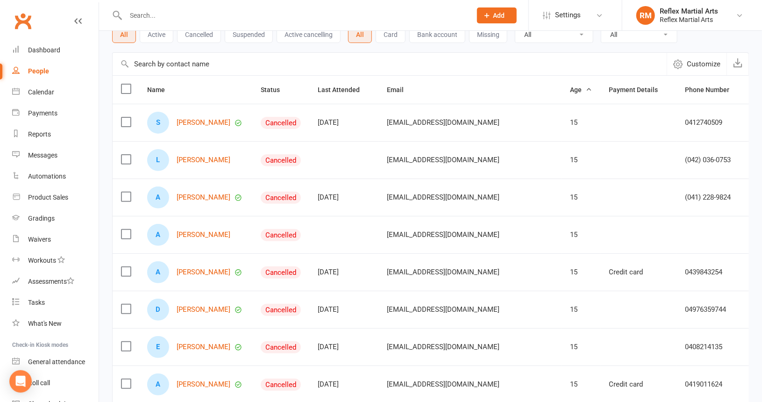
scroll to position [28, 0]
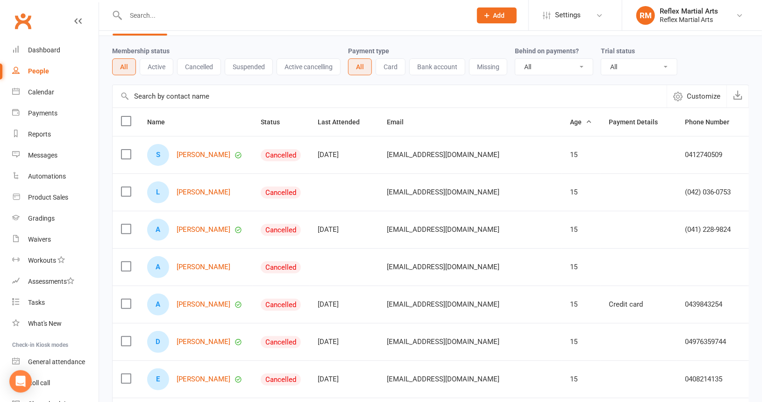
click at [125, 150] on label at bounding box center [125, 154] width 9 height 9
click at [125, 150] on input "checkbox" at bounding box center [125, 150] width 9 height 0
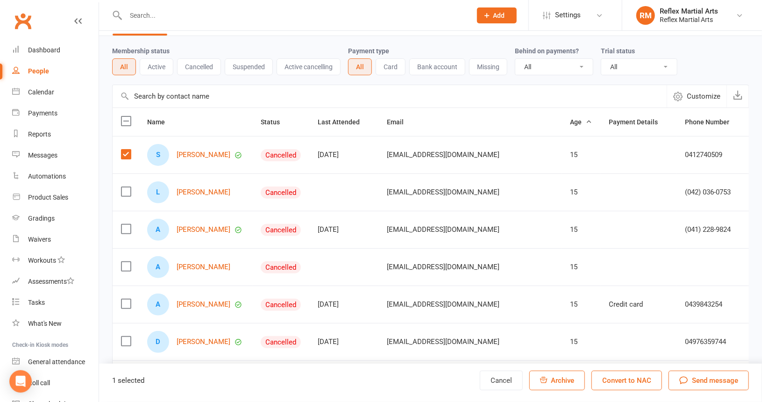
click at [126, 189] on label at bounding box center [125, 191] width 9 height 9
click at [126, 187] on input "checkbox" at bounding box center [125, 187] width 9 height 0
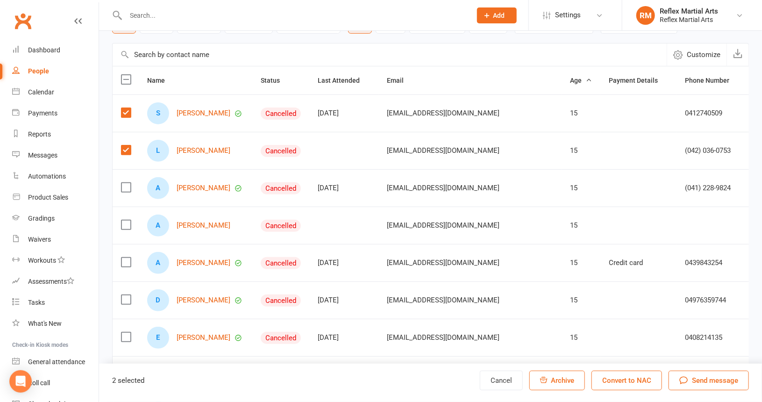
scroll to position [121, 0]
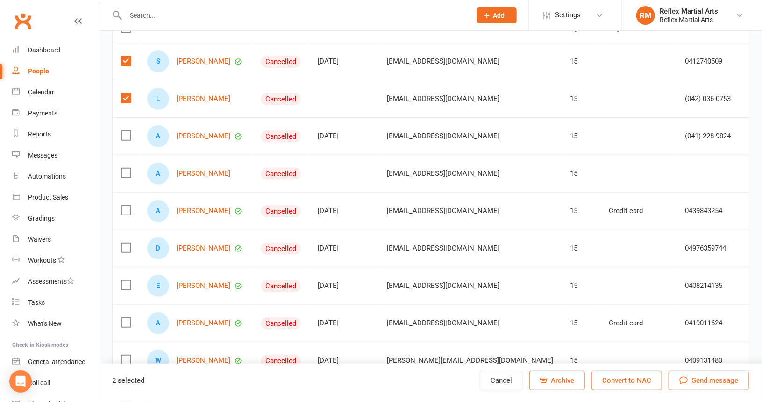
click at [128, 131] on label at bounding box center [125, 135] width 9 height 9
click at [128, 131] on input "checkbox" at bounding box center [125, 131] width 9 height 0
click at [126, 170] on label at bounding box center [125, 172] width 9 height 9
click at [126, 168] on input "checkbox" at bounding box center [125, 168] width 9 height 0
click at [126, 206] on label at bounding box center [125, 210] width 9 height 9
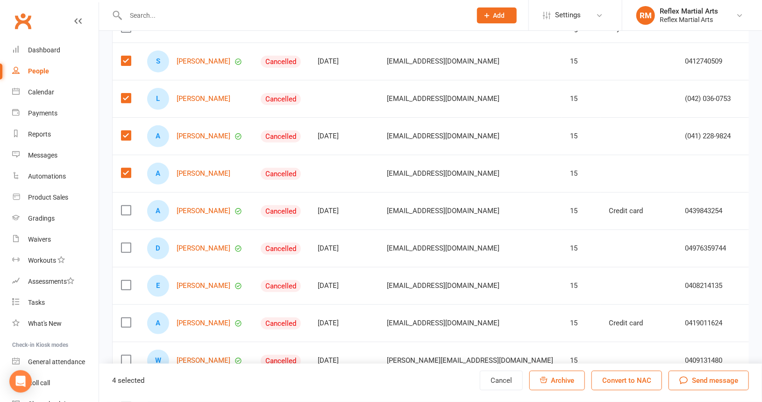
click at [126, 206] on input "checkbox" at bounding box center [125, 206] width 9 height 0
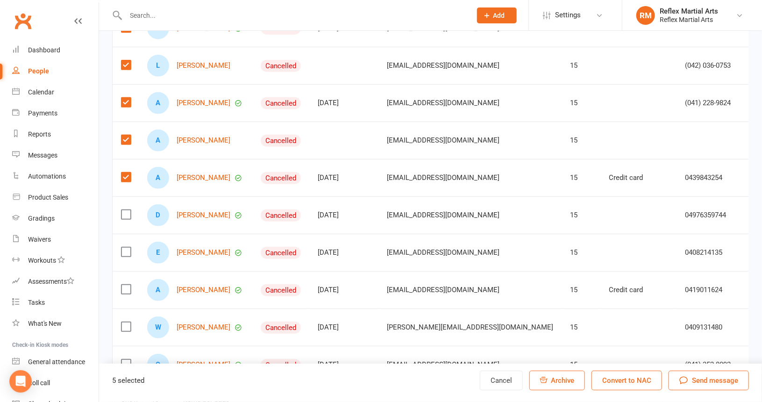
scroll to position [214, 0]
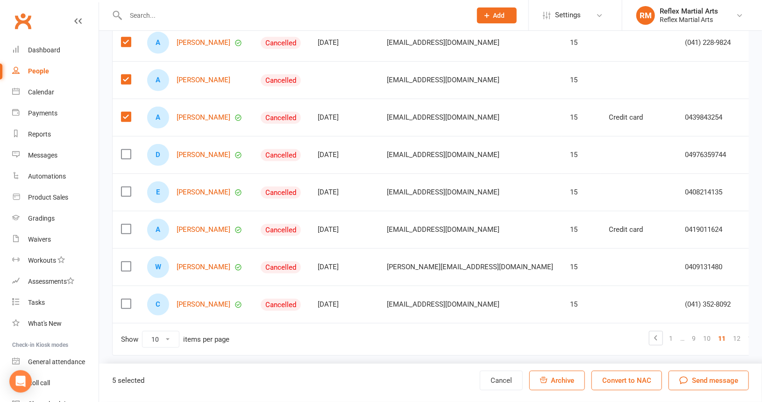
click at [129, 152] on label at bounding box center [125, 154] width 9 height 9
click at [129, 150] on input "checkbox" at bounding box center [125, 150] width 9 height 0
click at [123, 187] on label at bounding box center [125, 191] width 9 height 9
click at [123, 187] on input "checkbox" at bounding box center [125, 187] width 9 height 0
click at [126, 224] on label at bounding box center [125, 228] width 9 height 9
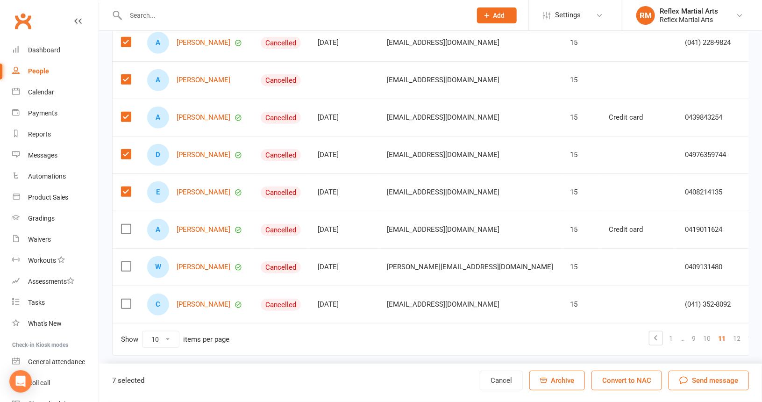
click at [126, 224] on input "checkbox" at bounding box center [125, 224] width 9 height 0
click at [122, 262] on label at bounding box center [125, 266] width 9 height 9
click at [122, 262] on input "checkbox" at bounding box center [125, 262] width 9 height 0
click at [125, 299] on label at bounding box center [125, 303] width 9 height 9
click at [125, 299] on input "checkbox" at bounding box center [125, 299] width 9 height 0
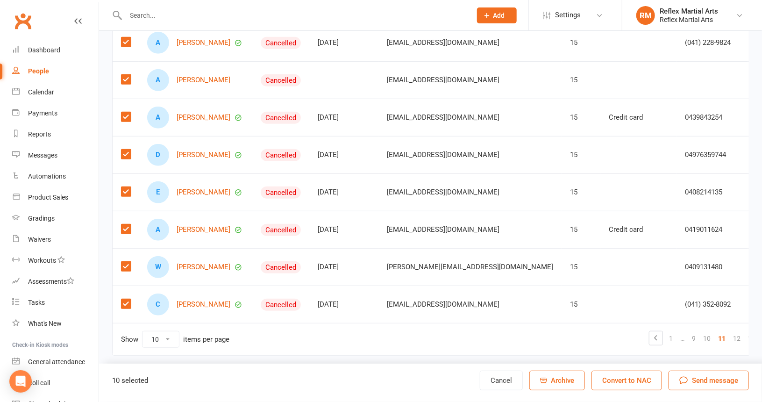
click at [700, 381] on span "Send message" at bounding box center [715, 380] width 46 height 11
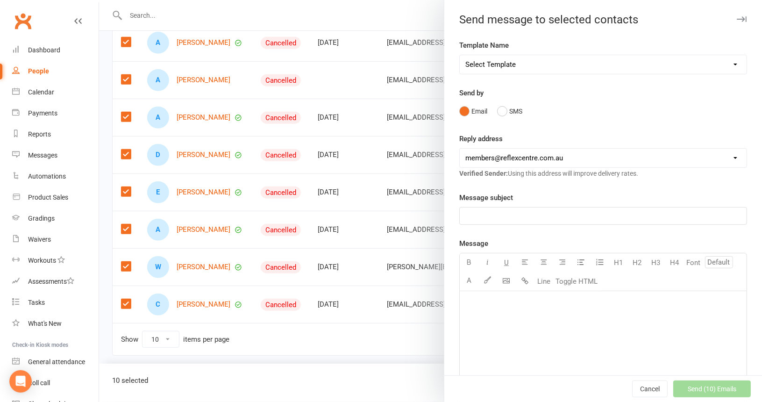
click at [722, 64] on select "Select Template [SMS] [Default template - review before using] Appointment remi…" at bounding box center [603, 64] width 287 height 19
select select "21"
click at [460, 55] on select "Select Template [SMS] [Default template - review before using] Appointment remi…" at bounding box center [603, 64] width 287 height 19
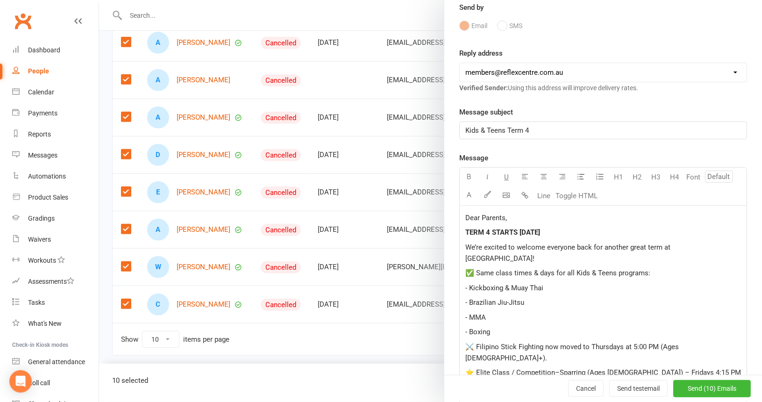
scroll to position [93, 0]
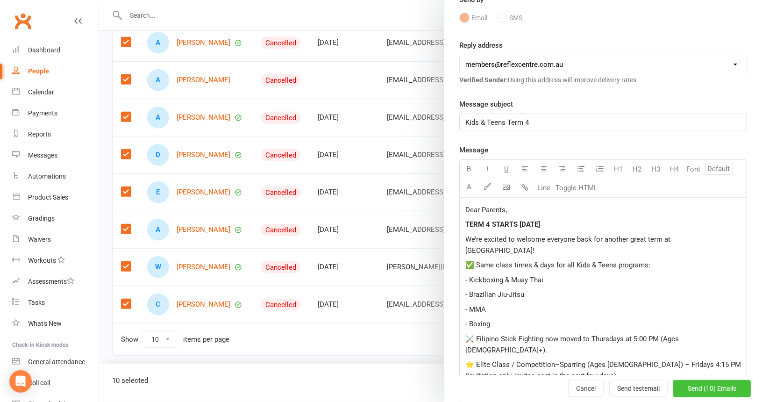
click at [688, 386] on span "Send (10) Emails" at bounding box center [712, 388] width 49 height 7
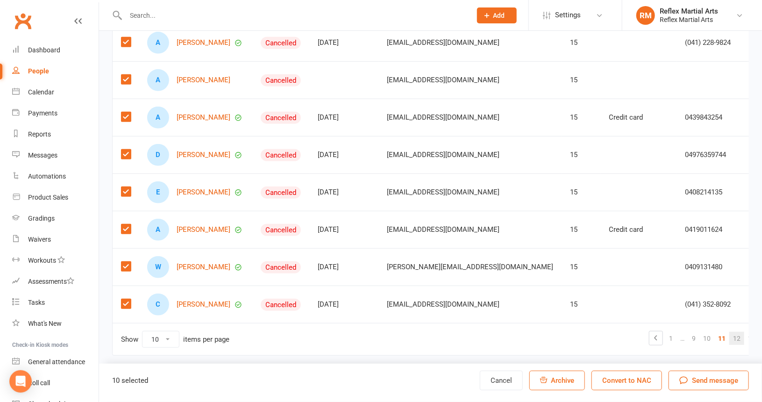
click at [729, 335] on link "12" at bounding box center [736, 338] width 15 height 13
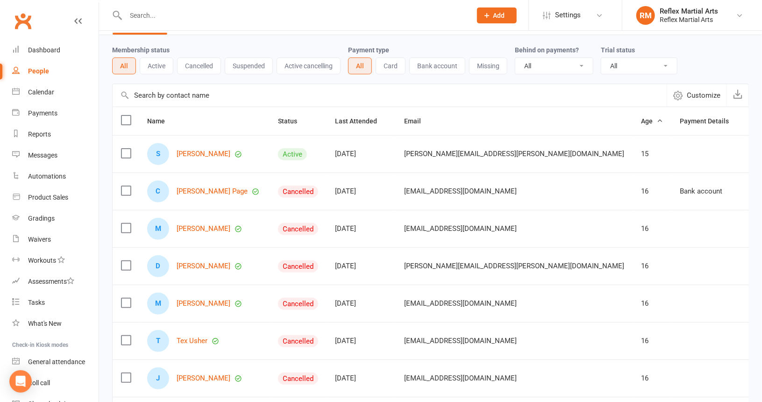
scroll to position [28, 0]
click at [129, 151] on label at bounding box center [125, 154] width 9 height 9
click at [129, 150] on input "checkbox" at bounding box center [125, 150] width 9 height 0
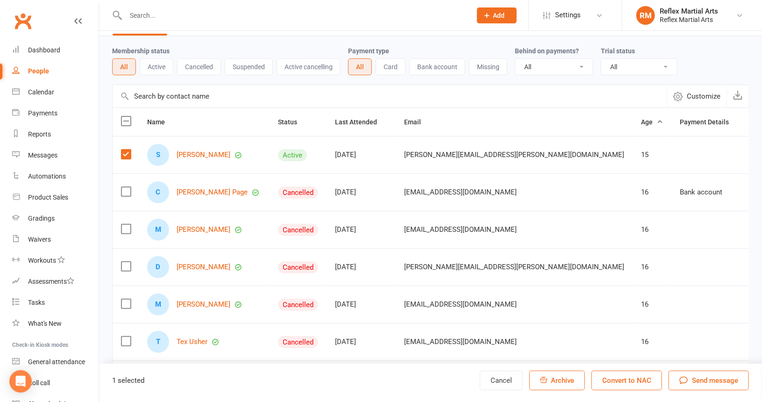
click at [126, 187] on label at bounding box center [125, 191] width 9 height 9
click at [126, 187] on input "checkbox" at bounding box center [125, 187] width 9 height 0
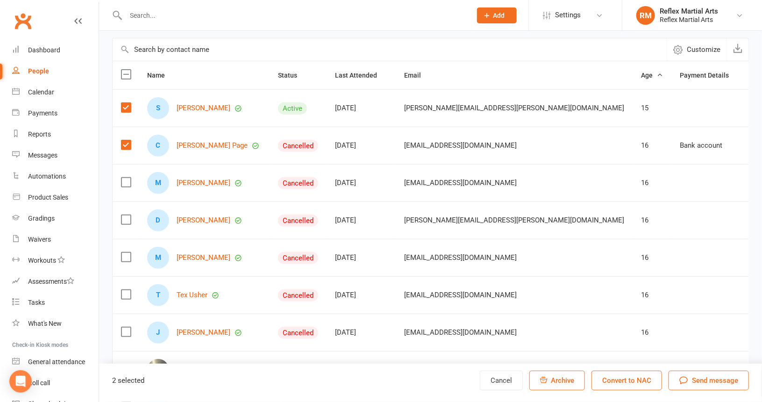
click at [128, 178] on label at bounding box center [125, 182] width 9 height 9
click at [128, 178] on input "checkbox" at bounding box center [125, 178] width 9 height 0
click at [126, 217] on label at bounding box center [125, 219] width 9 height 9
click at [126, 215] on input "checkbox" at bounding box center [125, 215] width 9 height 0
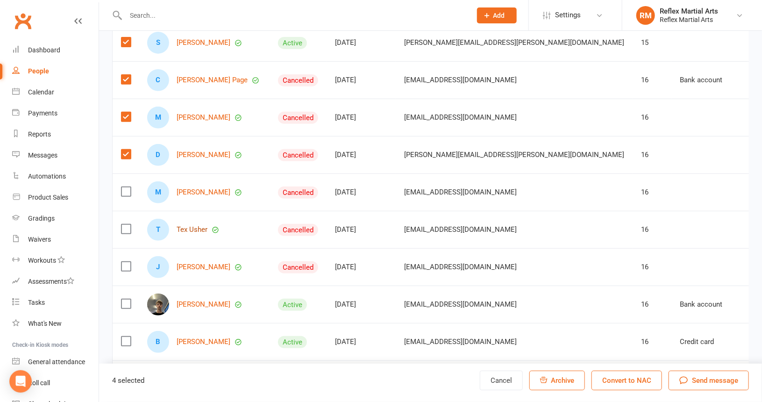
scroll to position [168, 0]
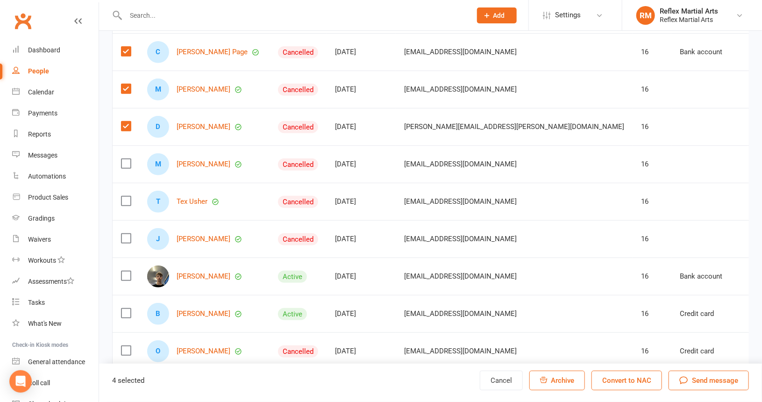
click at [124, 159] on label at bounding box center [125, 163] width 9 height 9
click at [124, 159] on input "checkbox" at bounding box center [125, 159] width 9 height 0
click at [126, 198] on label at bounding box center [125, 200] width 9 height 9
click at [126, 196] on input "checkbox" at bounding box center [125, 196] width 9 height 0
click at [125, 234] on label at bounding box center [125, 238] width 9 height 9
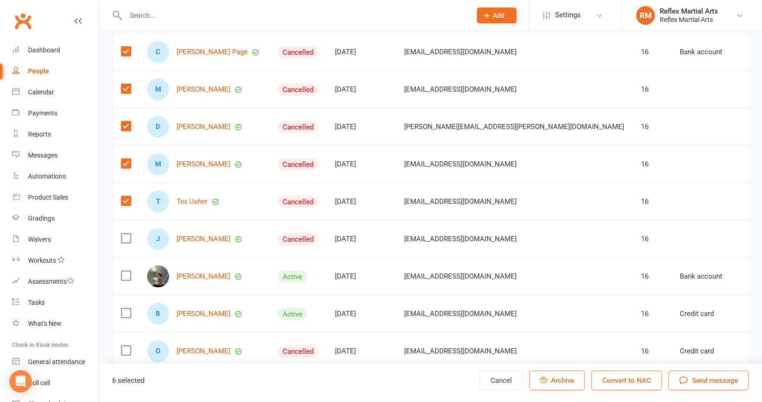
click at [125, 234] on input "checkbox" at bounding box center [125, 234] width 9 height 0
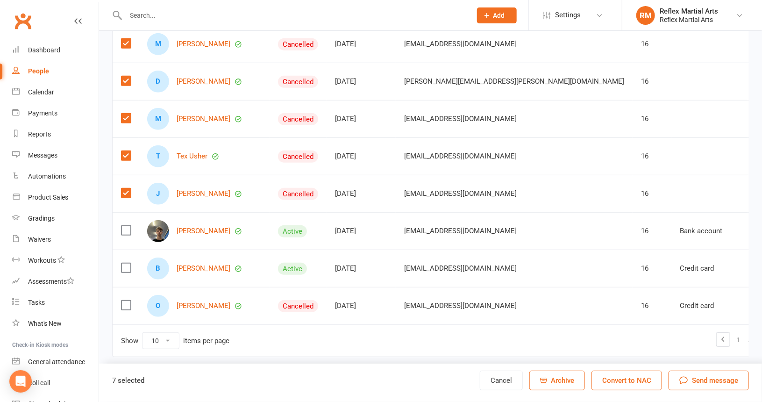
scroll to position [214, 0]
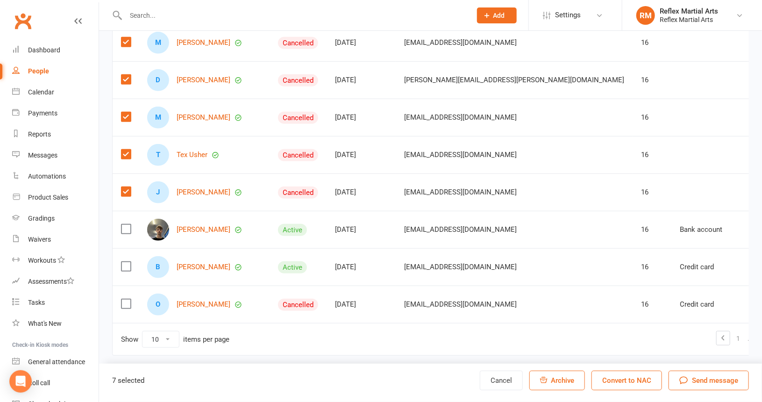
click at [124, 225] on label at bounding box center [125, 228] width 9 height 9
click at [124, 224] on input "checkbox" at bounding box center [125, 224] width 9 height 0
click at [125, 226] on label at bounding box center [125, 228] width 9 height 9
click at [125, 224] on input "checkbox" at bounding box center [125, 224] width 9 height 0
click at [126, 262] on label at bounding box center [125, 266] width 9 height 9
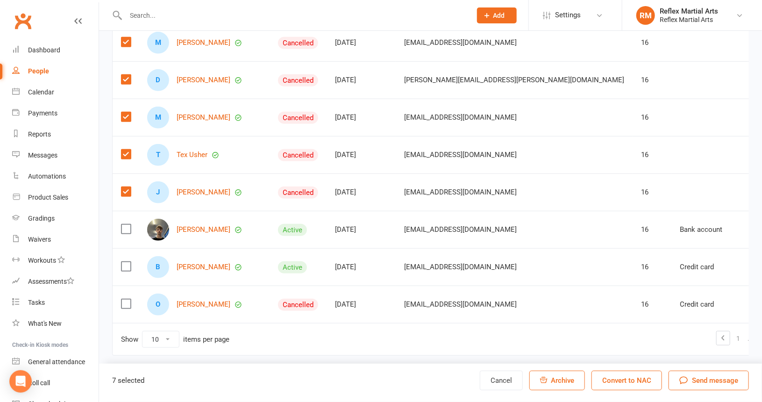
click at [126, 262] on input "checkbox" at bounding box center [125, 262] width 9 height 0
click at [125, 299] on label at bounding box center [125, 303] width 9 height 9
click at [125, 299] on input "checkbox" at bounding box center [125, 299] width 9 height 0
click at [705, 383] on span "Send message" at bounding box center [715, 380] width 46 height 11
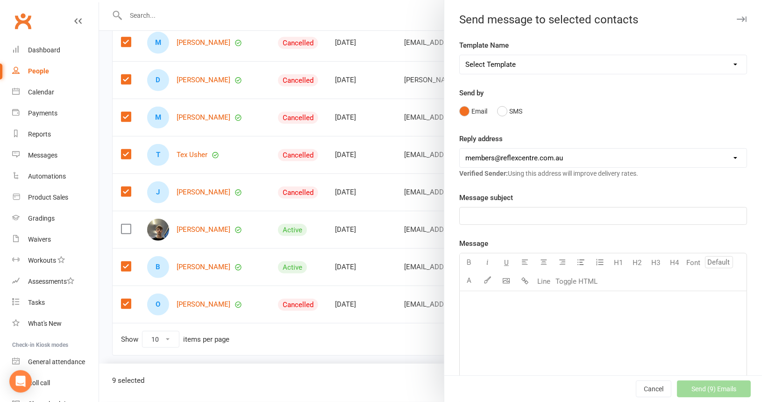
click at [726, 64] on select "Select Template [SMS] [Default template - review before using] Appointment remi…" at bounding box center [603, 64] width 287 height 19
select select "21"
click at [460, 55] on select "Select Template [SMS] [Default template - review before using] Appointment remi…" at bounding box center [603, 64] width 287 height 19
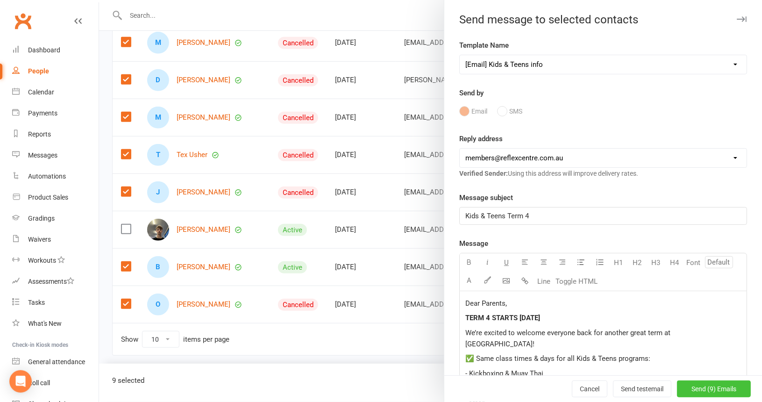
click at [692, 388] on span "Send (9) Emails" at bounding box center [713, 388] width 45 height 7
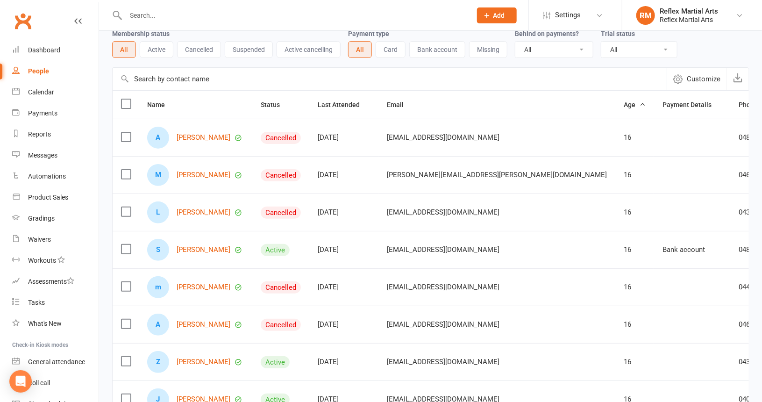
scroll to position [74, 0]
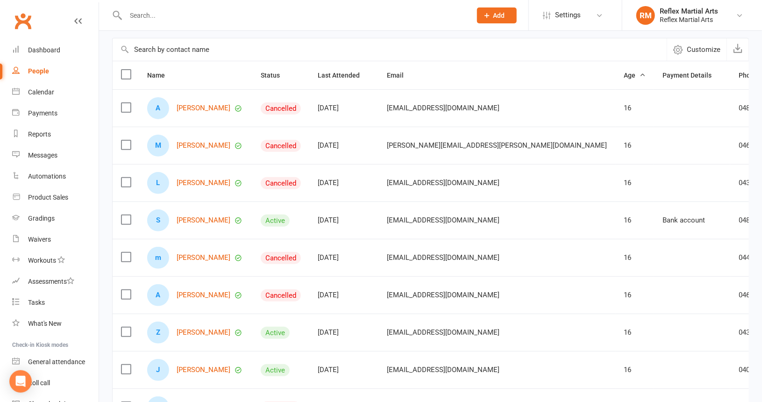
click at [123, 142] on label at bounding box center [125, 144] width 9 height 9
click at [123, 140] on input "checkbox" at bounding box center [125, 140] width 9 height 0
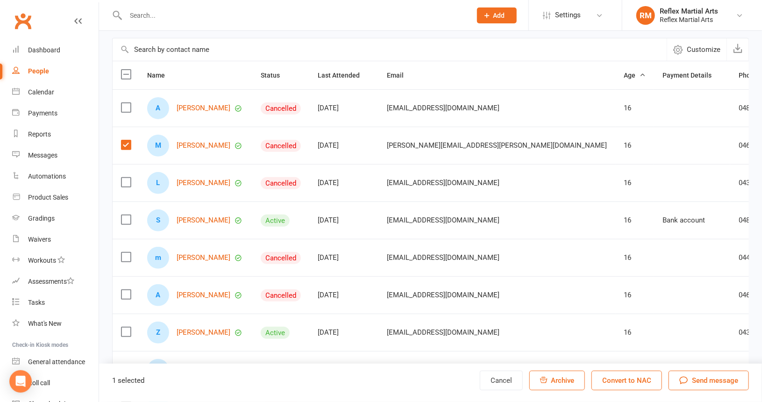
click at [124, 181] on label at bounding box center [125, 182] width 9 height 9
click at [124, 178] on input "checkbox" at bounding box center [125, 178] width 9 height 0
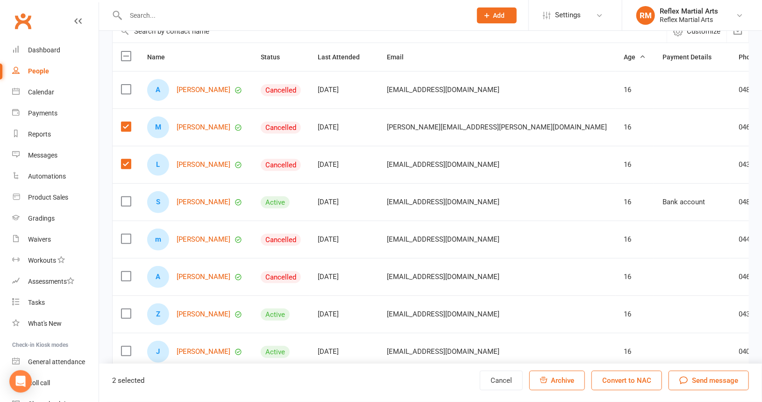
scroll to position [121, 0]
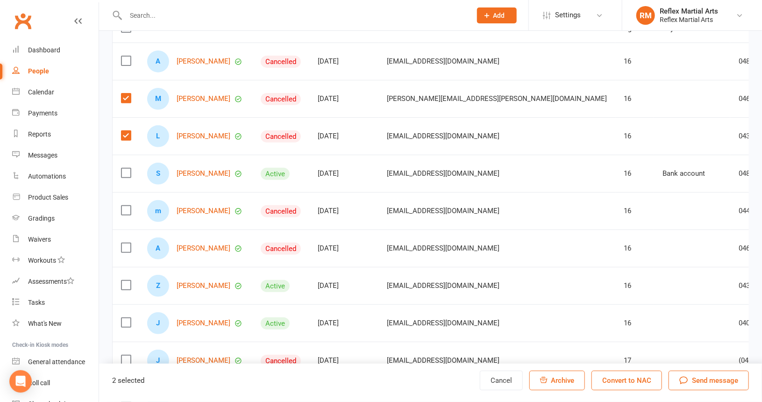
click at [124, 206] on label at bounding box center [125, 210] width 9 height 9
click at [124, 206] on input "checkbox" at bounding box center [125, 206] width 9 height 0
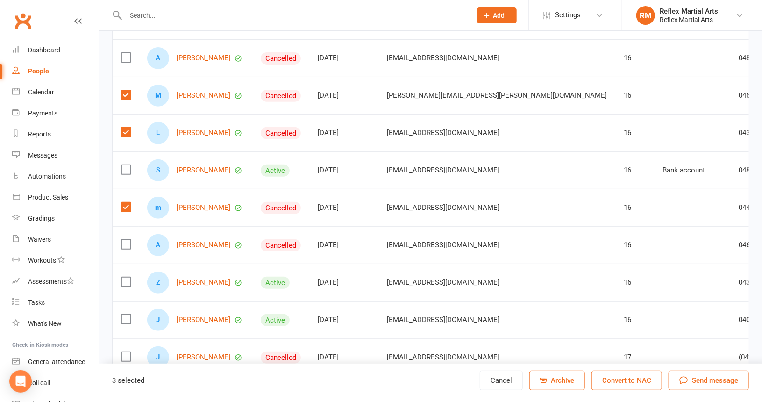
scroll to position [168, 0]
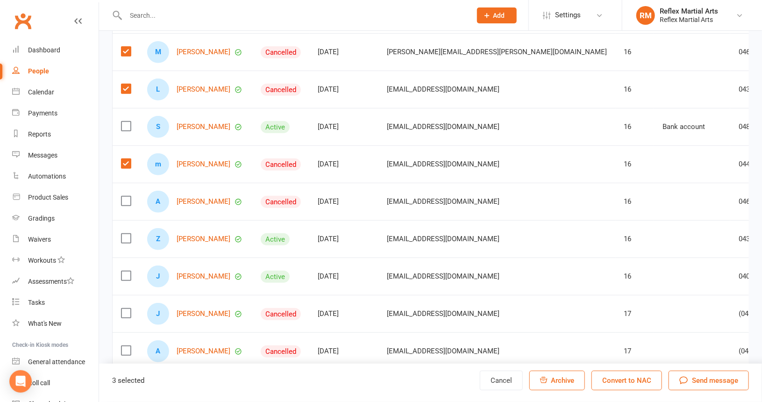
click at [125, 199] on label at bounding box center [125, 200] width 9 height 9
click at [125, 196] on input "checkbox" at bounding box center [125, 196] width 9 height 0
click at [127, 236] on label at bounding box center [125, 238] width 9 height 9
click at [127, 234] on input "checkbox" at bounding box center [125, 234] width 9 height 0
click at [128, 273] on label at bounding box center [125, 275] width 9 height 9
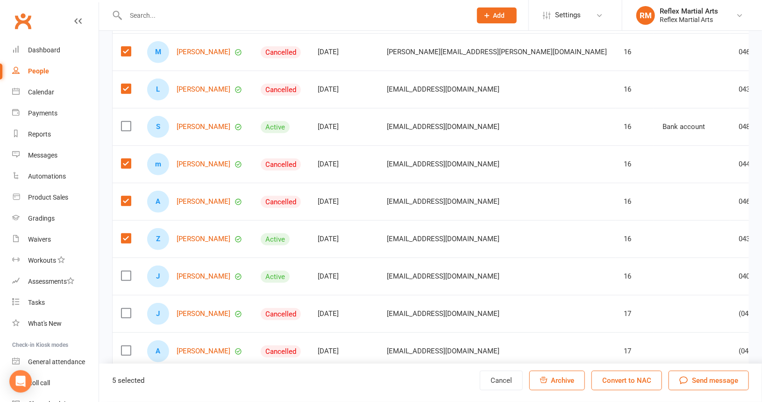
click at [128, 271] on input "checkbox" at bounding box center [125, 271] width 9 height 0
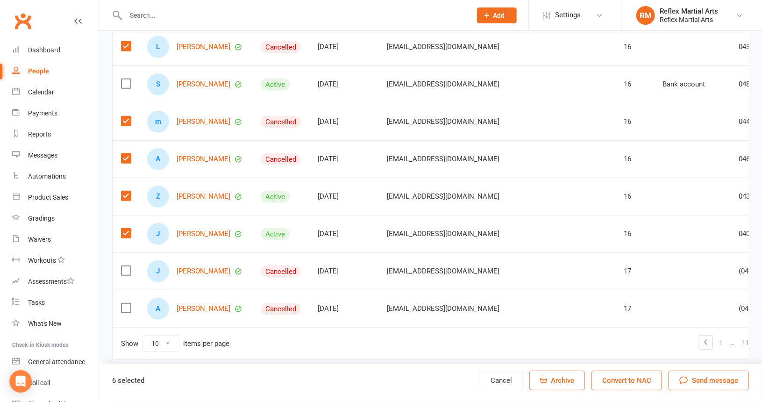
scroll to position [214, 0]
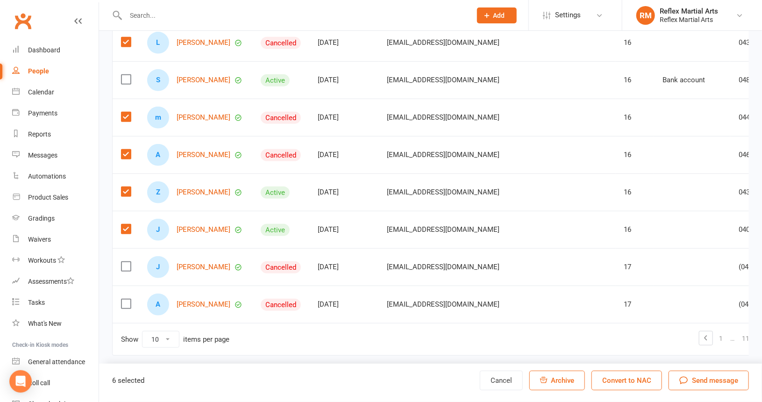
click at [705, 380] on span "Send message" at bounding box center [715, 380] width 46 height 11
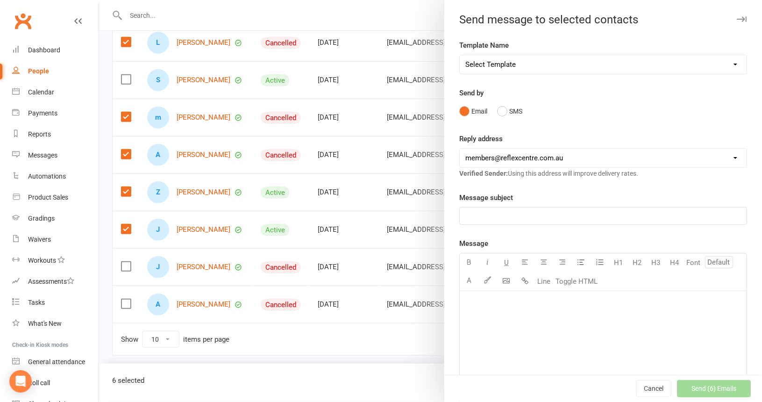
click at [722, 66] on select "Select Template [SMS] [Default template - review before using] Appointment remi…" at bounding box center [603, 64] width 287 height 19
select select "21"
click at [460, 55] on select "Select Template [SMS] [Default template - review before using] Appointment remi…" at bounding box center [603, 64] width 287 height 19
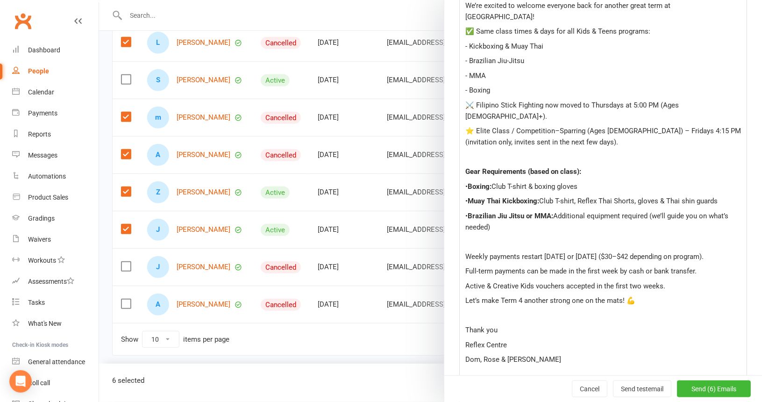
scroll to position [374, 0]
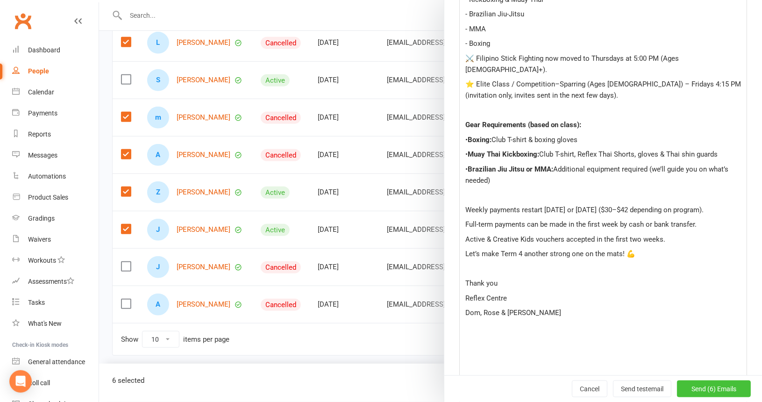
click at [696, 387] on span "Send (6) Emails" at bounding box center [713, 388] width 45 height 7
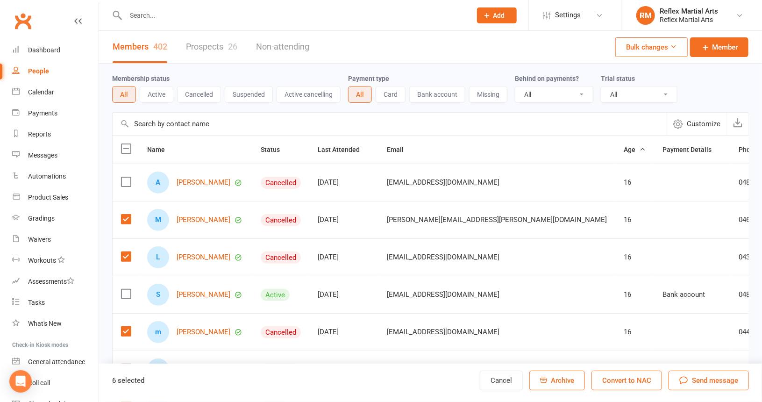
scroll to position [0, 0]
